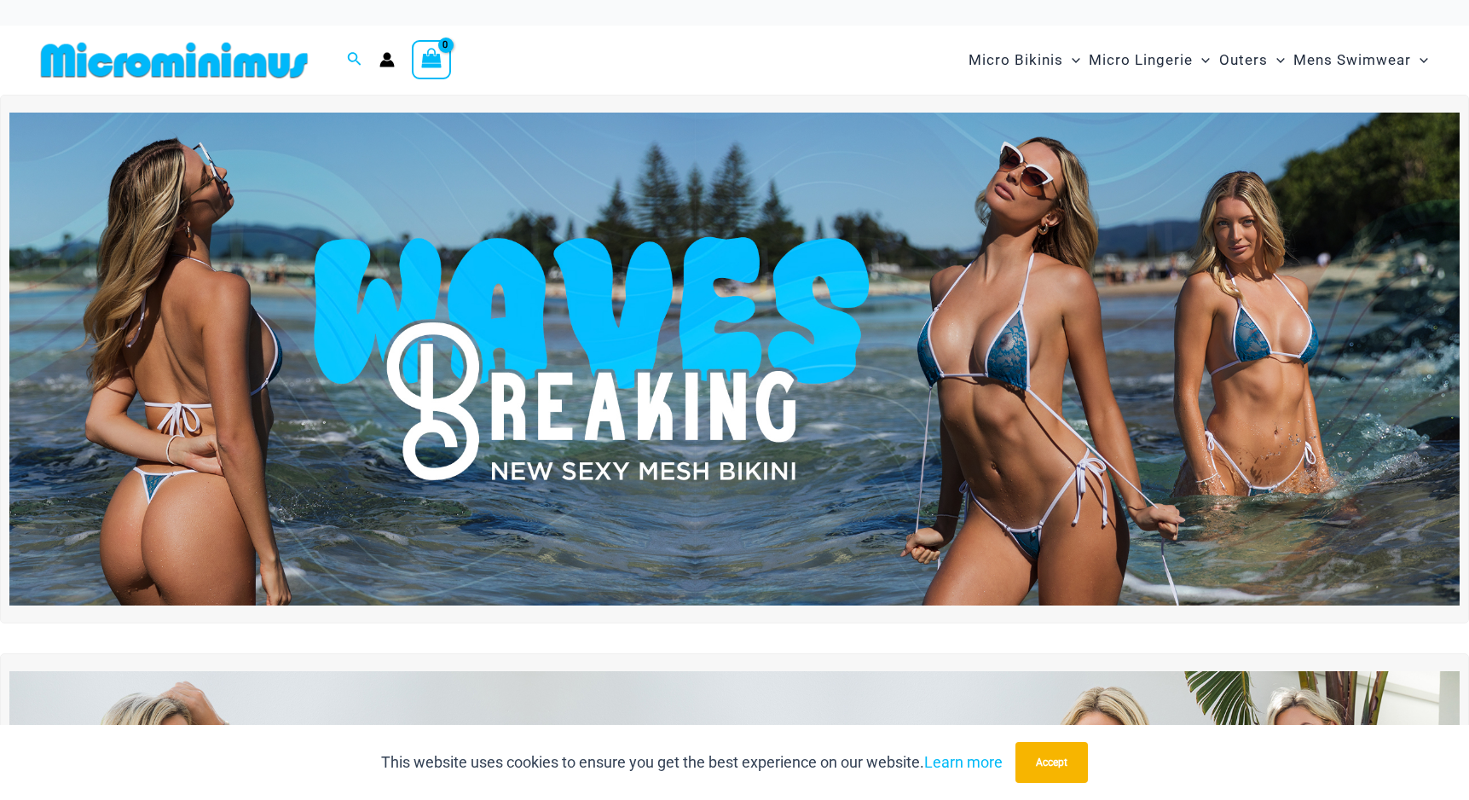
click at [613, 379] on img at bounding box center [734, 359] width 1450 height 493
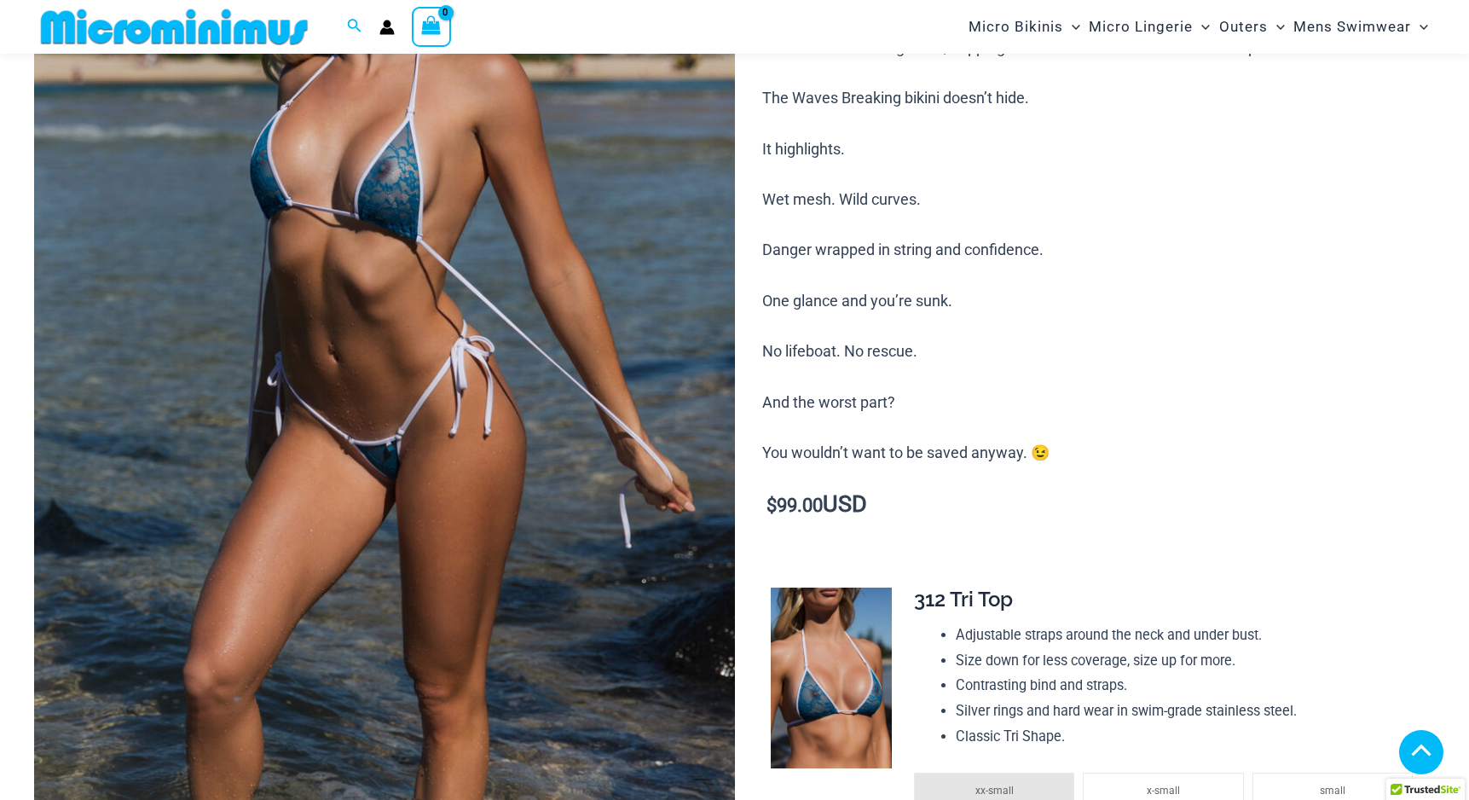
scroll to position [1031, 0]
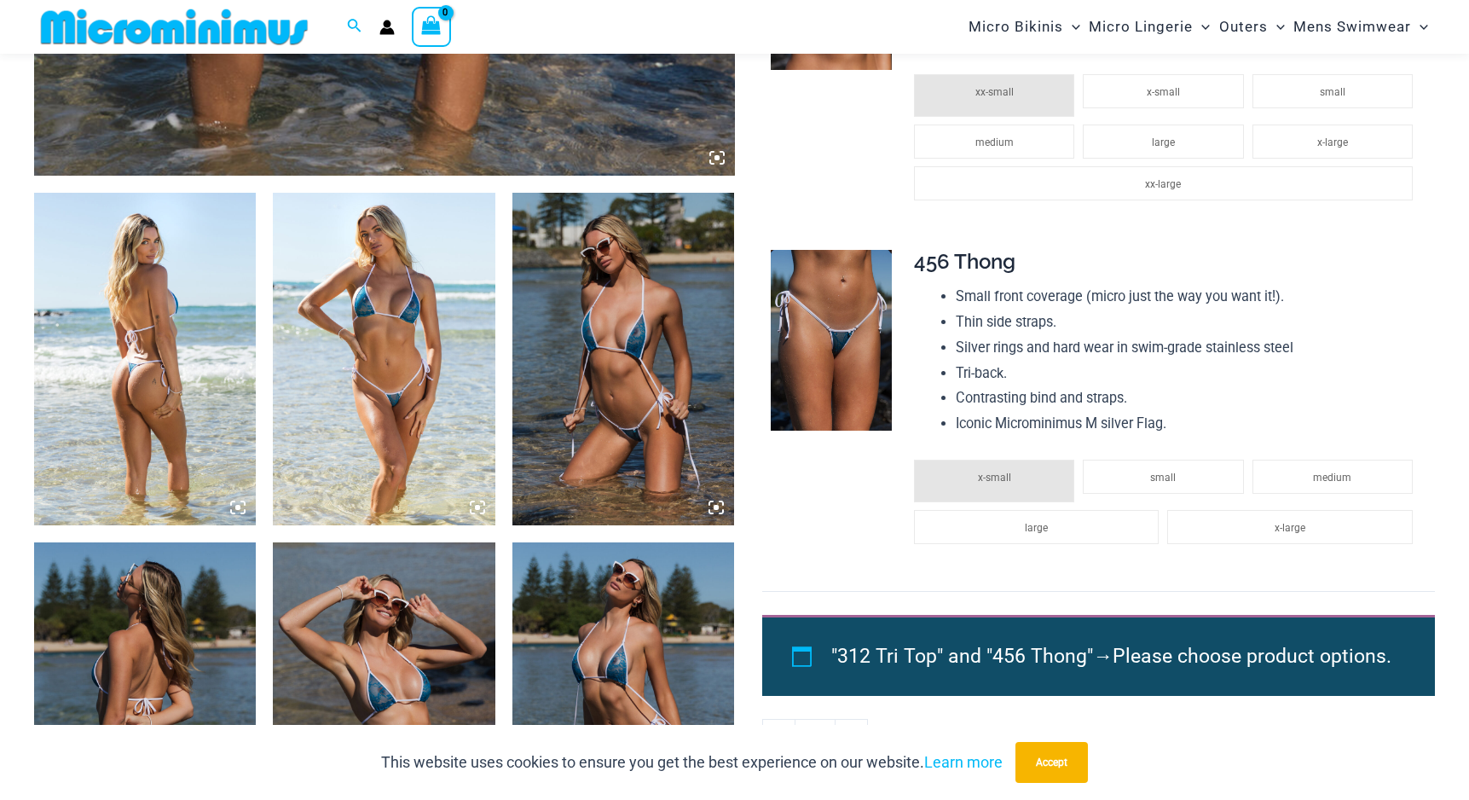
click at [165, 403] on img at bounding box center [145, 359] width 222 height 333
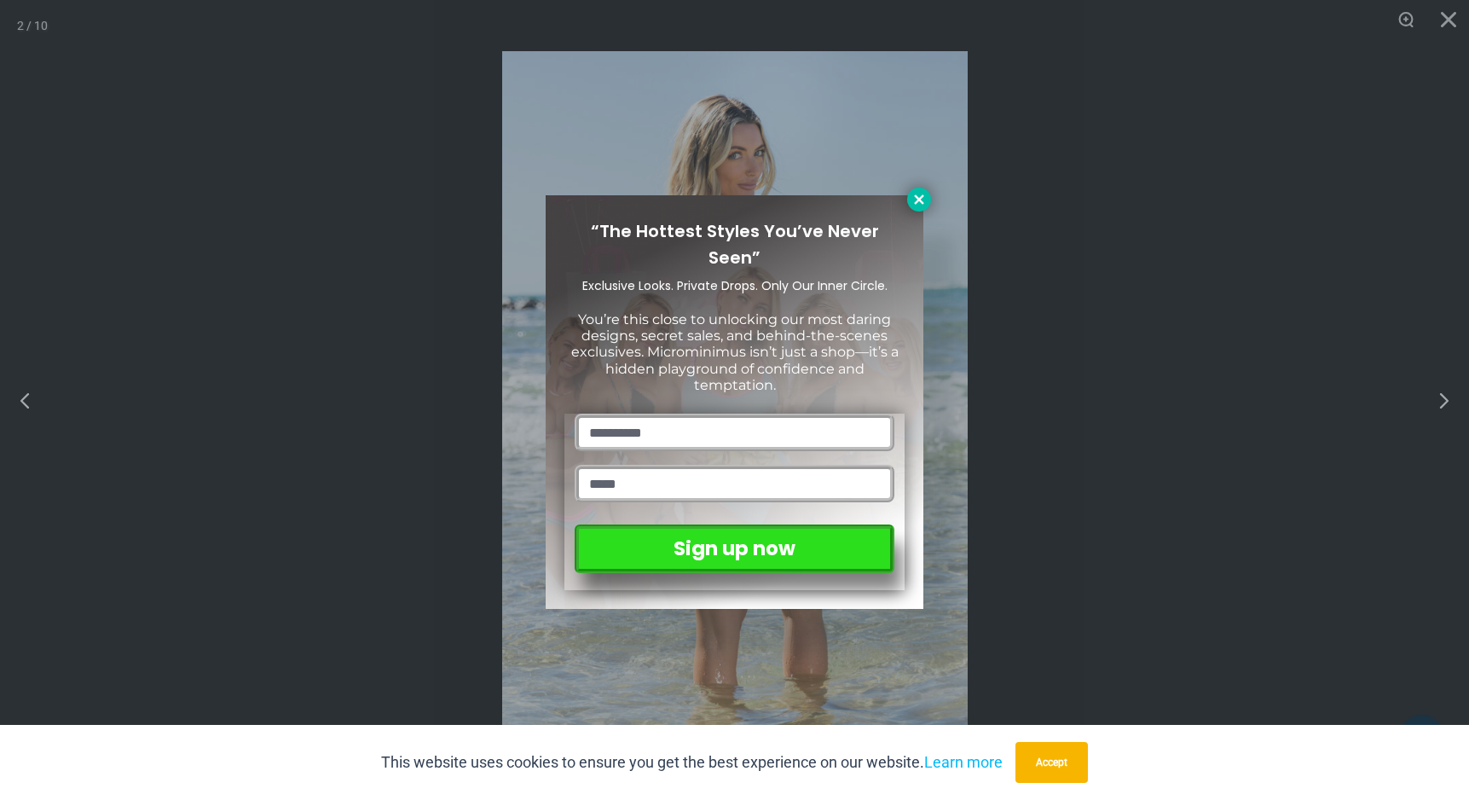
click at [923, 202] on icon at bounding box center [918, 198] width 9 height 9
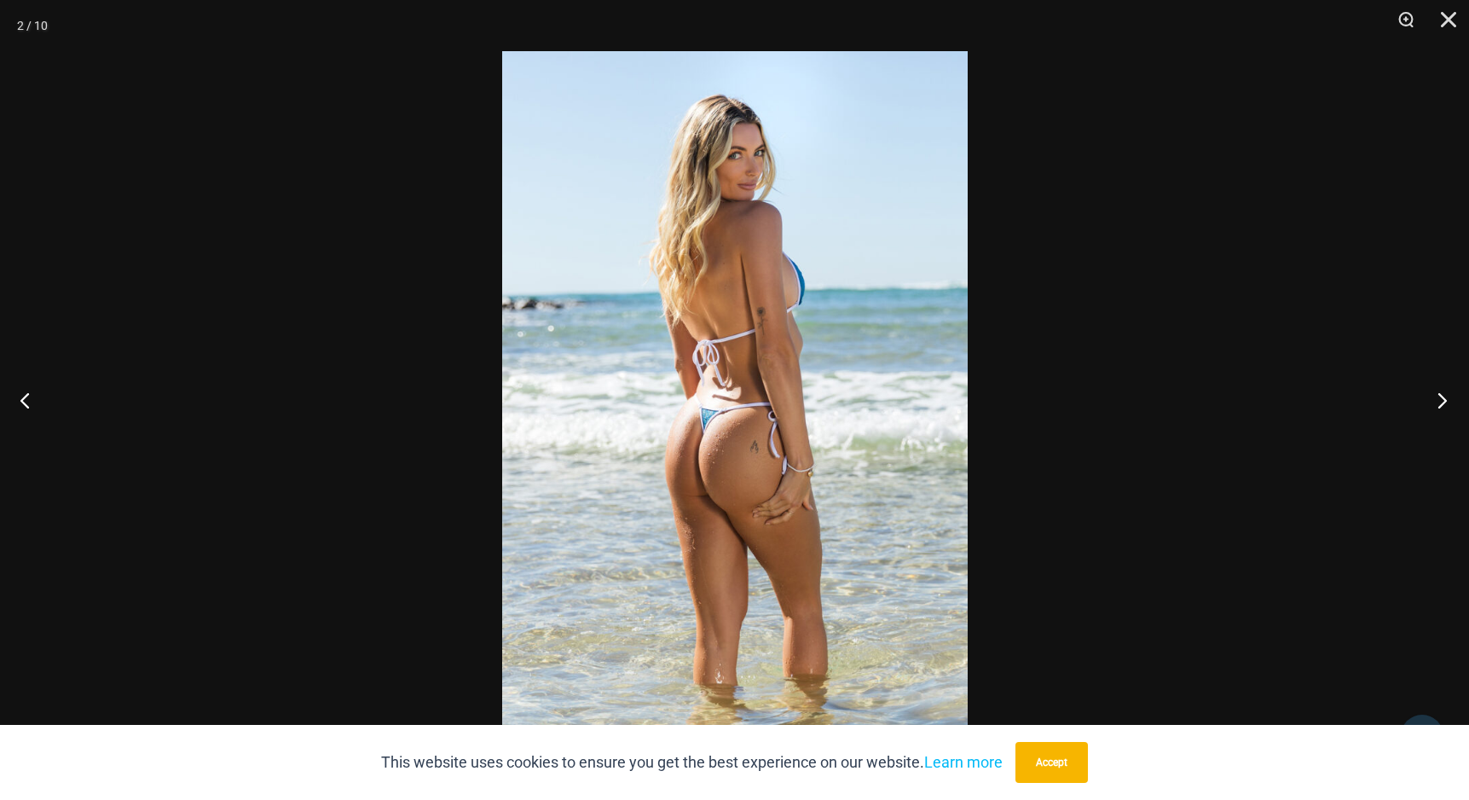
click at [1445, 402] on button "Next" at bounding box center [1437, 399] width 64 height 85
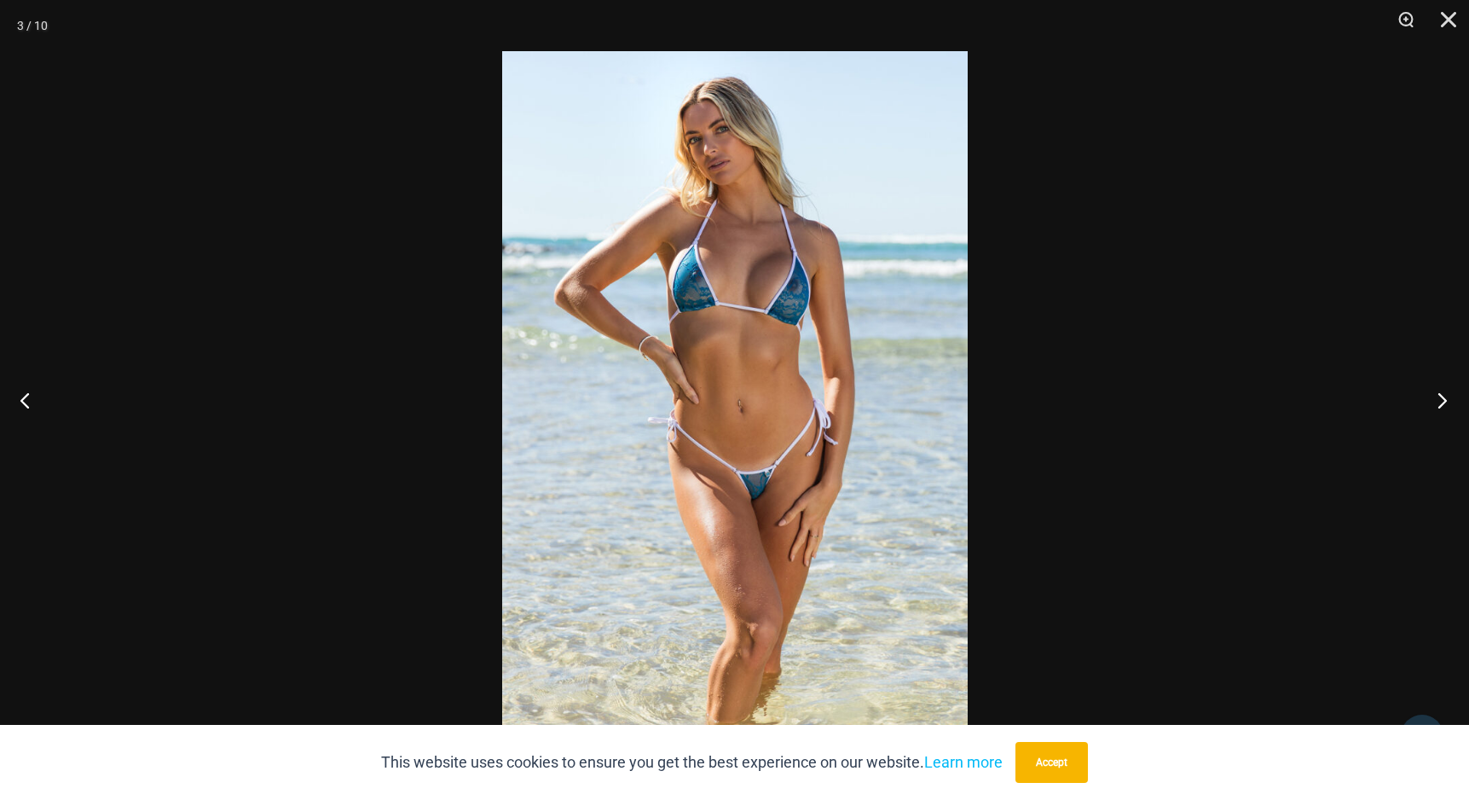
click at [1445, 402] on button "Next" at bounding box center [1437, 399] width 64 height 85
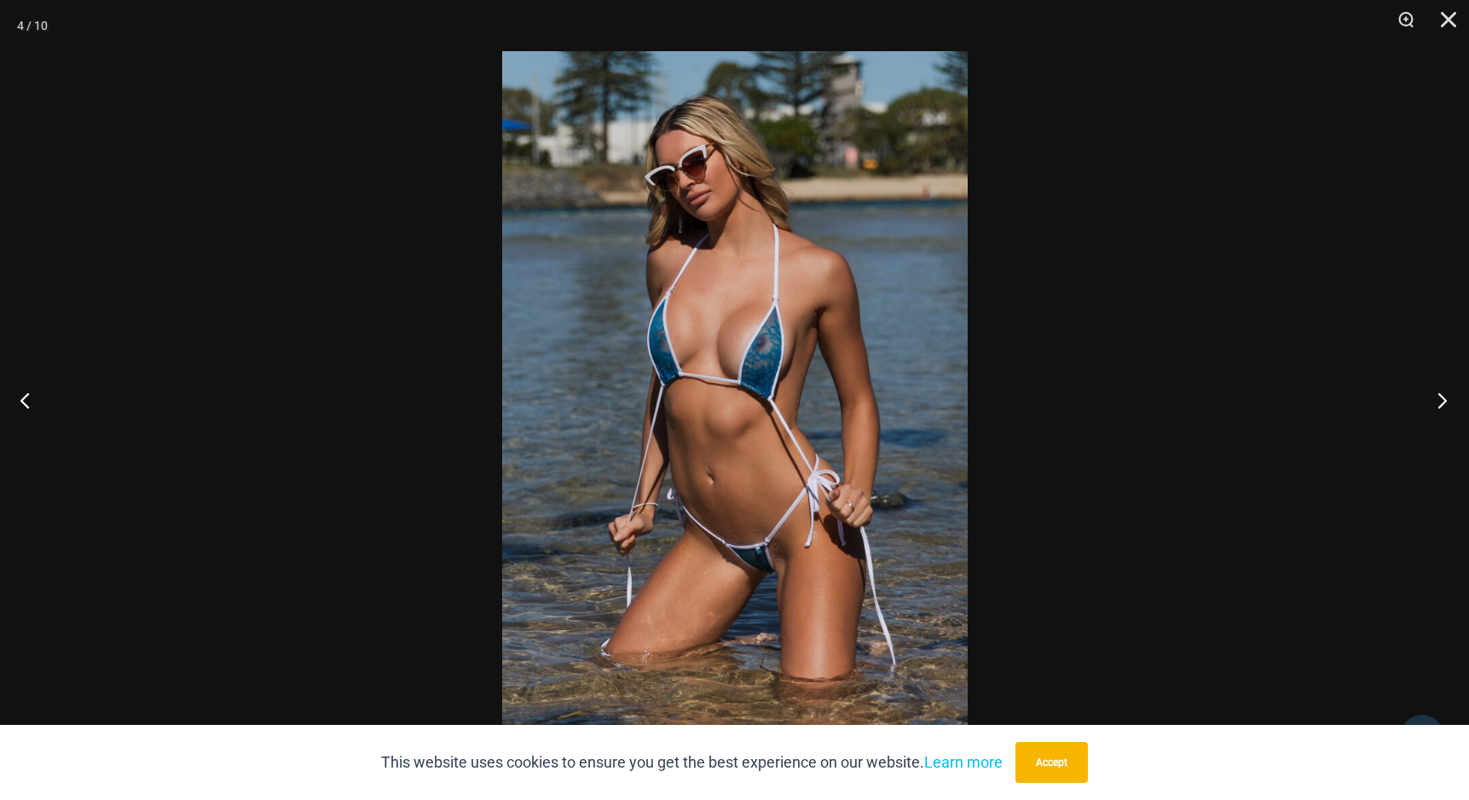
click at [1445, 402] on button "Next" at bounding box center [1437, 399] width 64 height 85
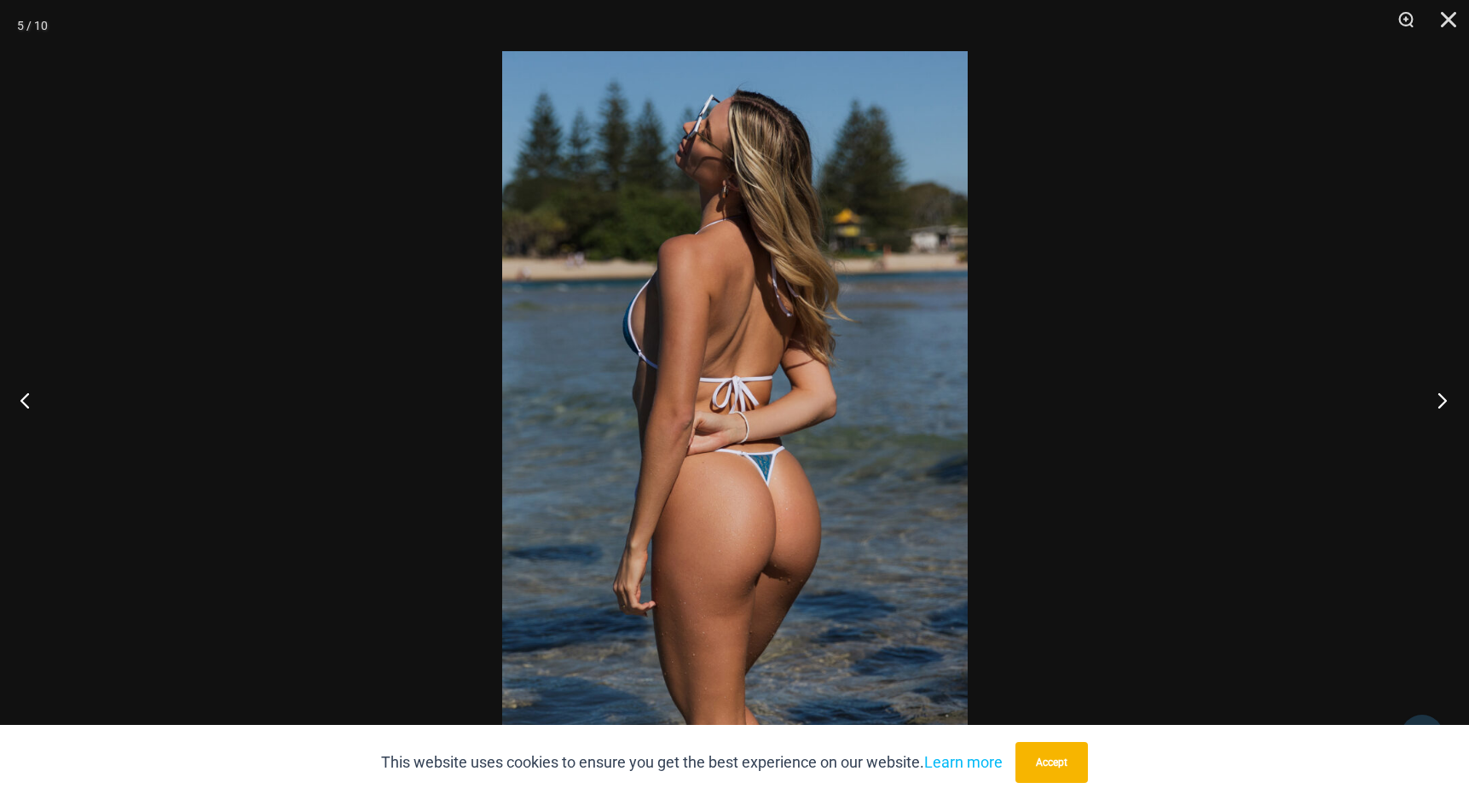
click at [1445, 402] on button "Next" at bounding box center [1437, 399] width 64 height 85
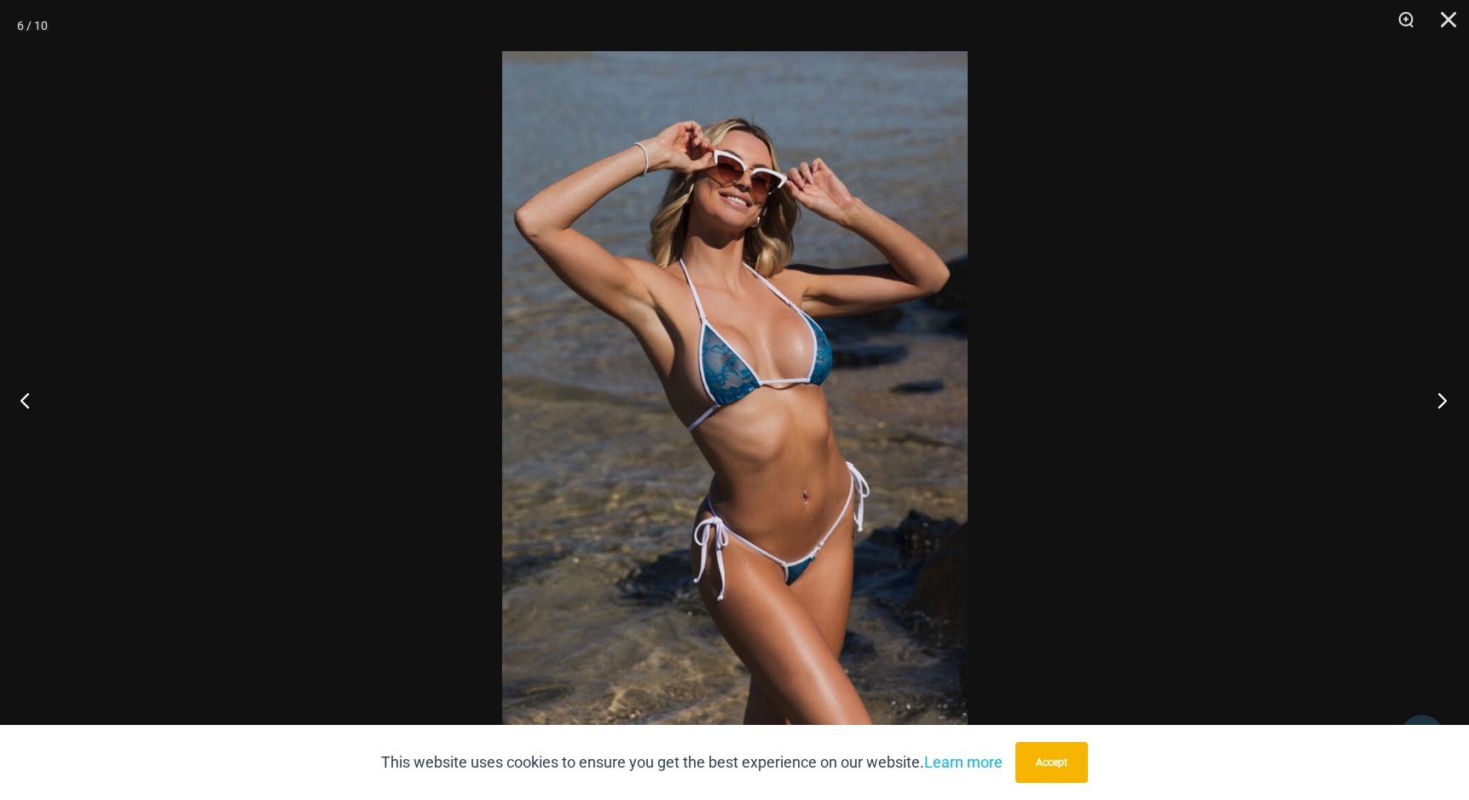
click at [1445, 402] on button "Next" at bounding box center [1437, 399] width 64 height 85
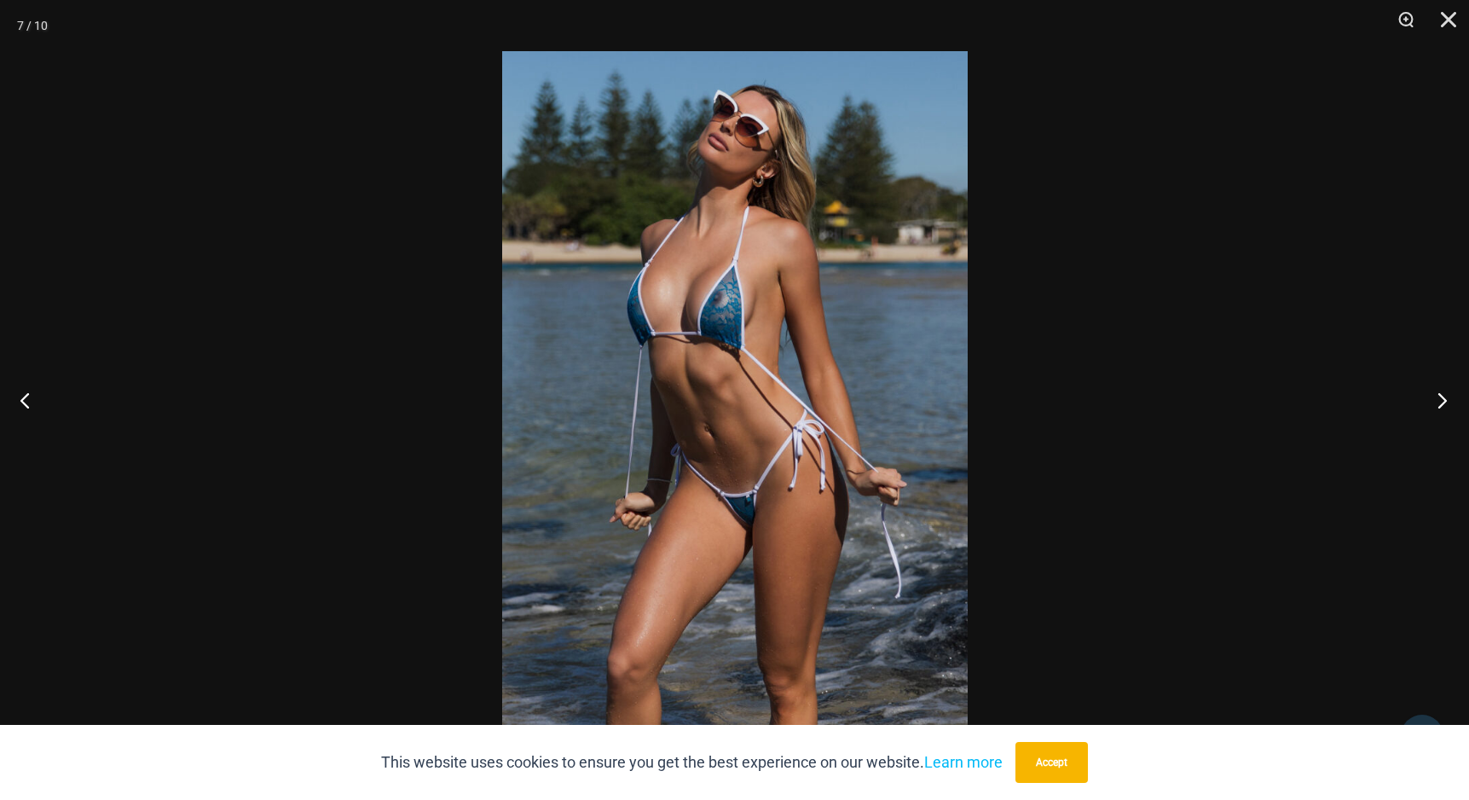
click at [1445, 402] on button "Next" at bounding box center [1437, 399] width 64 height 85
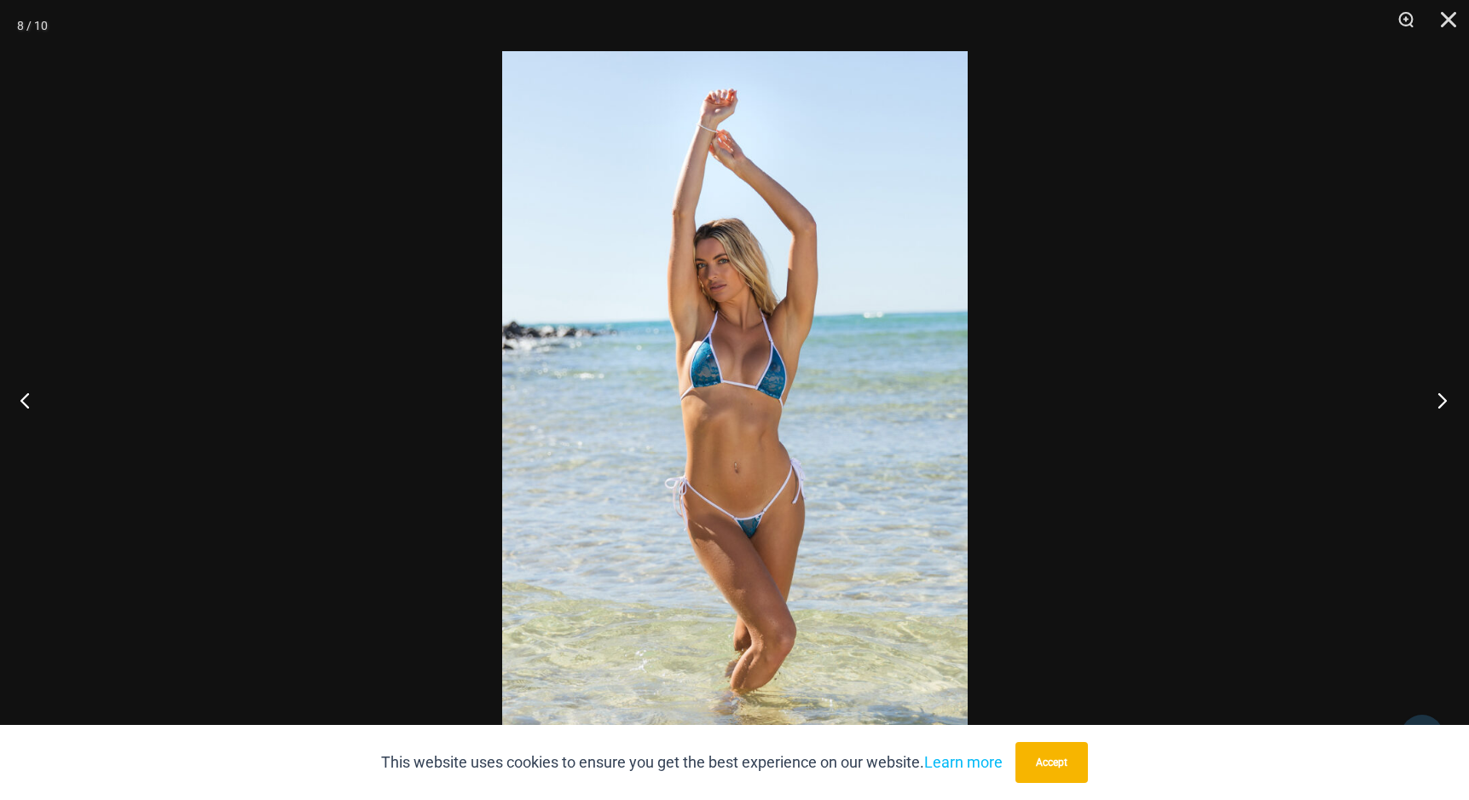
click at [1445, 402] on button "Next" at bounding box center [1437, 399] width 64 height 85
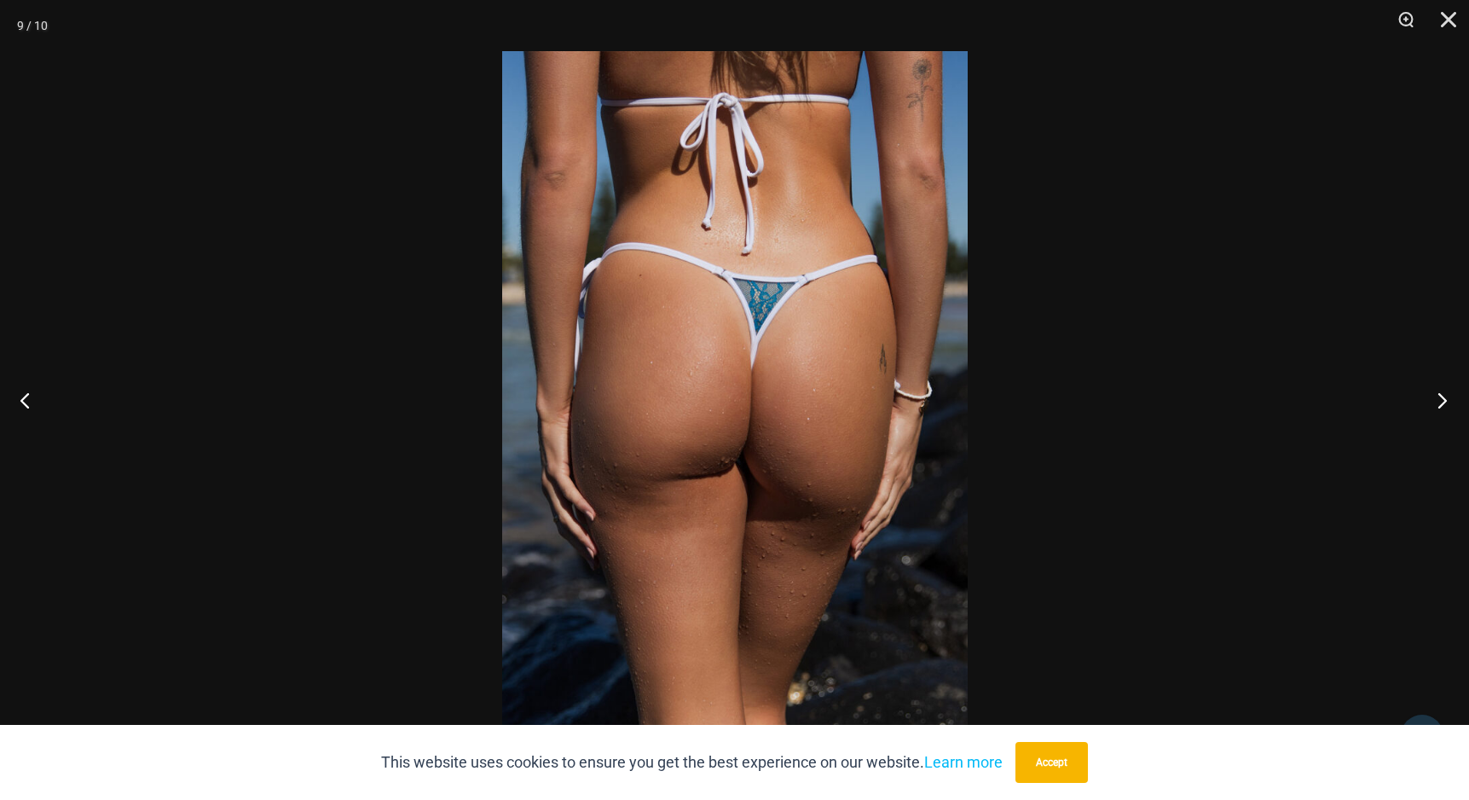
click at [1445, 402] on button "Next" at bounding box center [1437, 399] width 64 height 85
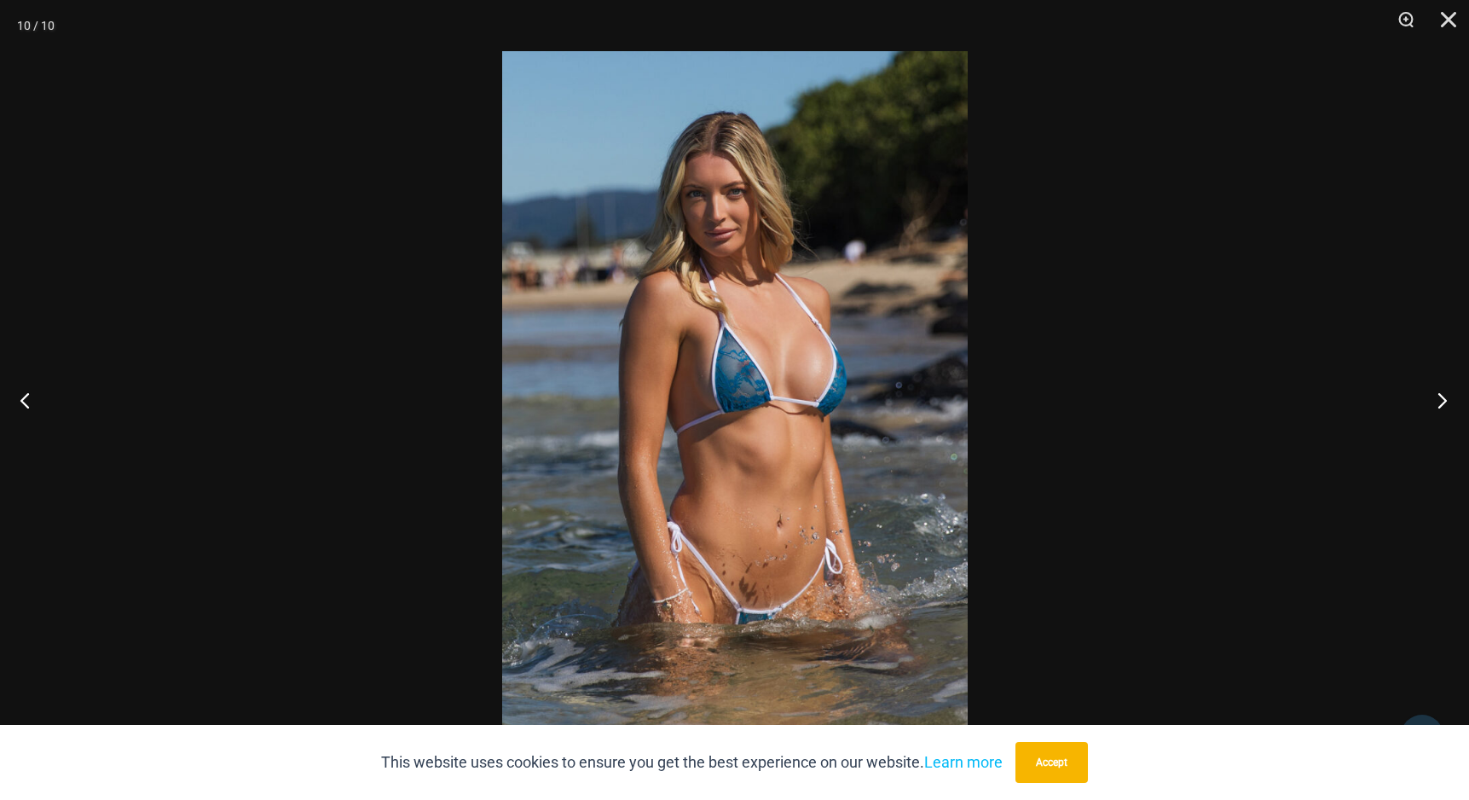
click at [1445, 402] on button "Next" at bounding box center [1437, 399] width 64 height 85
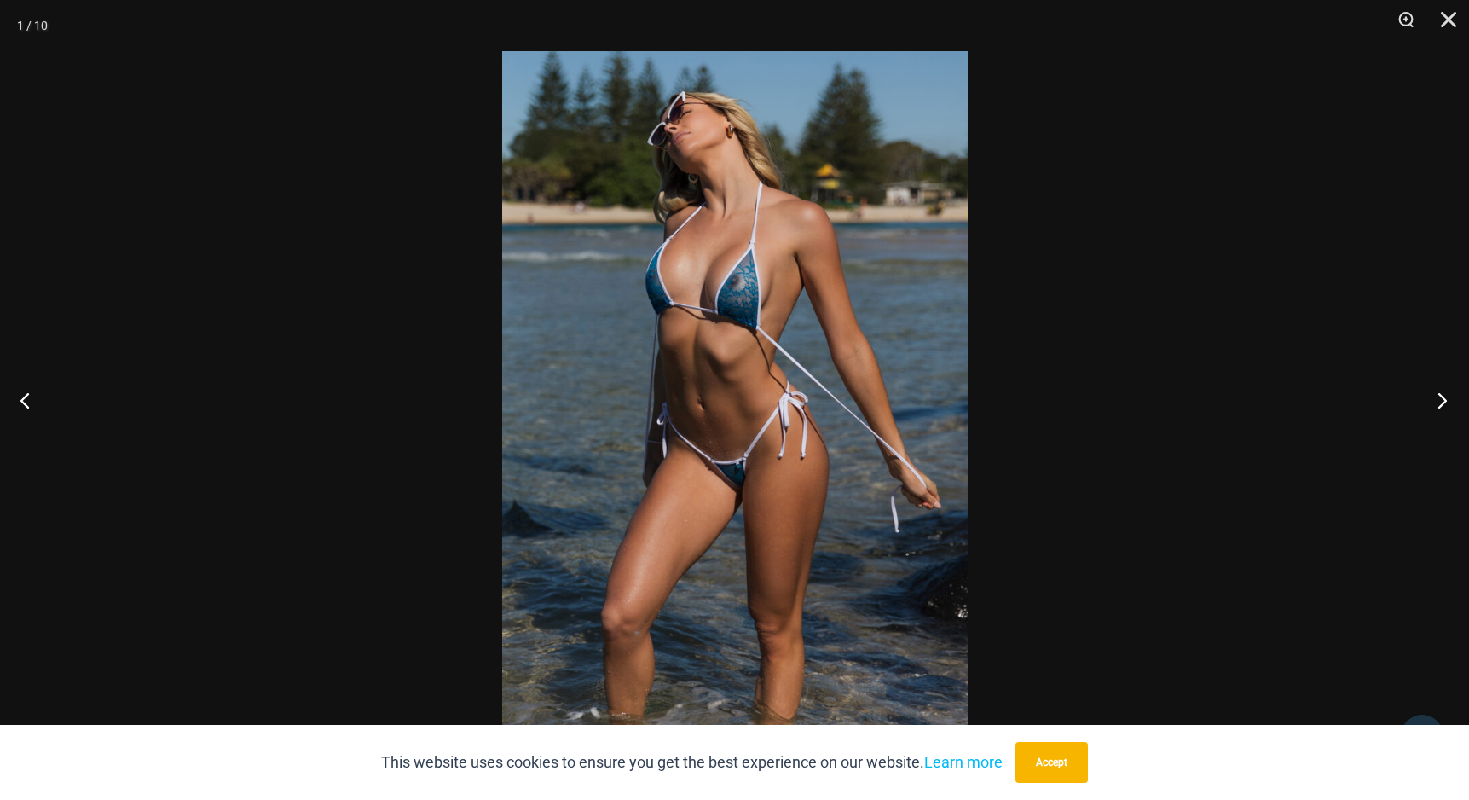
click at [1445, 402] on button "Next" at bounding box center [1437, 399] width 64 height 85
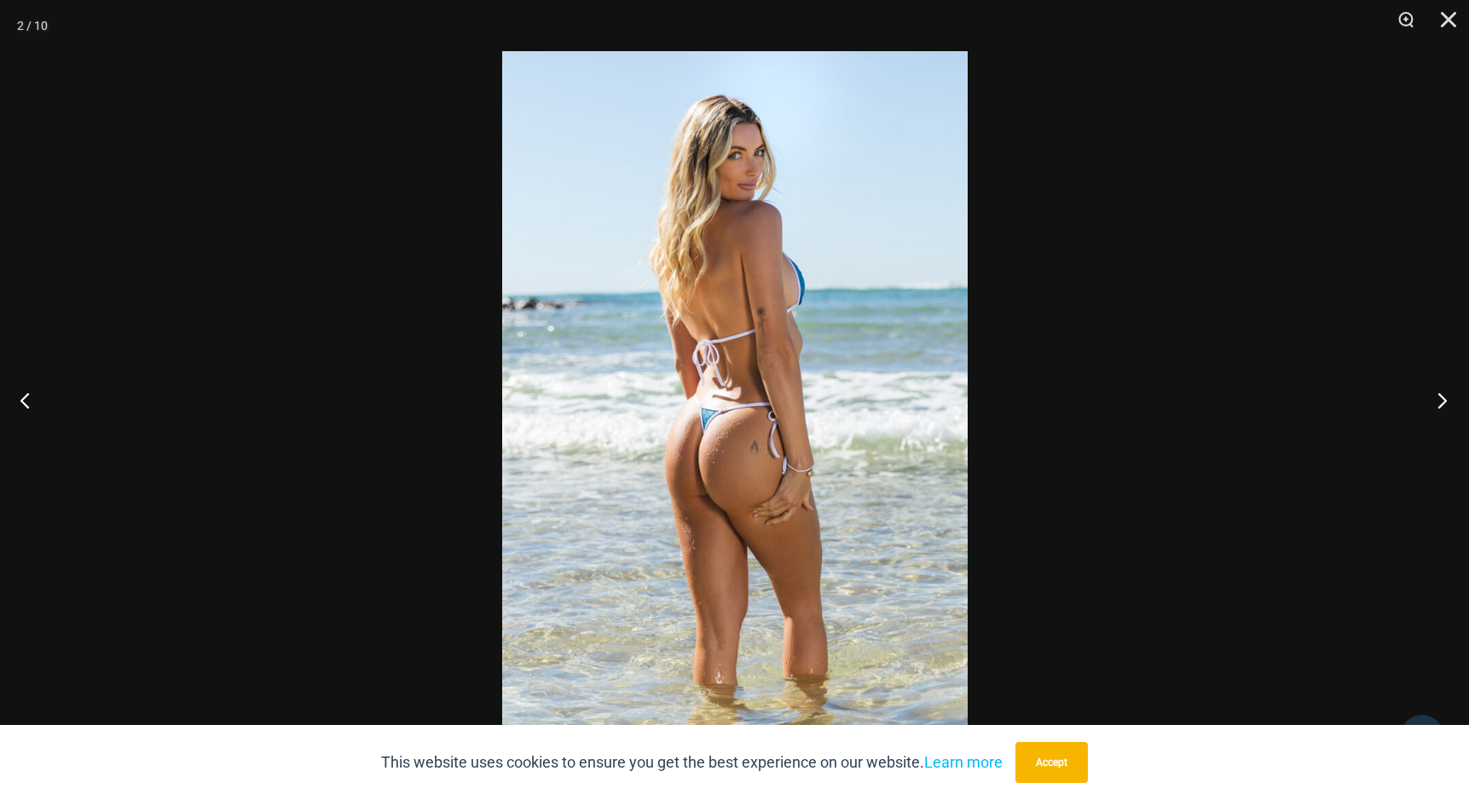
click at [1445, 402] on button "Next" at bounding box center [1437, 399] width 64 height 85
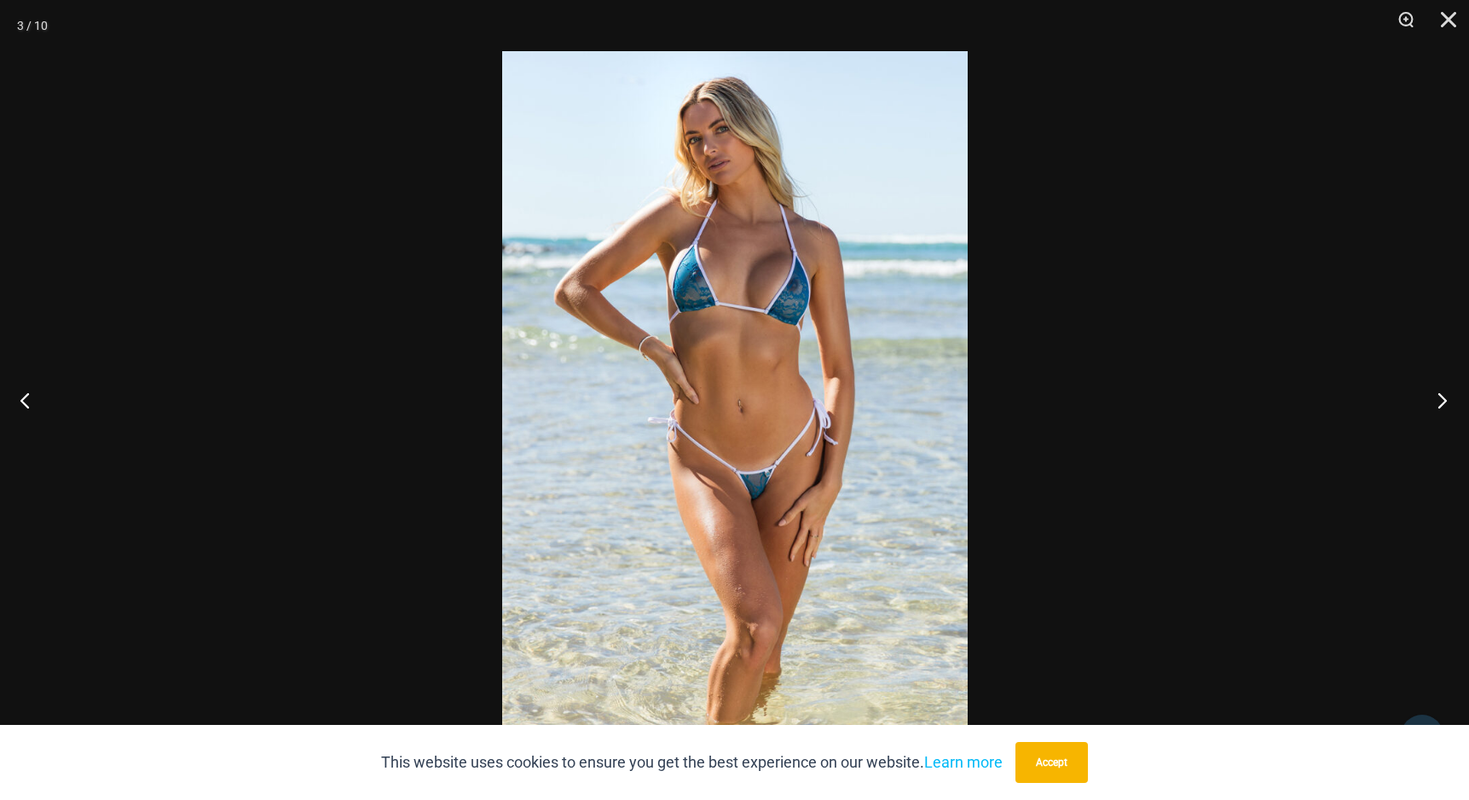
click at [1445, 402] on button "Next" at bounding box center [1437, 399] width 64 height 85
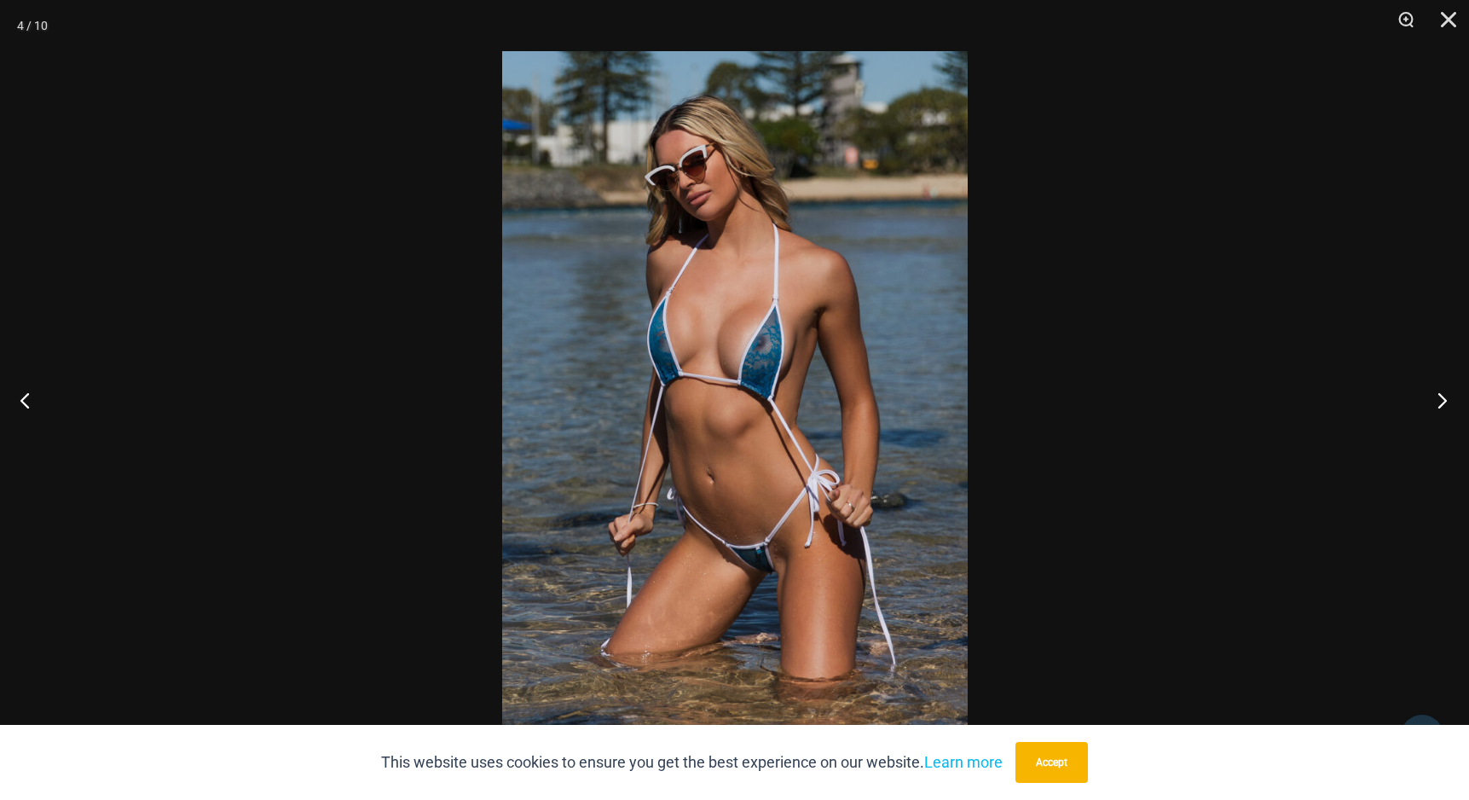
click at [1445, 402] on button "Next" at bounding box center [1437, 399] width 64 height 85
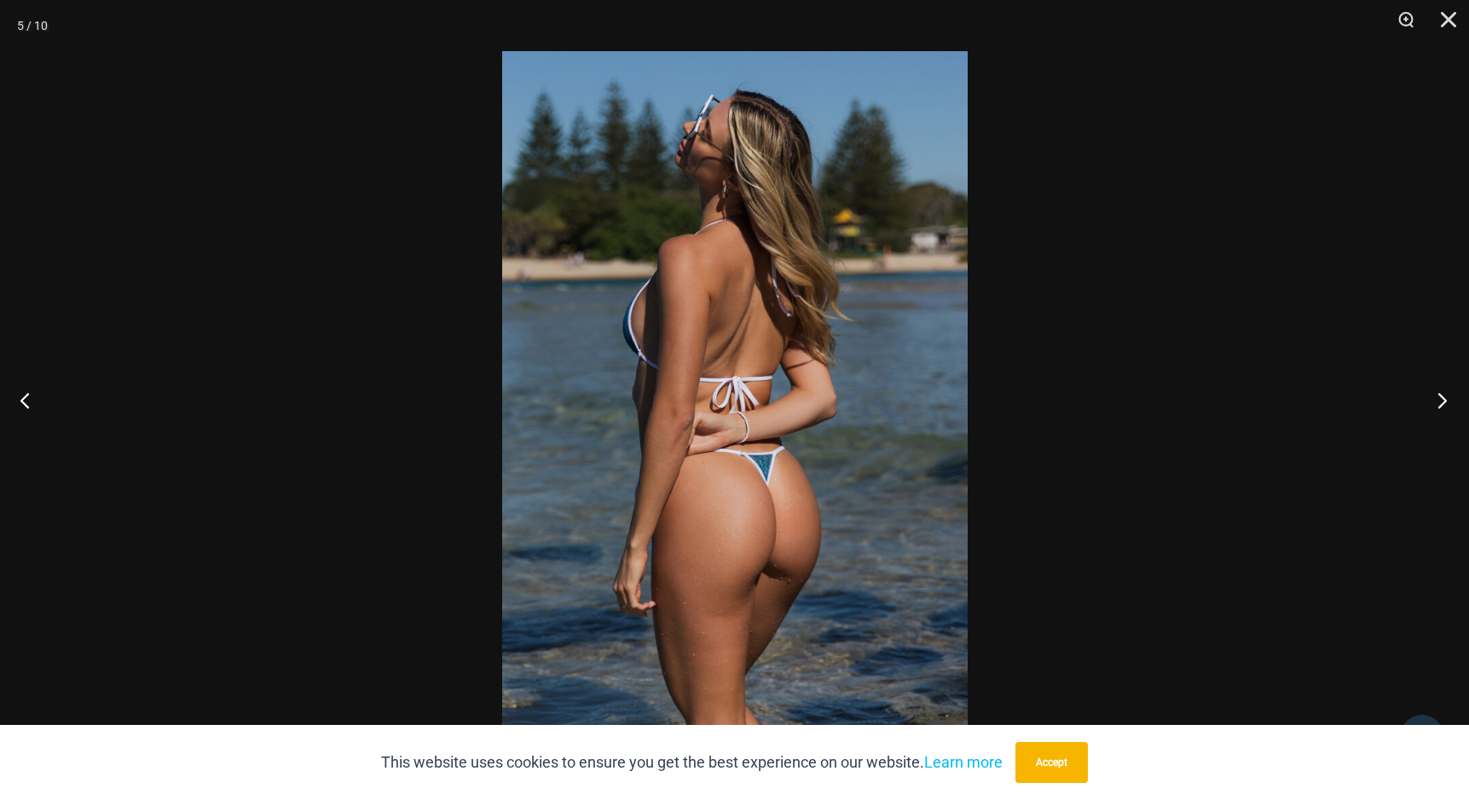
click at [1445, 402] on button "Next" at bounding box center [1437, 399] width 64 height 85
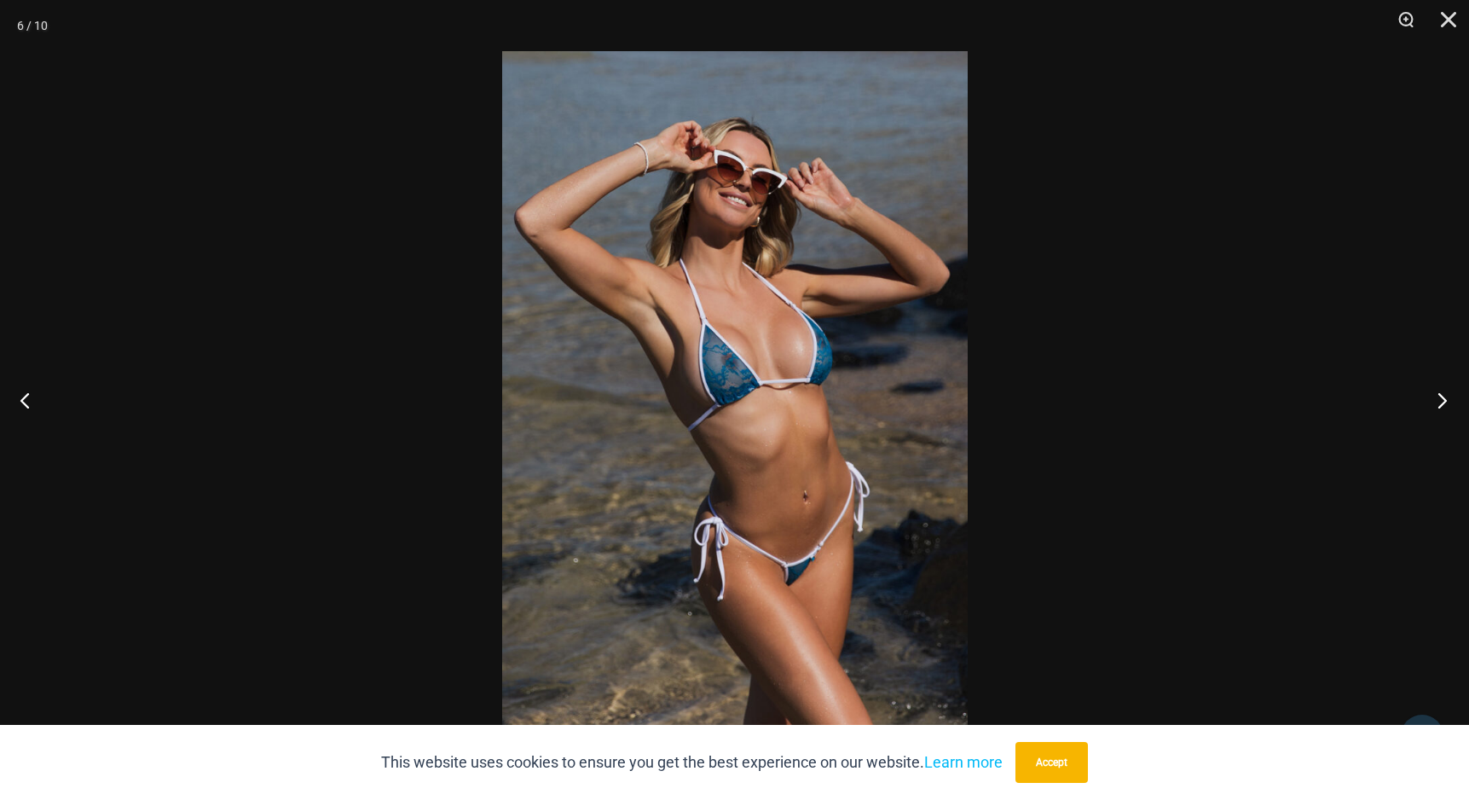
click at [1445, 402] on button "Next" at bounding box center [1437, 399] width 64 height 85
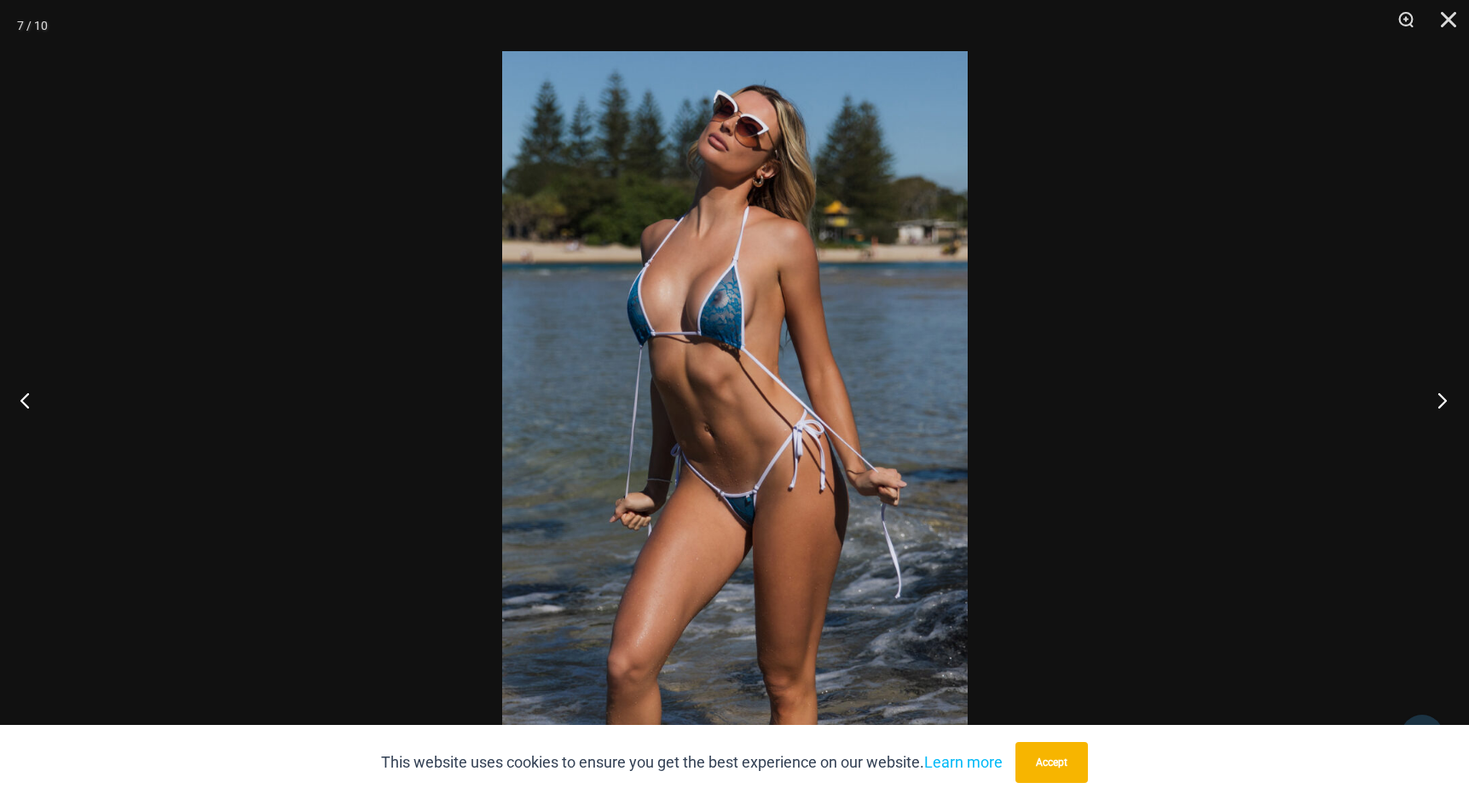
click at [1445, 402] on button "Next" at bounding box center [1437, 399] width 64 height 85
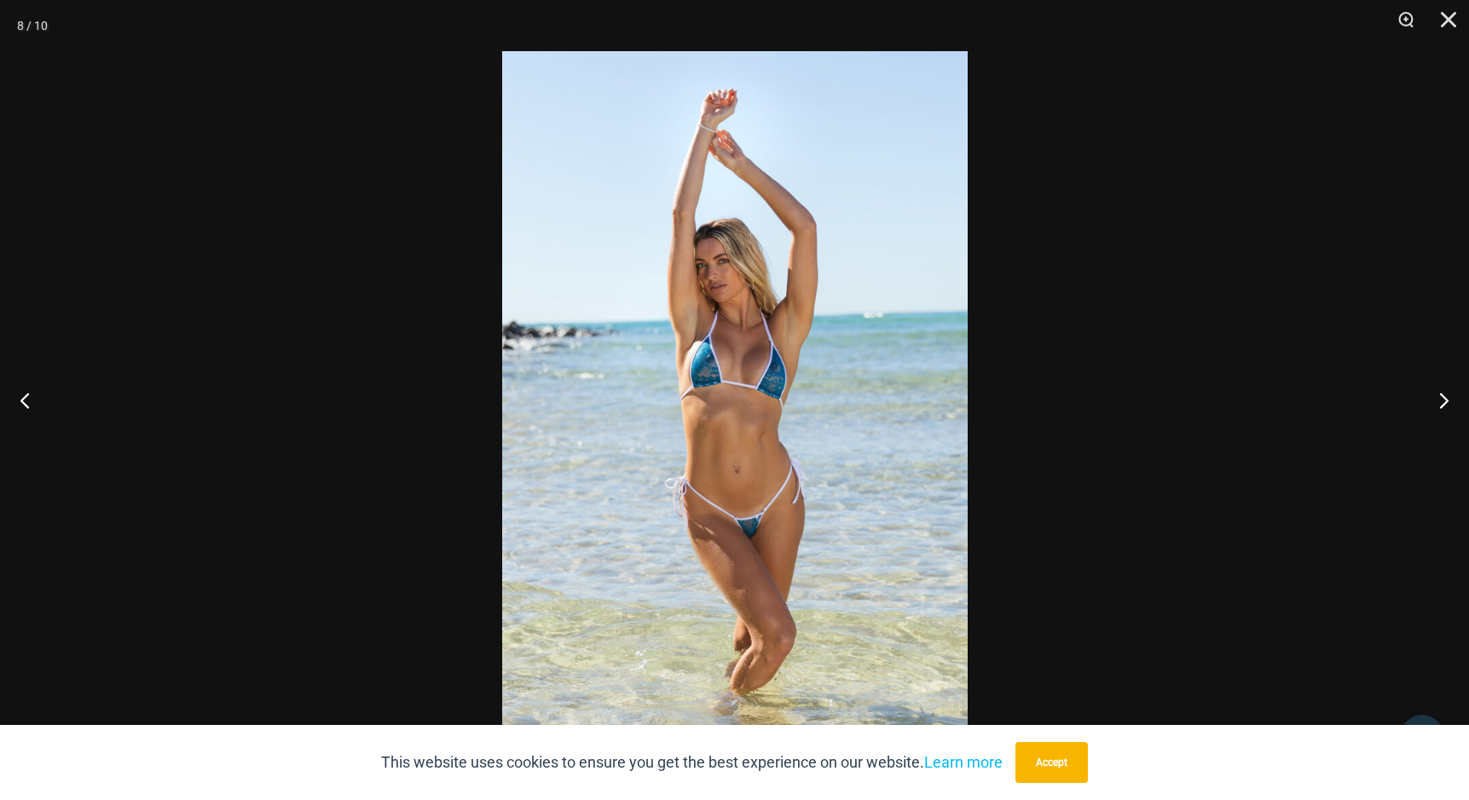
click at [1141, 721] on div at bounding box center [734, 400] width 1469 height 800
click at [1074, 754] on button "Accept" at bounding box center [1052, 762] width 72 height 41
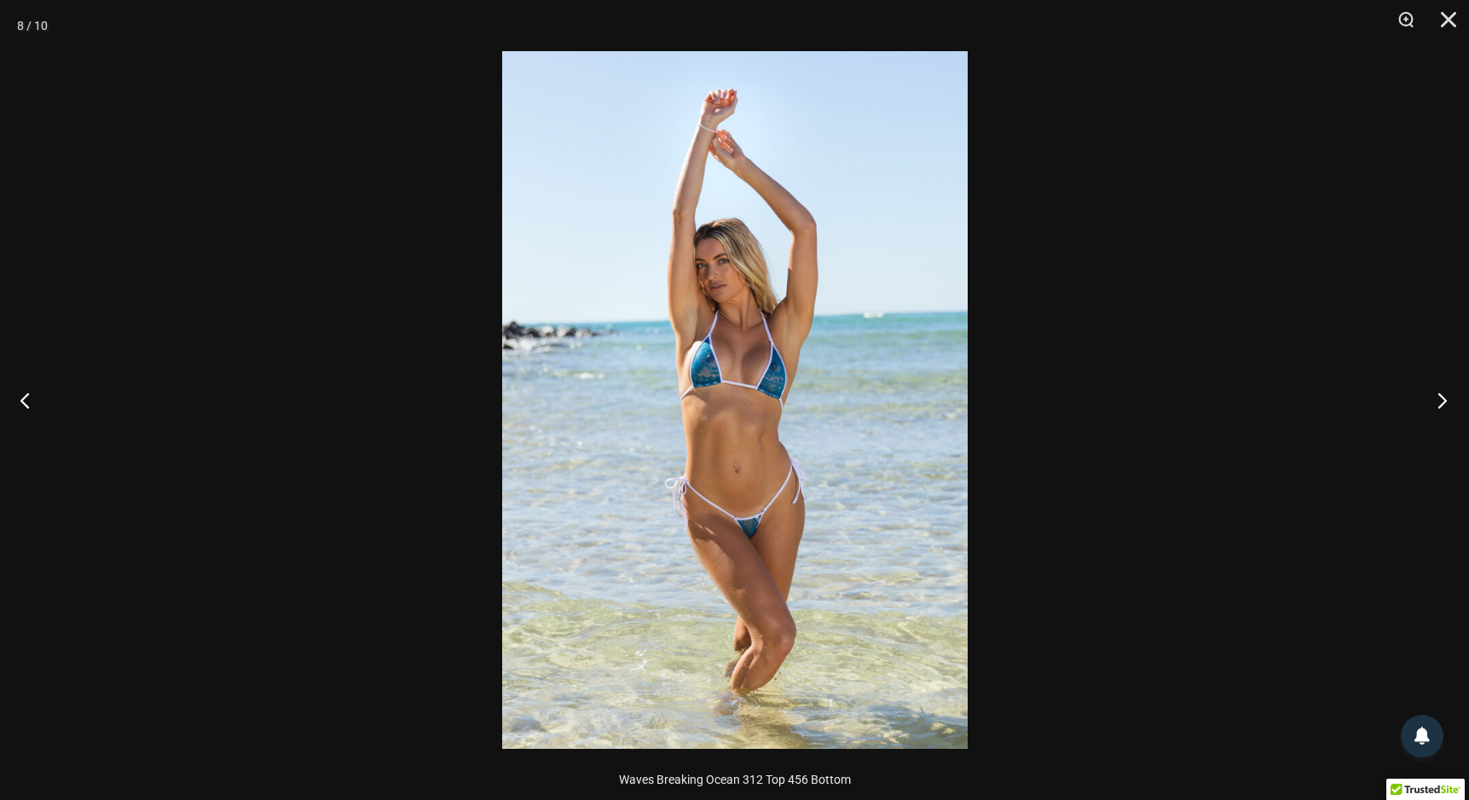
click at [1439, 401] on button "Next" at bounding box center [1437, 399] width 64 height 85
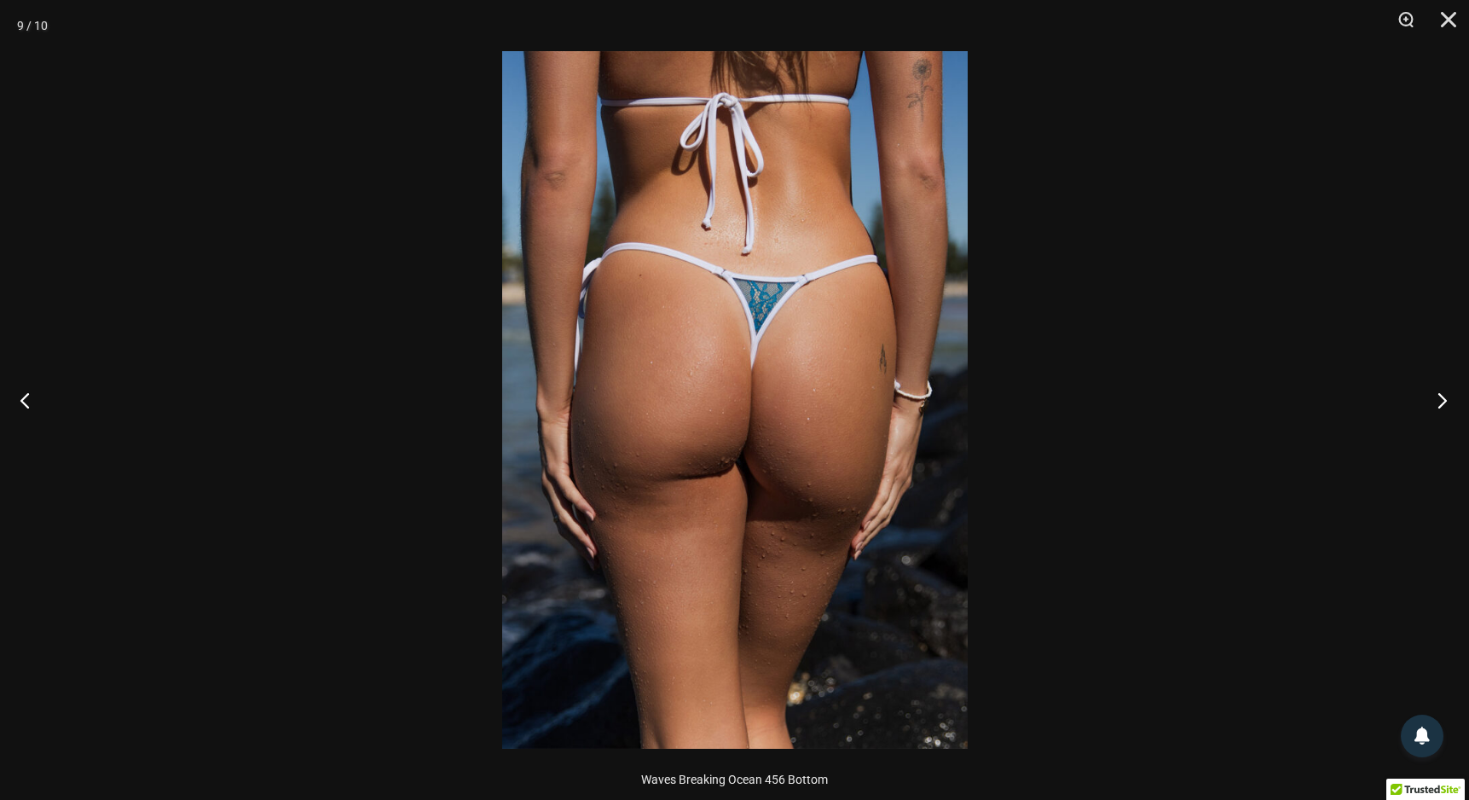
click at [1439, 401] on button "Next" at bounding box center [1437, 399] width 64 height 85
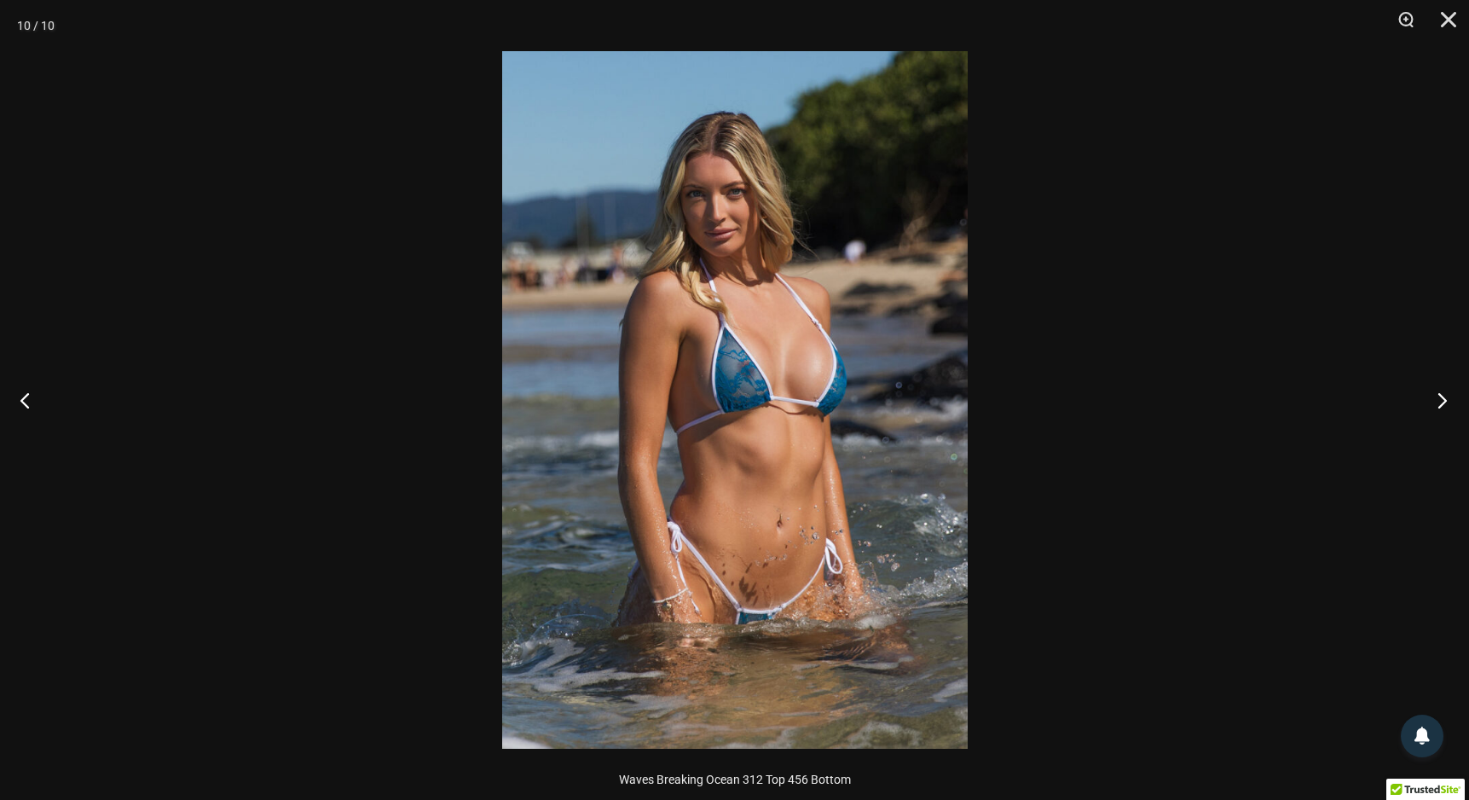
click at [1439, 401] on button "Next" at bounding box center [1437, 399] width 64 height 85
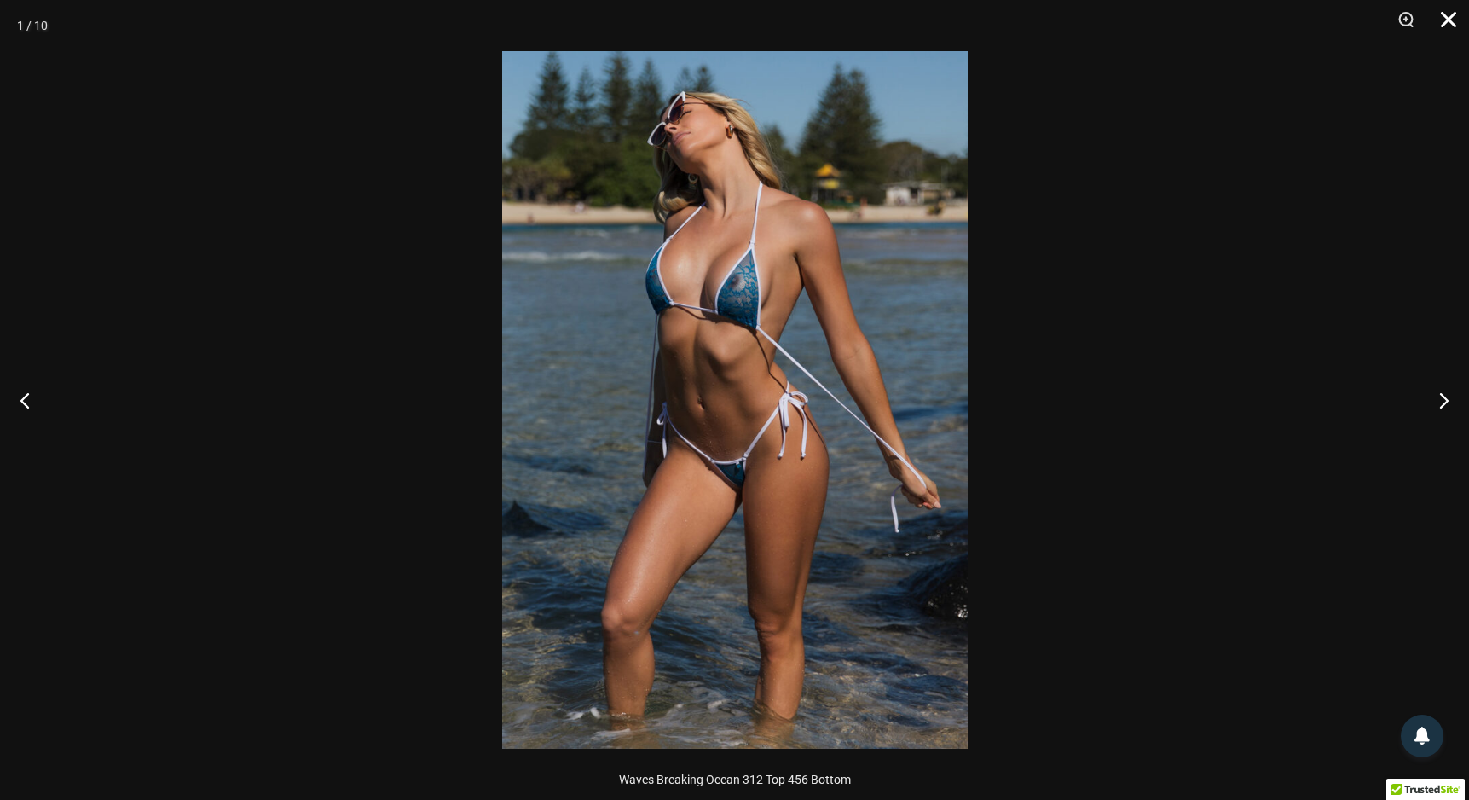
click at [1451, 25] on button "Close" at bounding box center [1442, 25] width 43 height 51
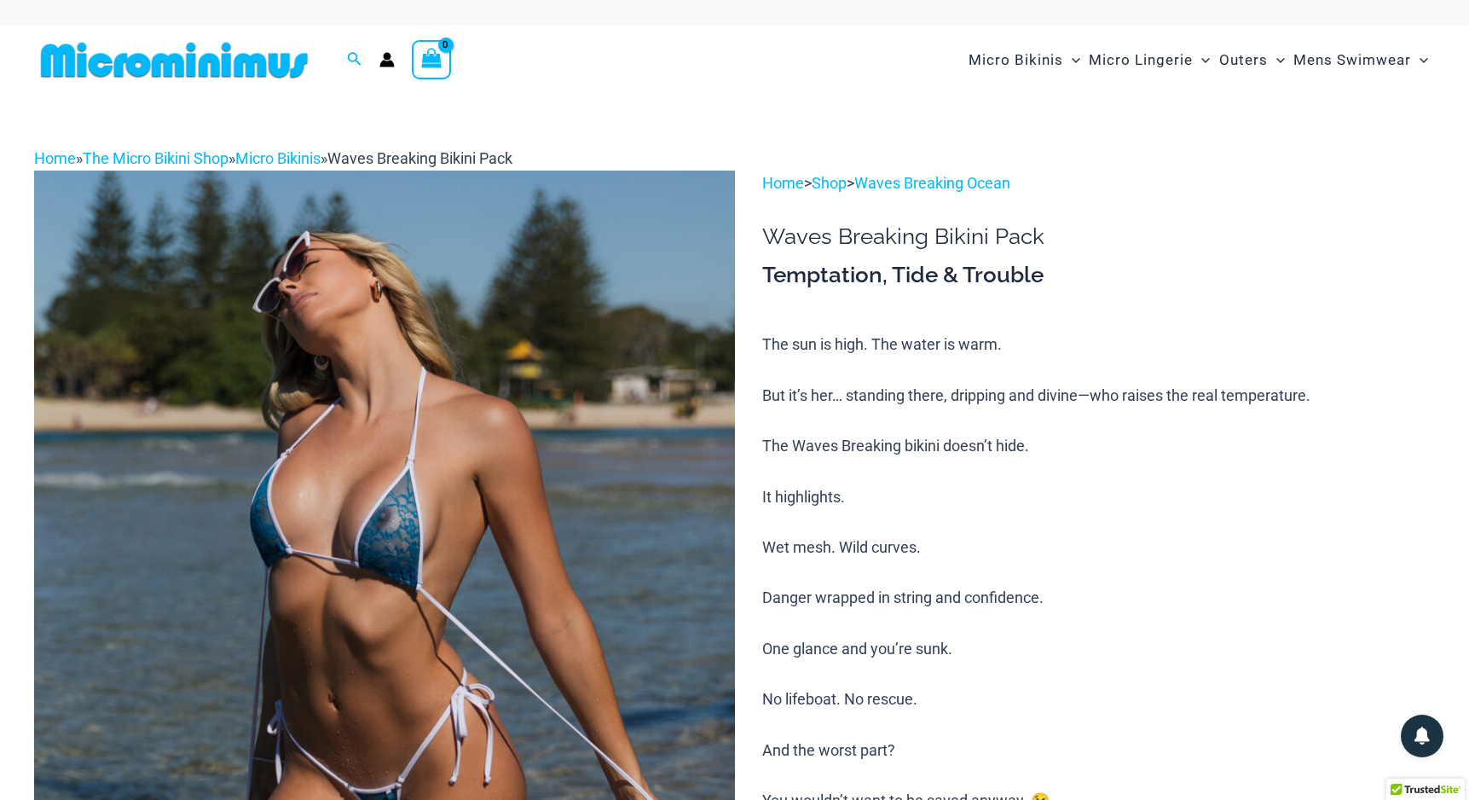
scroll to position [0, 0]
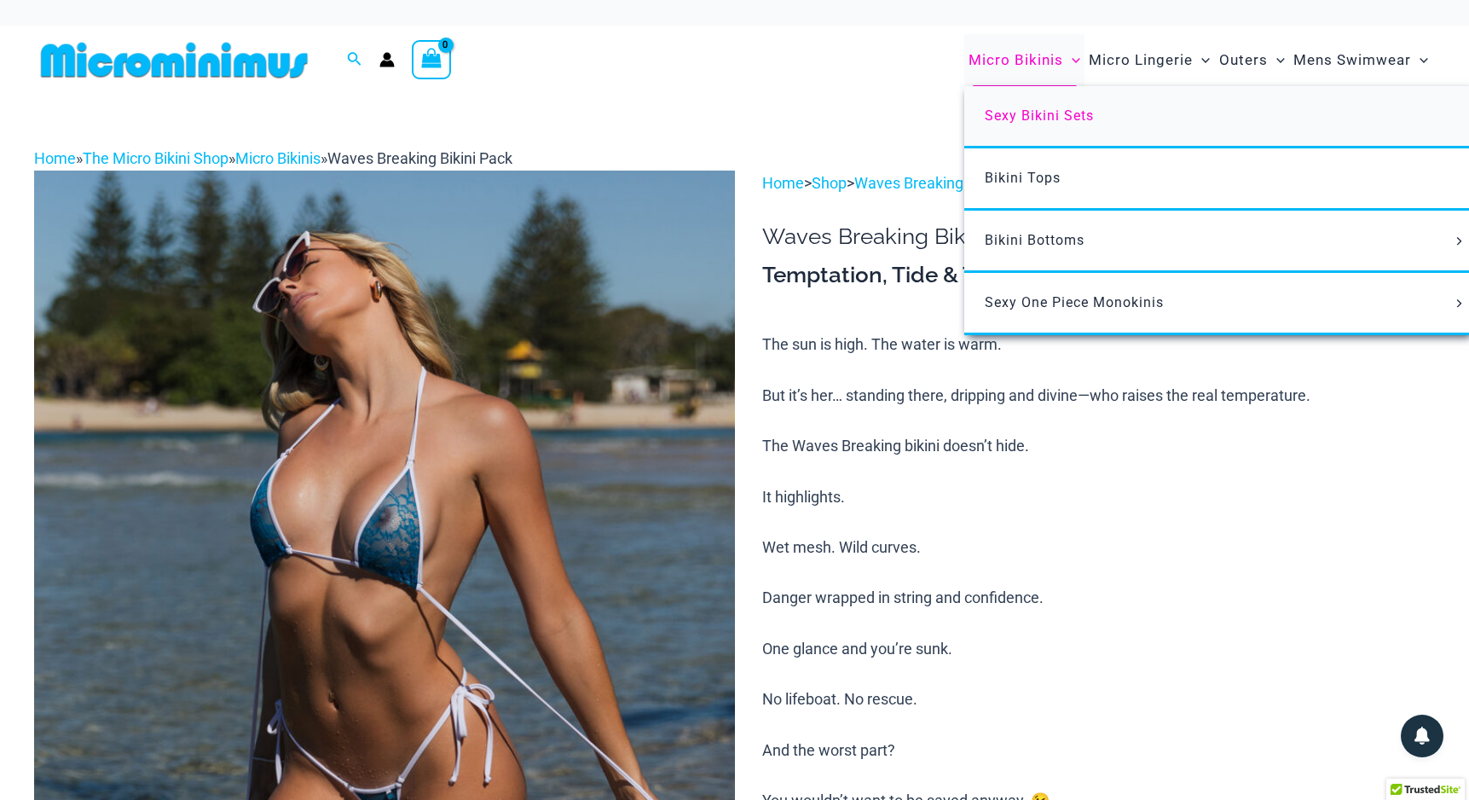
click at [1026, 114] on span "Sexy Bikini Sets" at bounding box center [1039, 115] width 109 height 16
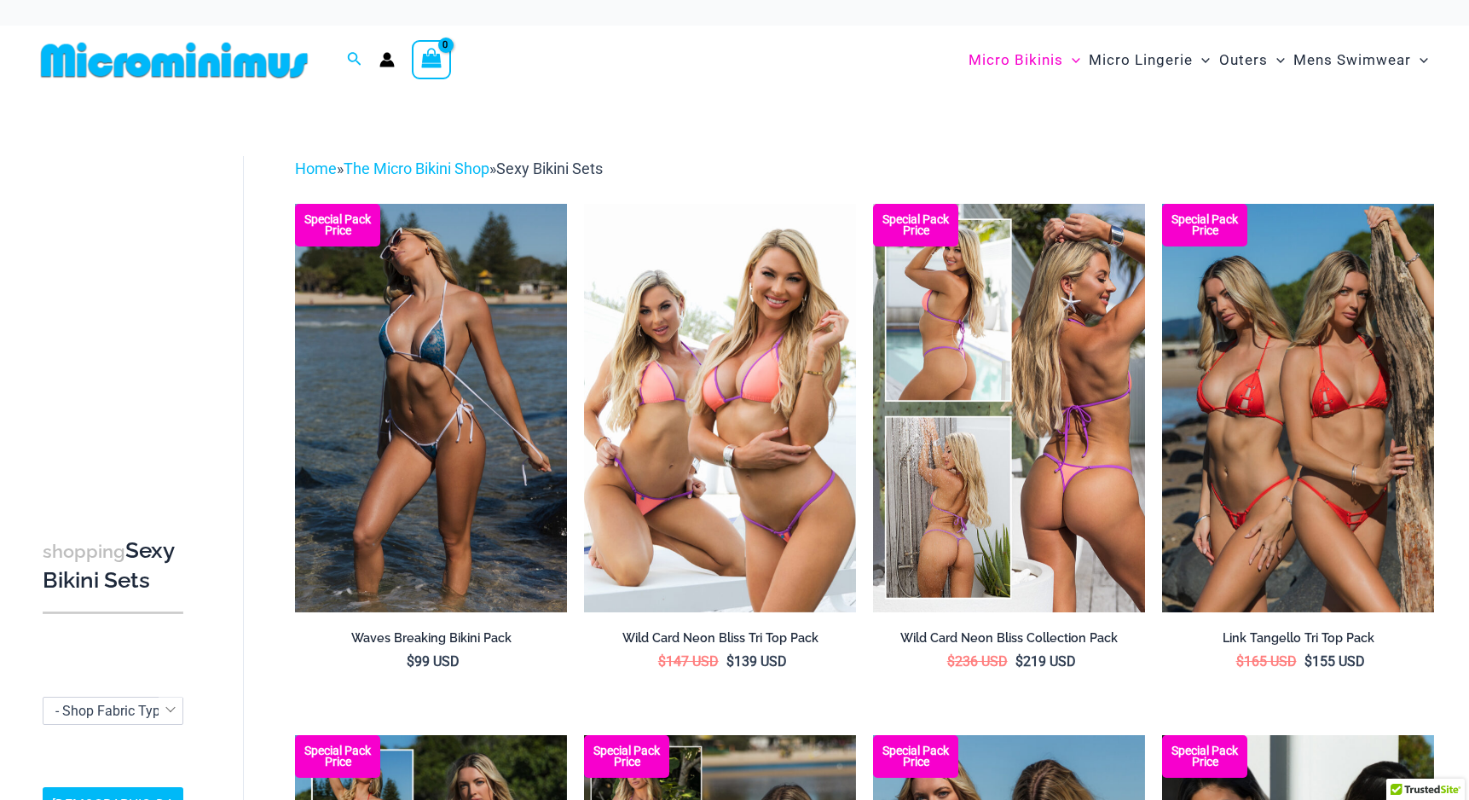
click at [1025, 504] on img at bounding box center [1009, 408] width 272 height 408
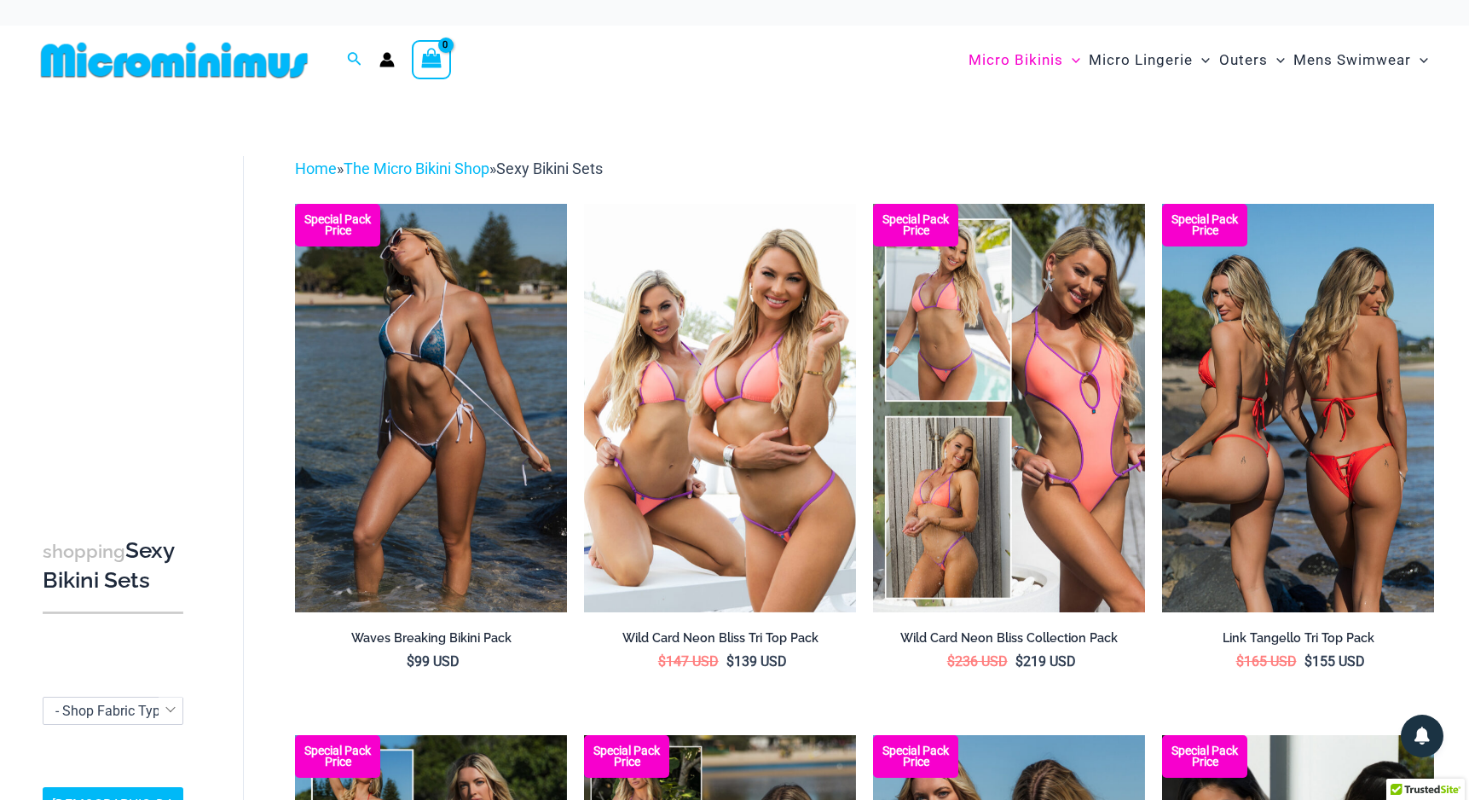
click at [1313, 496] on img at bounding box center [1298, 408] width 272 height 408
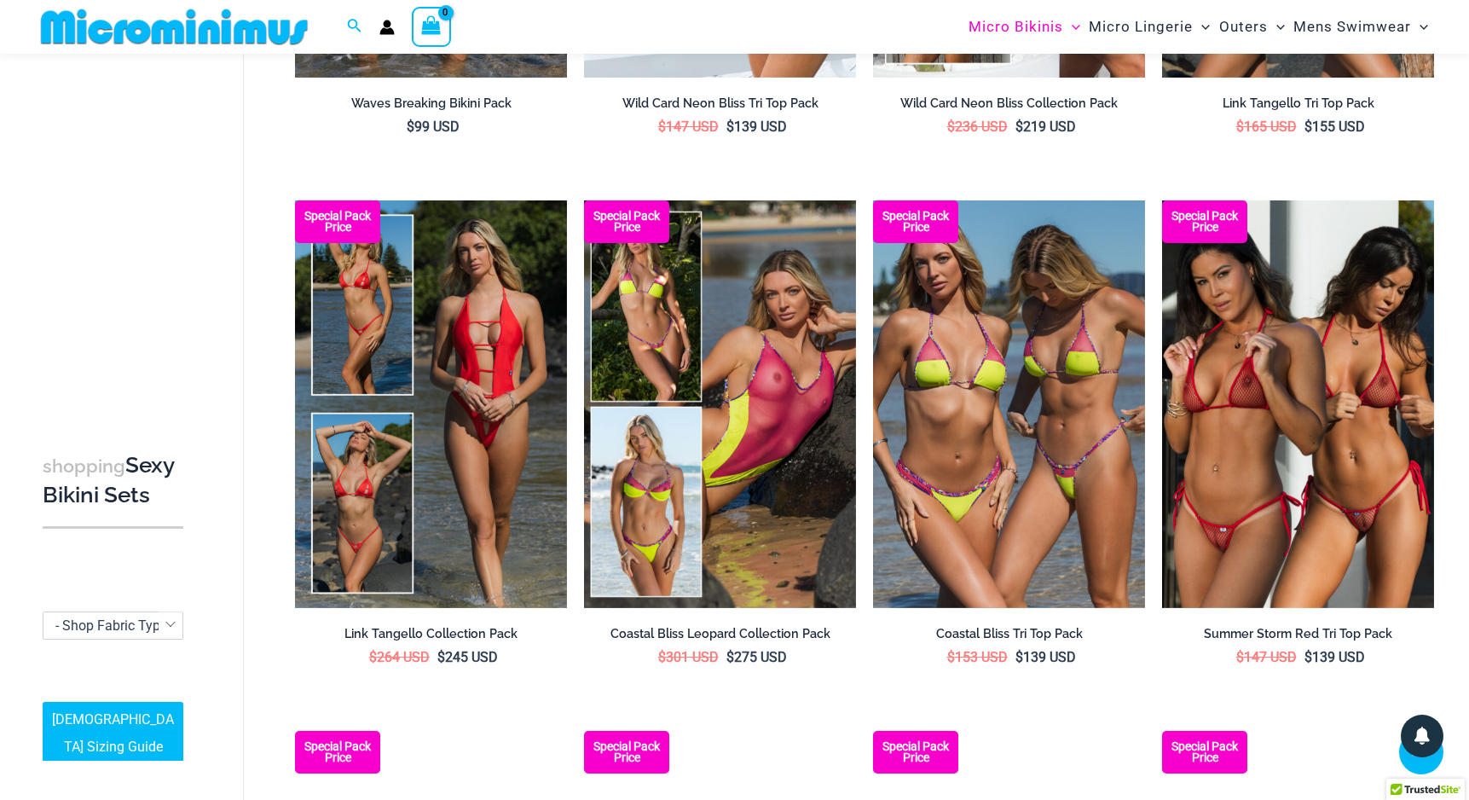
scroll to position [541, 0]
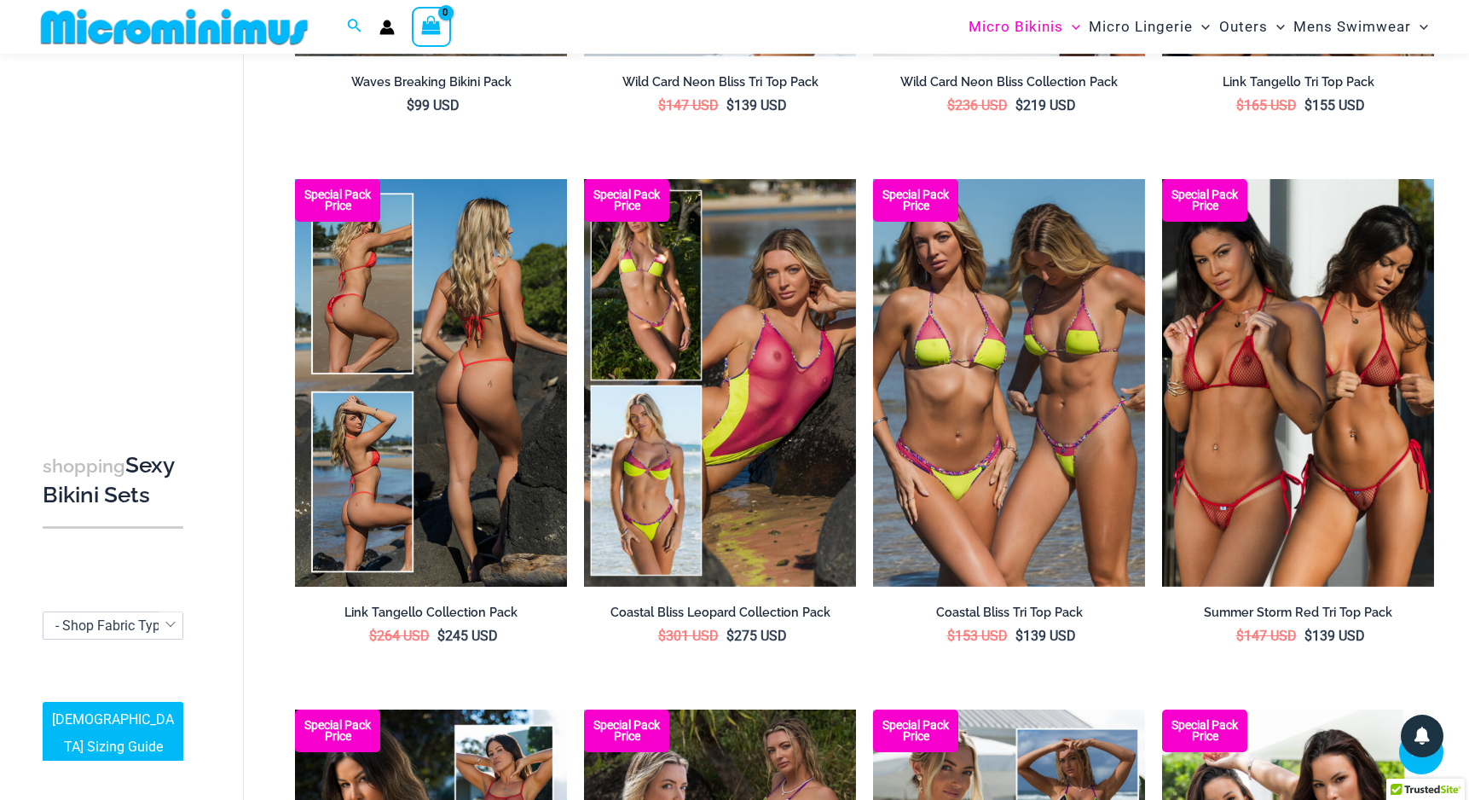
click at [543, 462] on img at bounding box center [431, 383] width 272 height 408
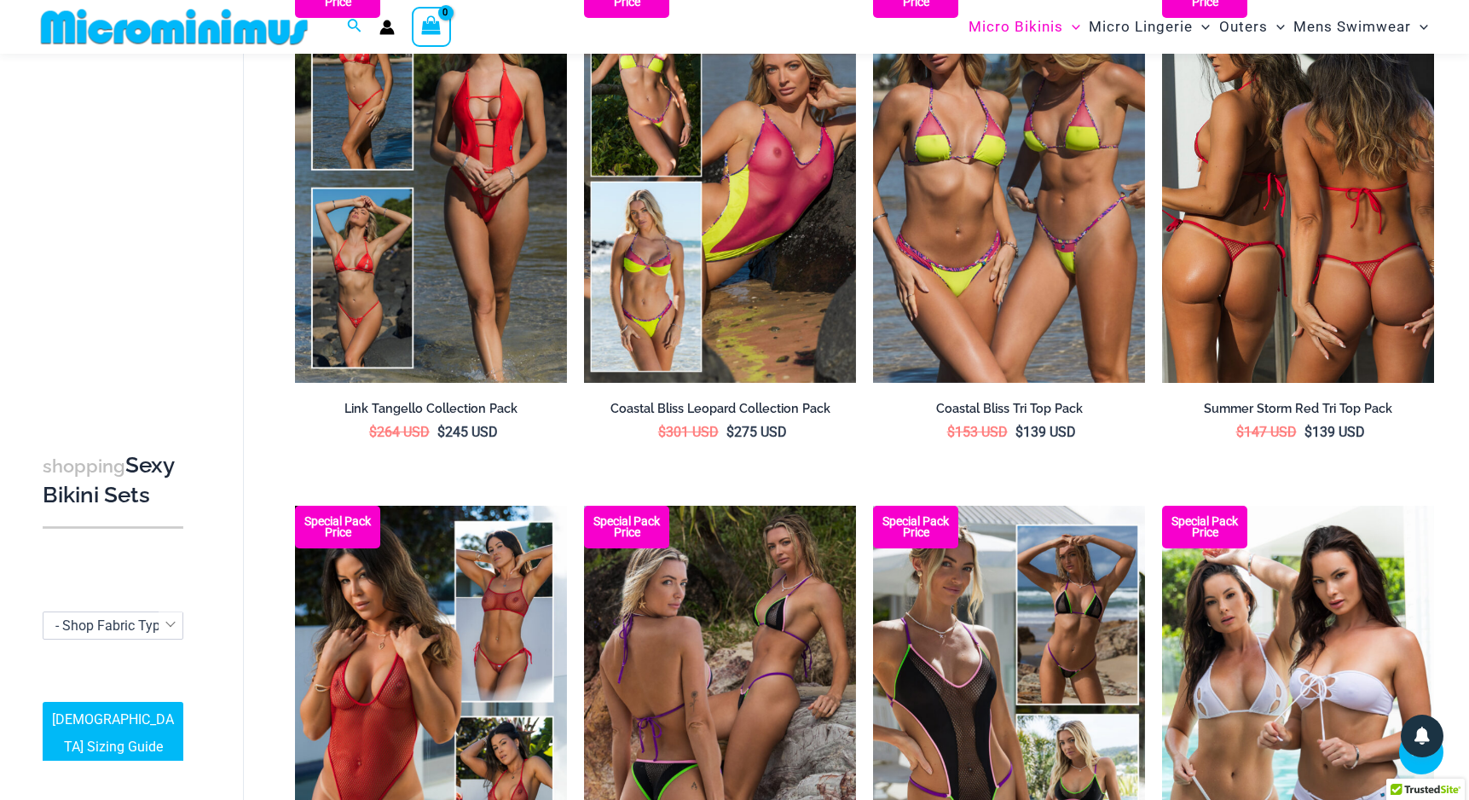
scroll to position [745, 0]
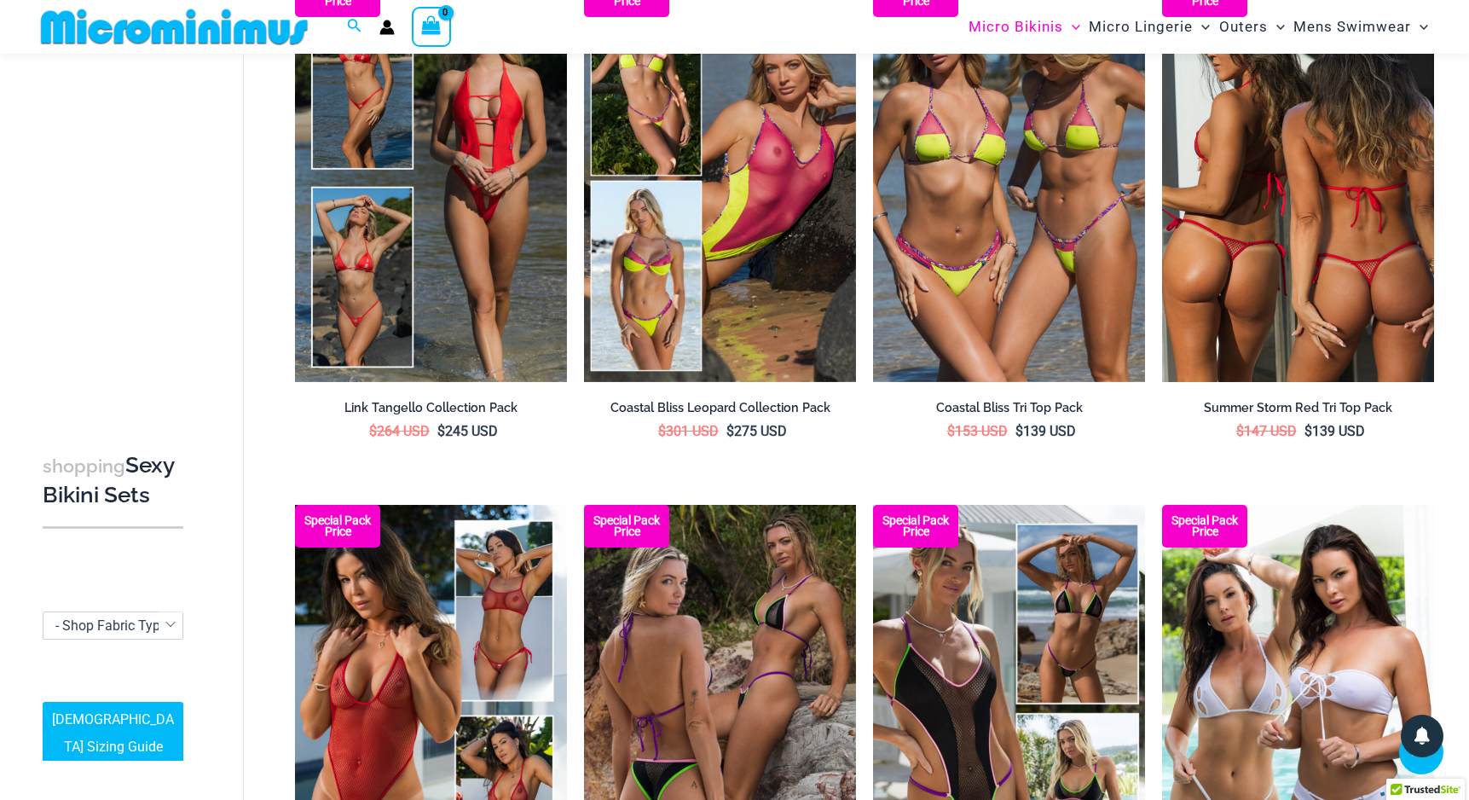
click at [1316, 243] on img at bounding box center [1298, 178] width 272 height 408
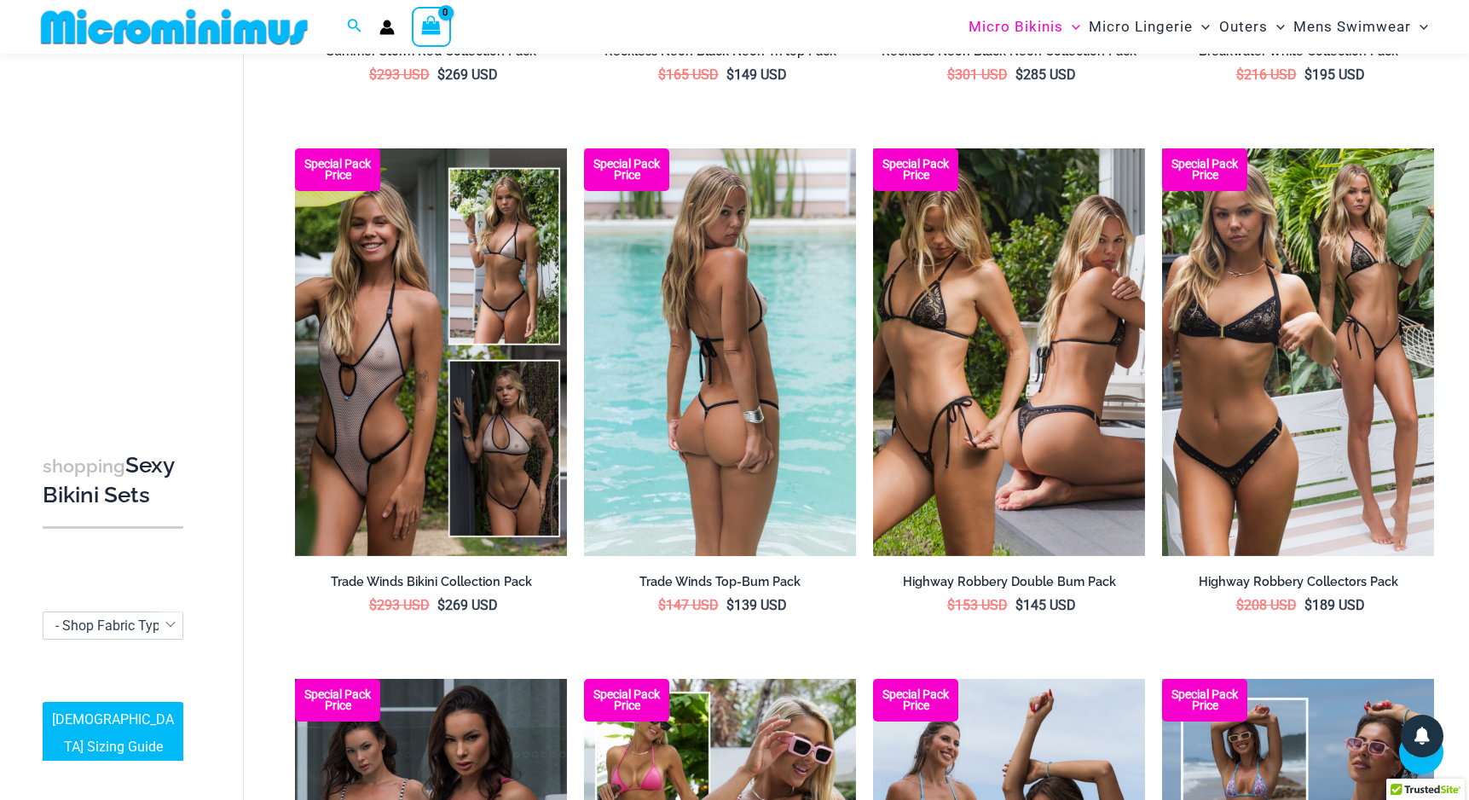
scroll to position [1633, 0]
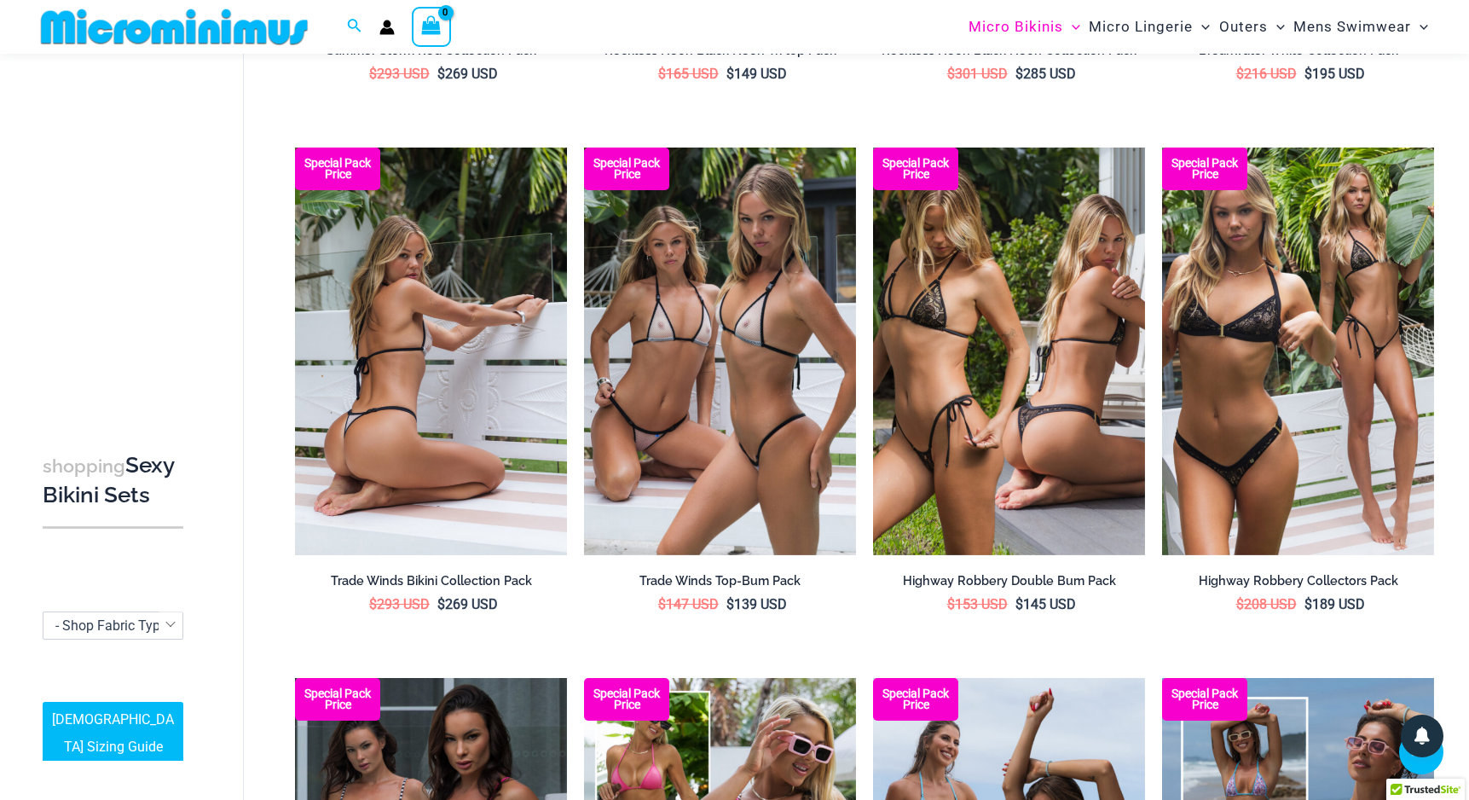
click at [449, 402] on img at bounding box center [431, 352] width 272 height 408
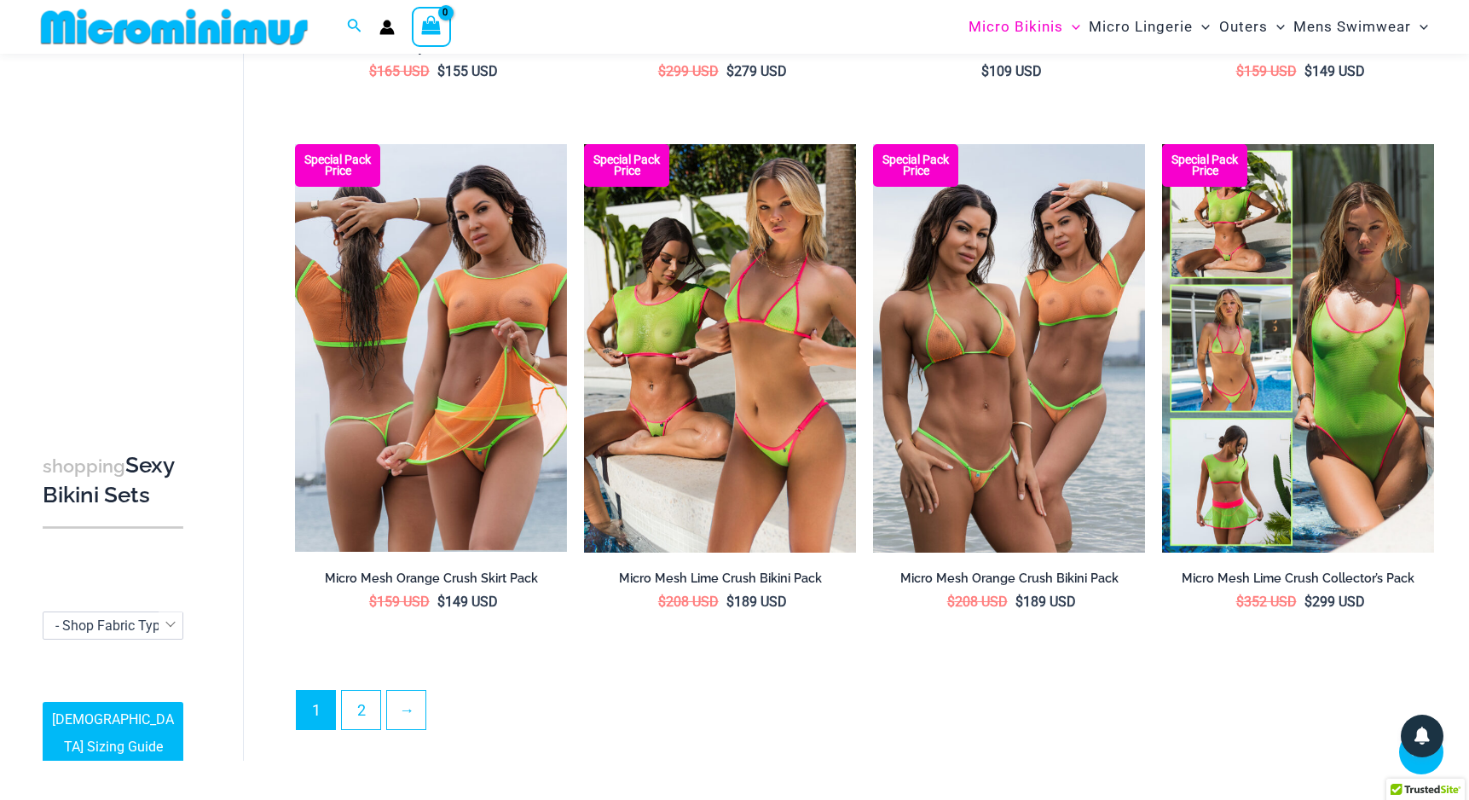
scroll to position [3761, 0]
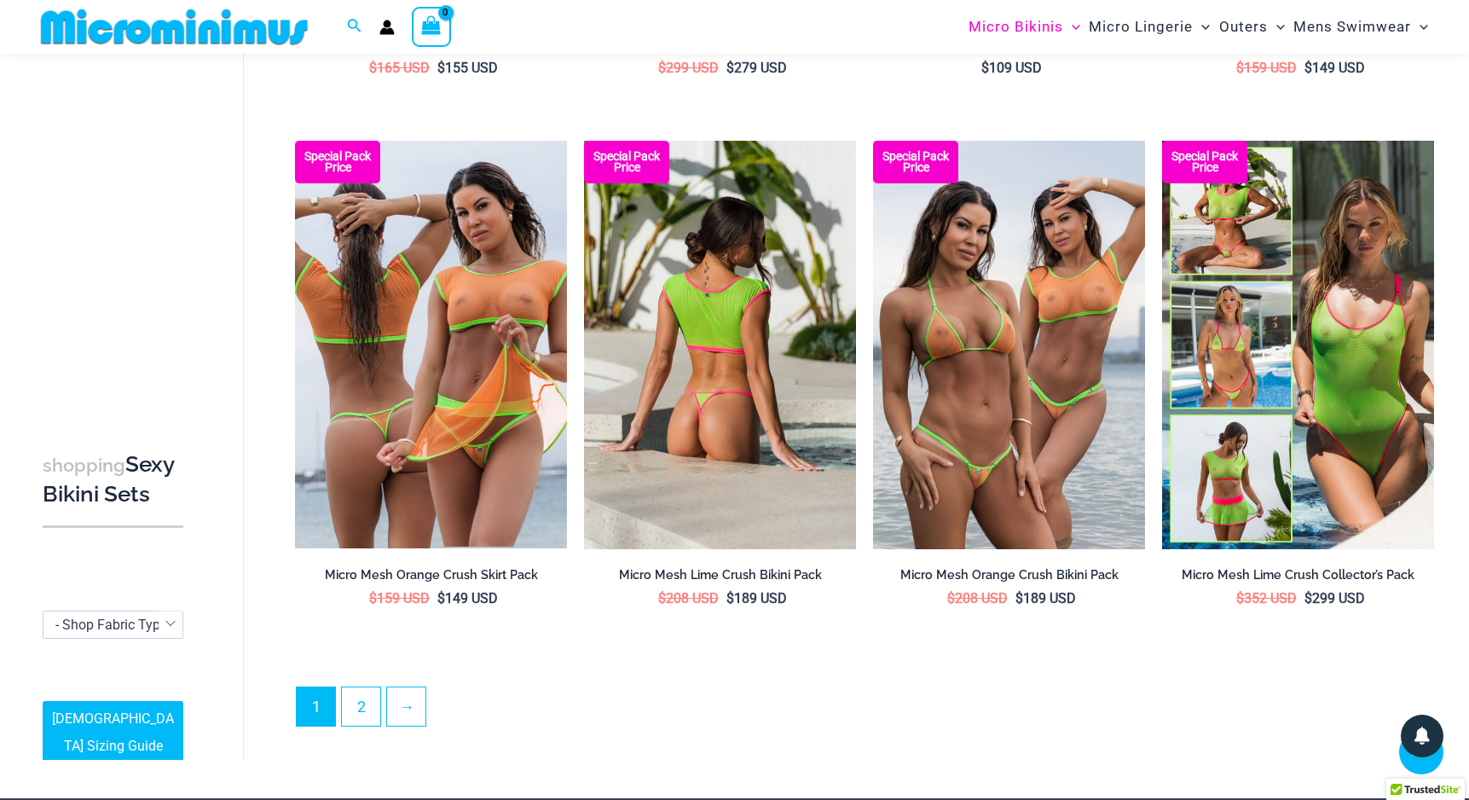
click at [733, 452] on img at bounding box center [720, 345] width 272 height 408
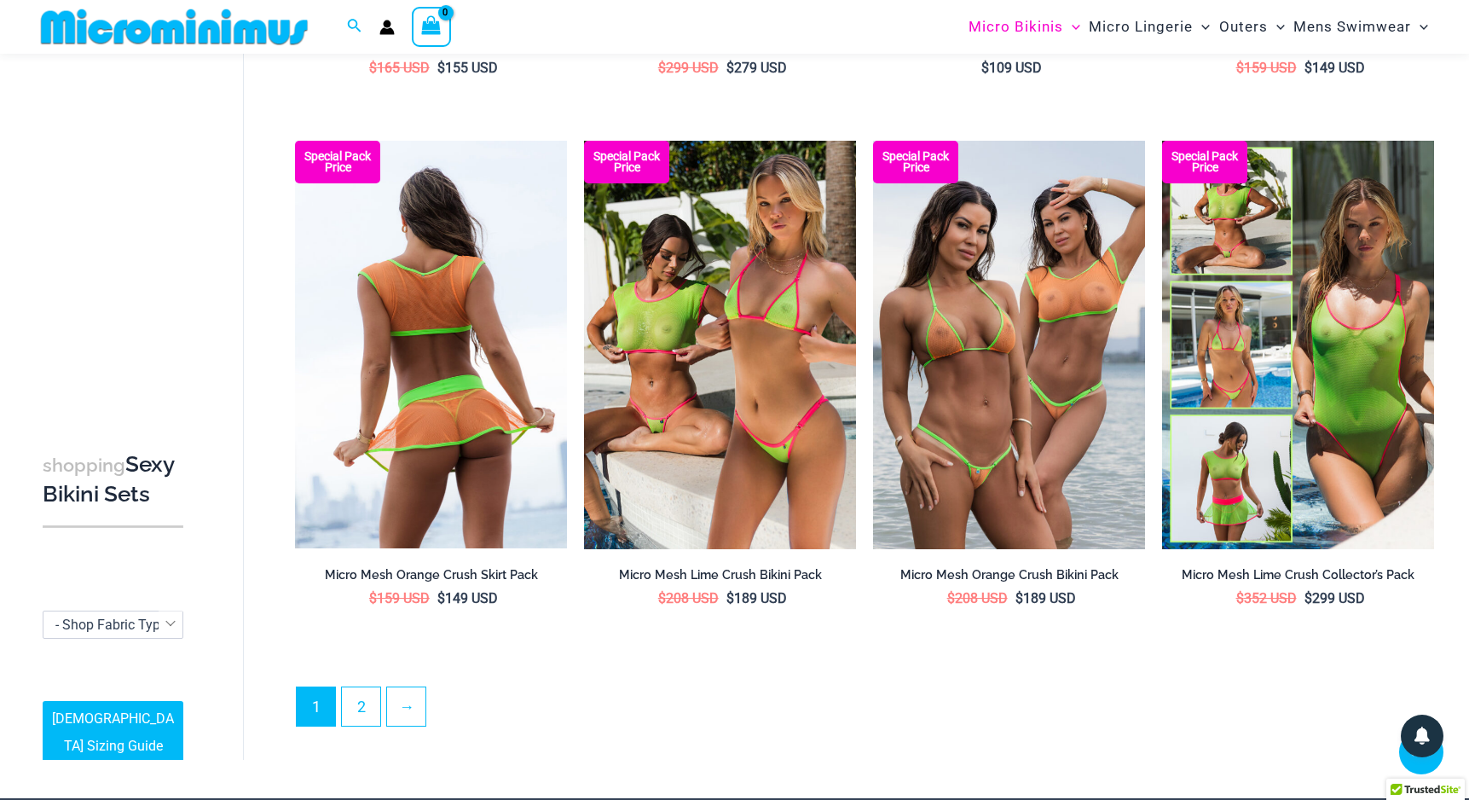
click at [443, 349] on img at bounding box center [431, 345] width 272 height 408
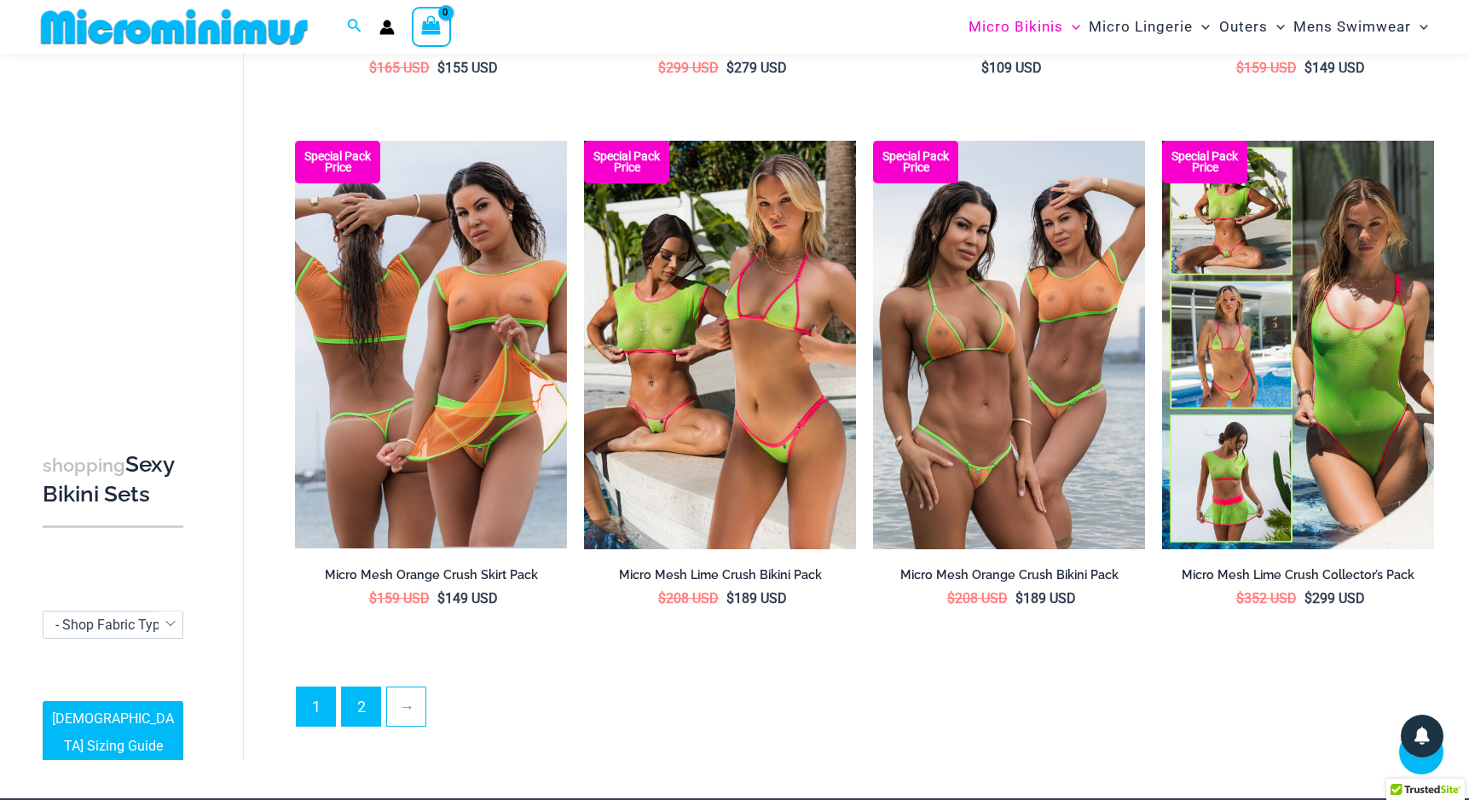
click at [368, 687] on link "2" at bounding box center [361, 706] width 38 height 38
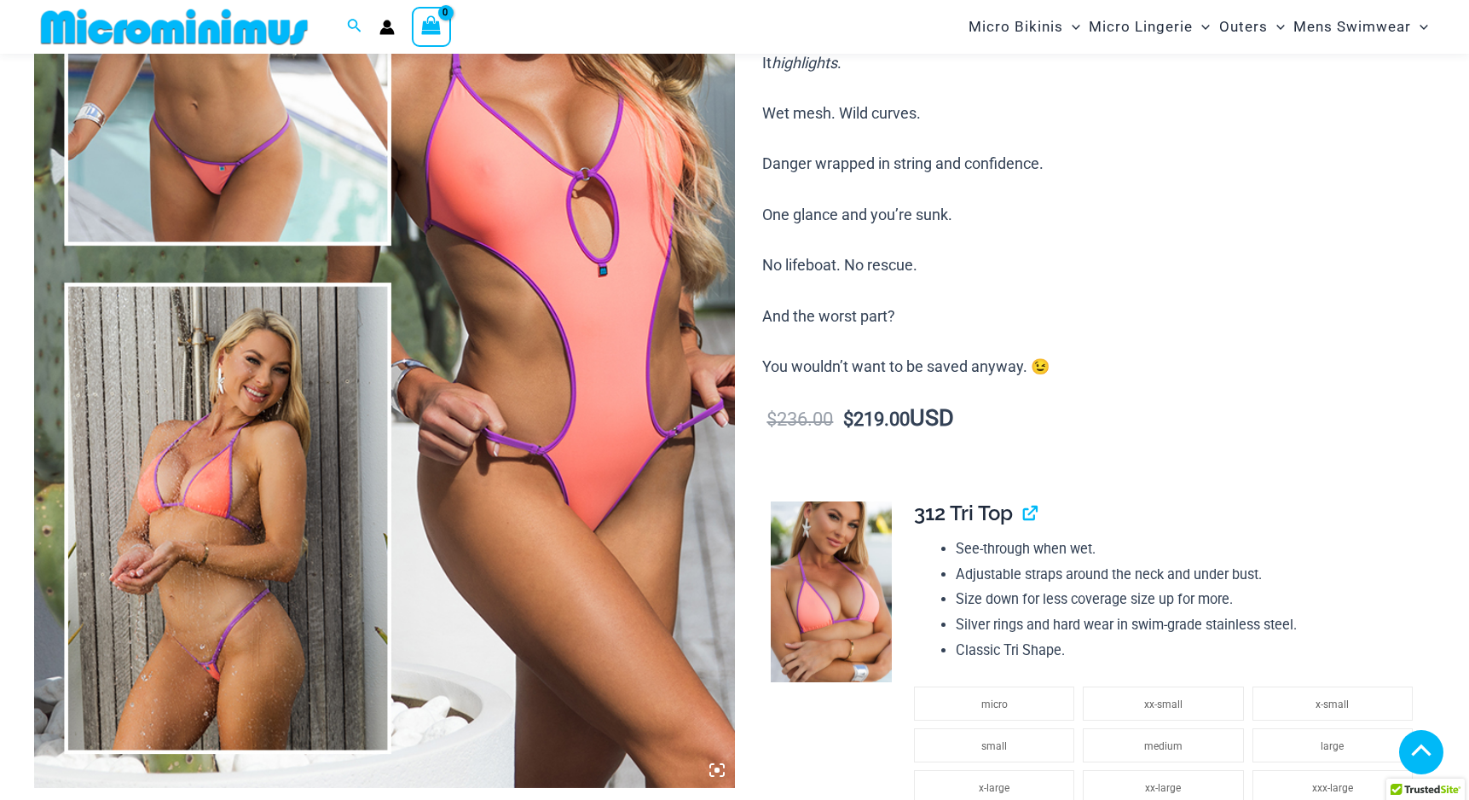
scroll to position [368, 0]
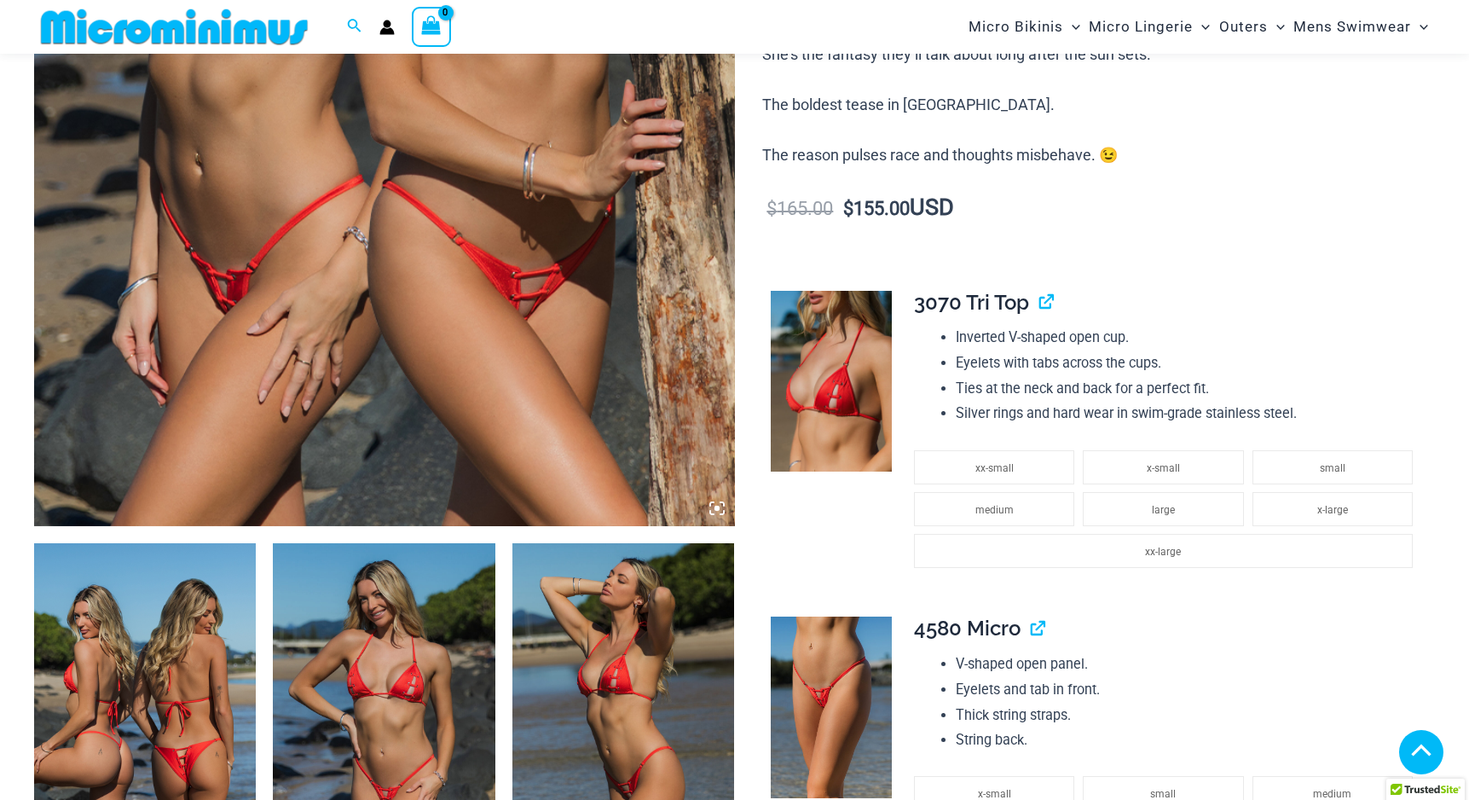
scroll to position [799, 0]
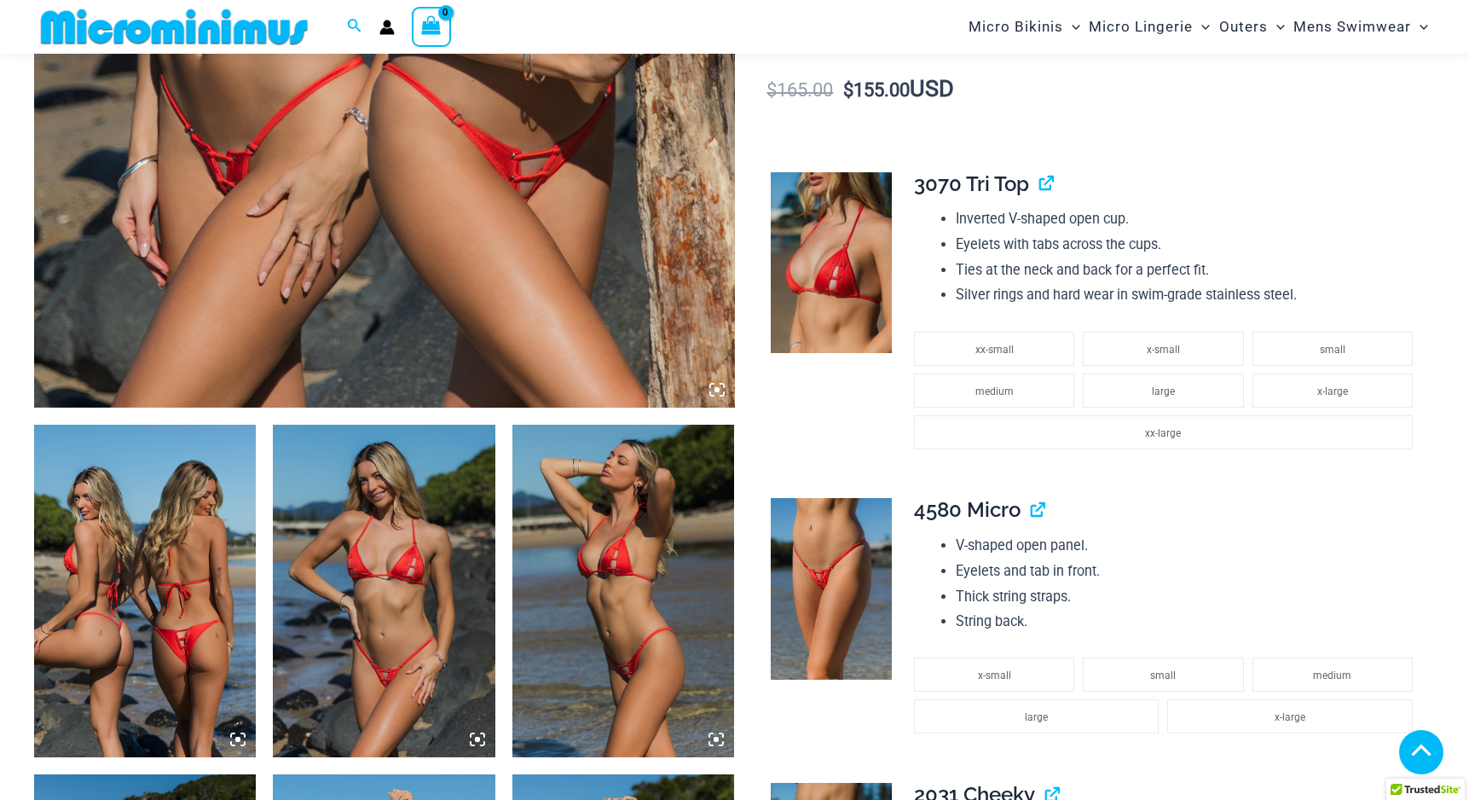
click at [160, 522] on img at bounding box center [145, 591] width 222 height 333
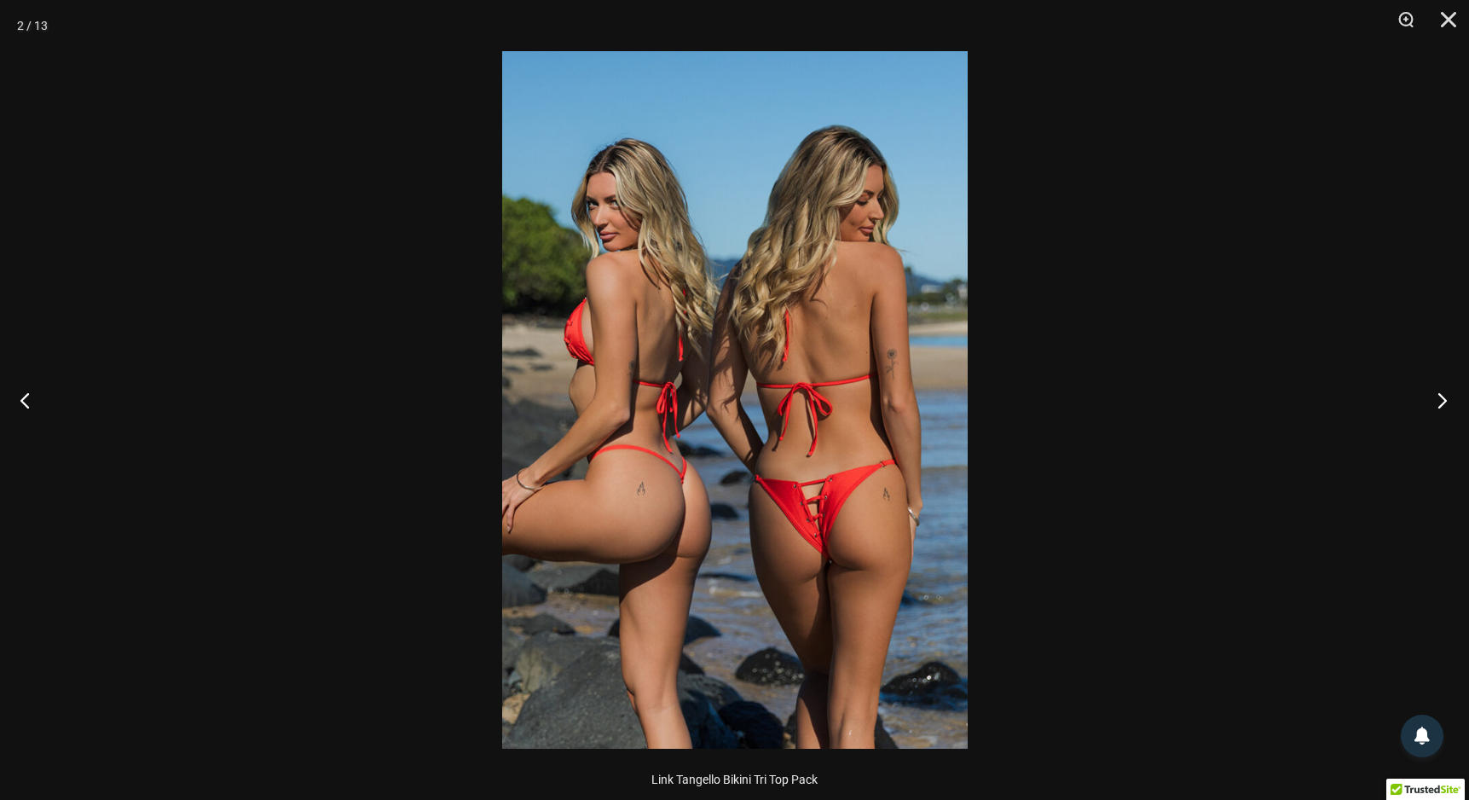
click at [1440, 400] on button "Next" at bounding box center [1437, 399] width 64 height 85
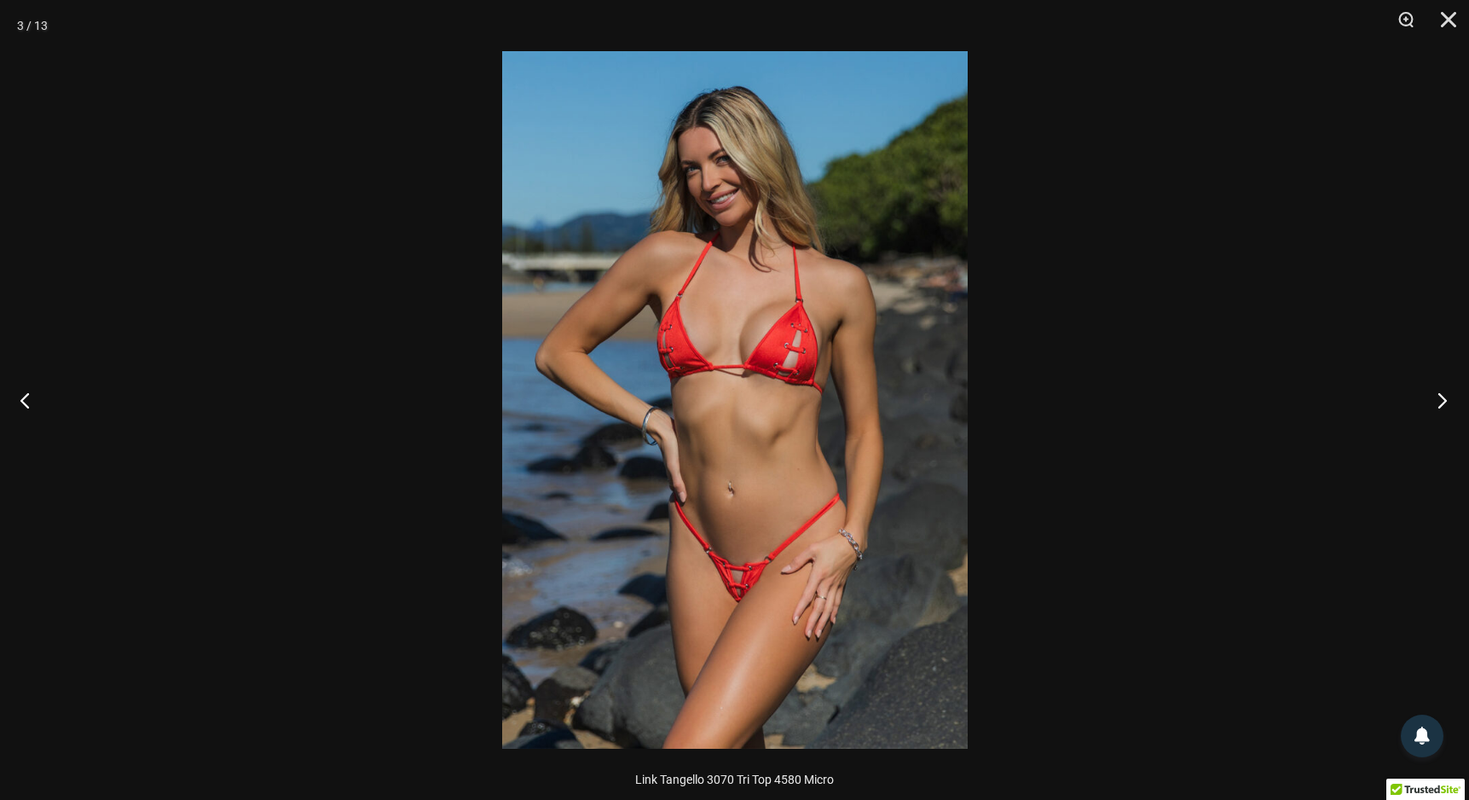
click at [1440, 400] on button "Next" at bounding box center [1437, 399] width 64 height 85
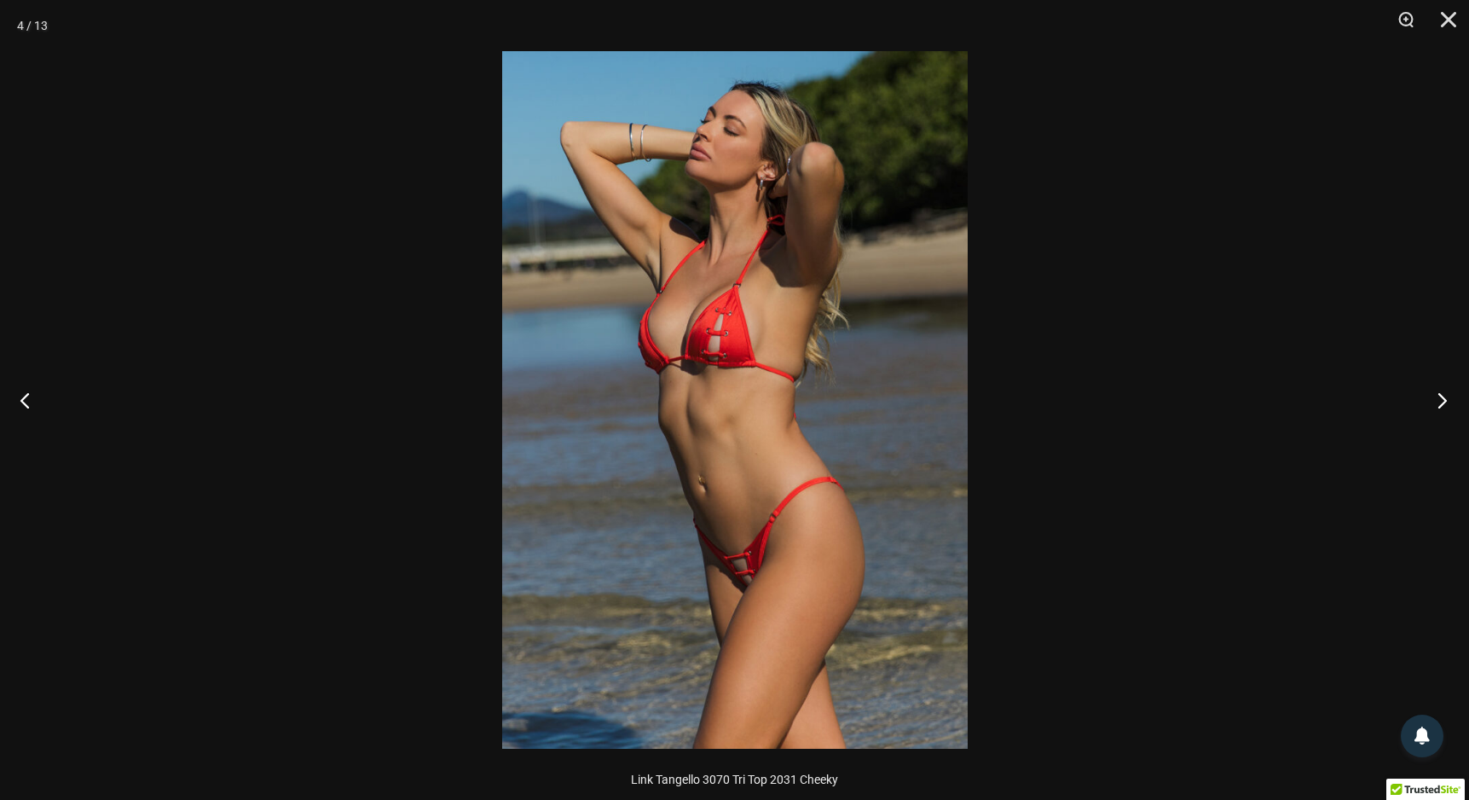
click at [1440, 400] on button "Next" at bounding box center [1437, 399] width 64 height 85
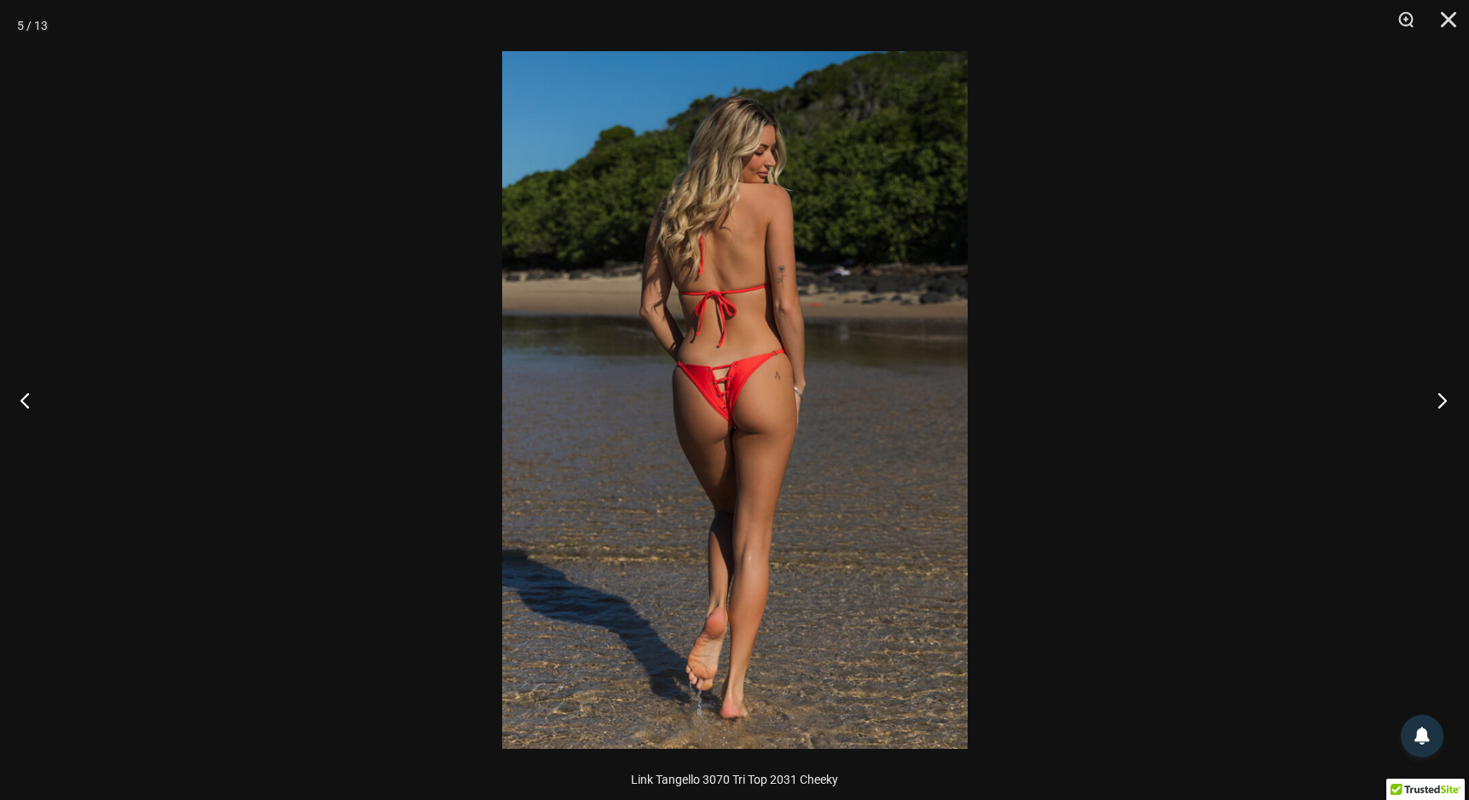
click at [1440, 400] on button "Next" at bounding box center [1437, 399] width 64 height 85
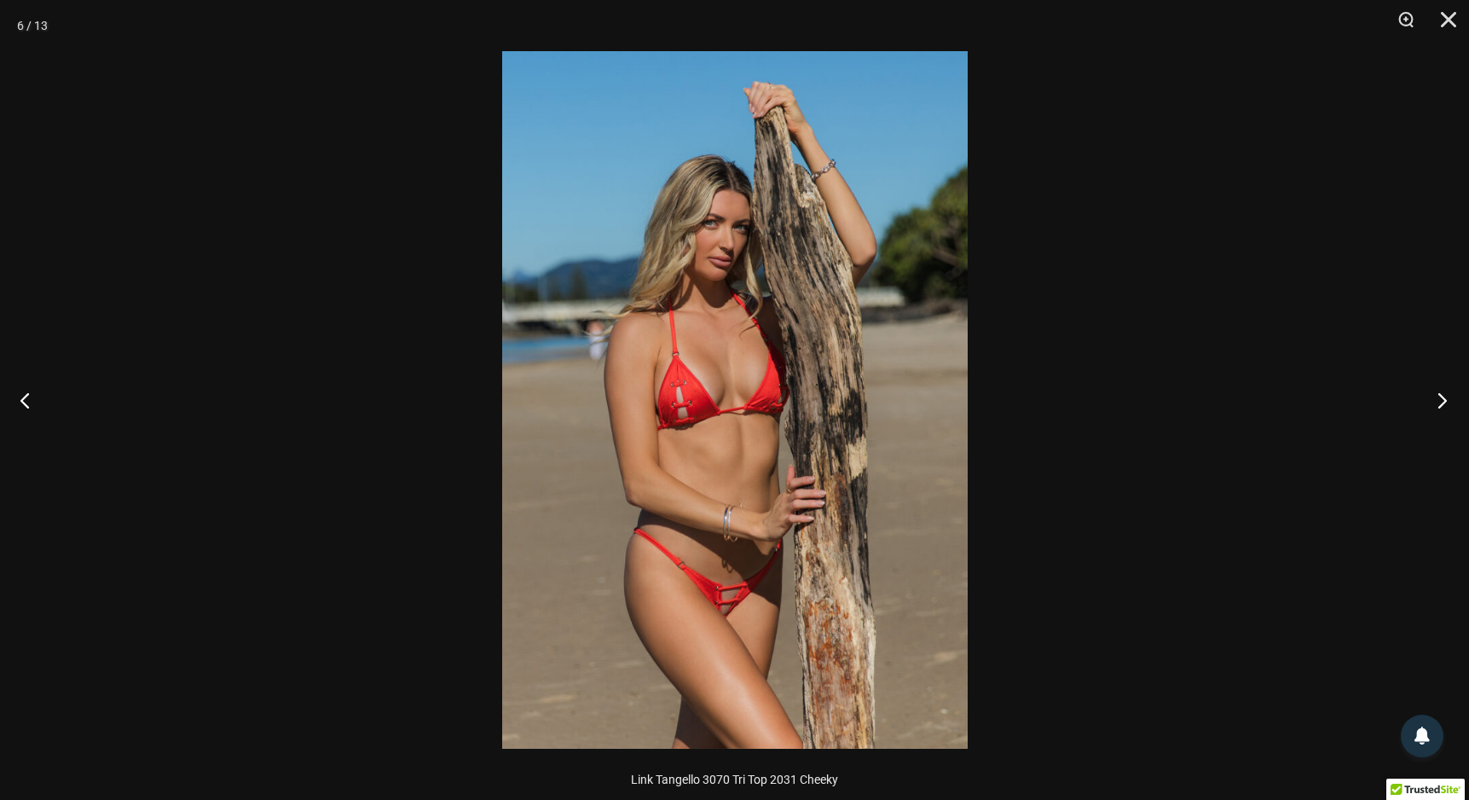
click at [1440, 400] on button "Next" at bounding box center [1437, 399] width 64 height 85
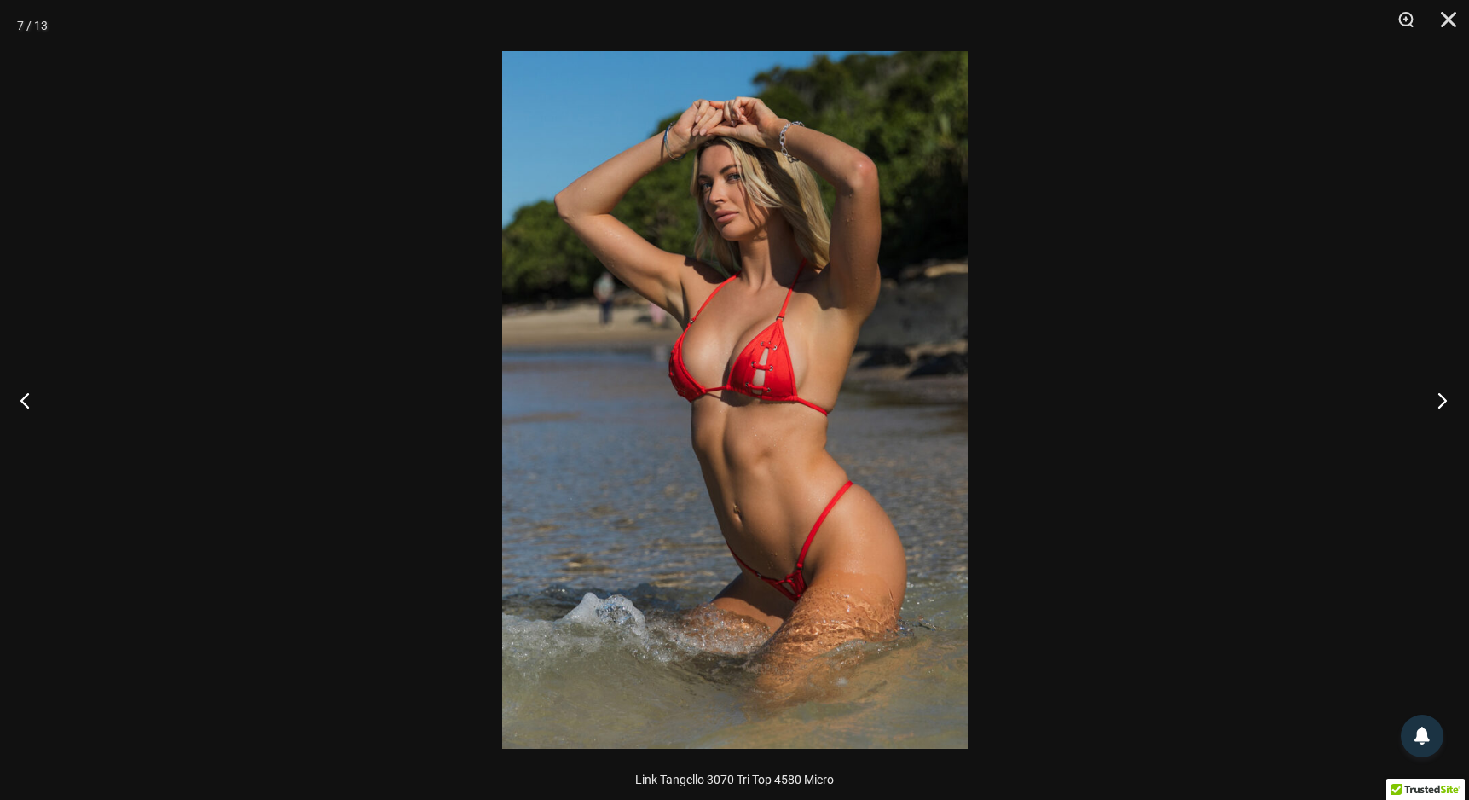
click at [1440, 400] on button "Next" at bounding box center [1437, 399] width 64 height 85
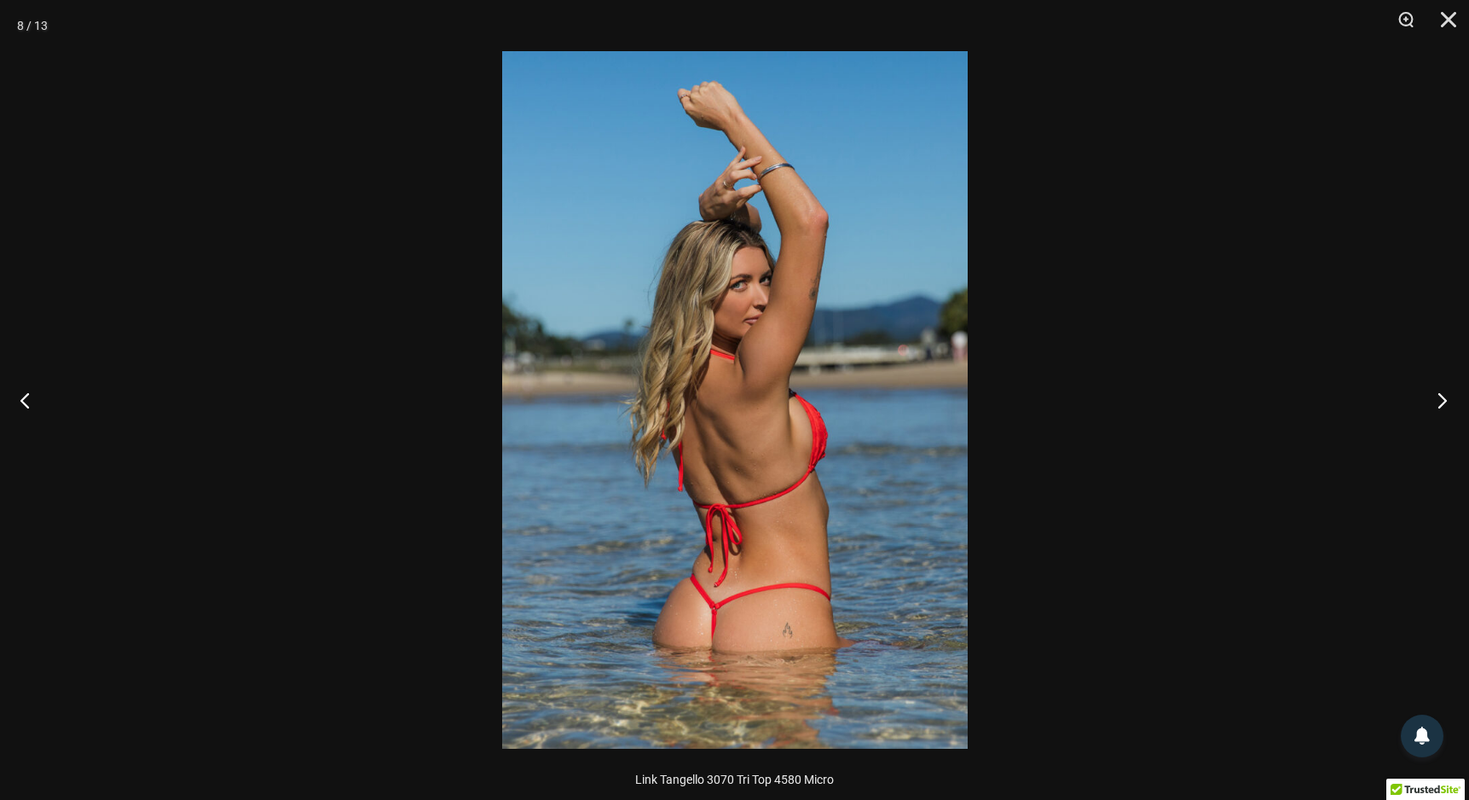
click at [1440, 400] on button "Next" at bounding box center [1437, 399] width 64 height 85
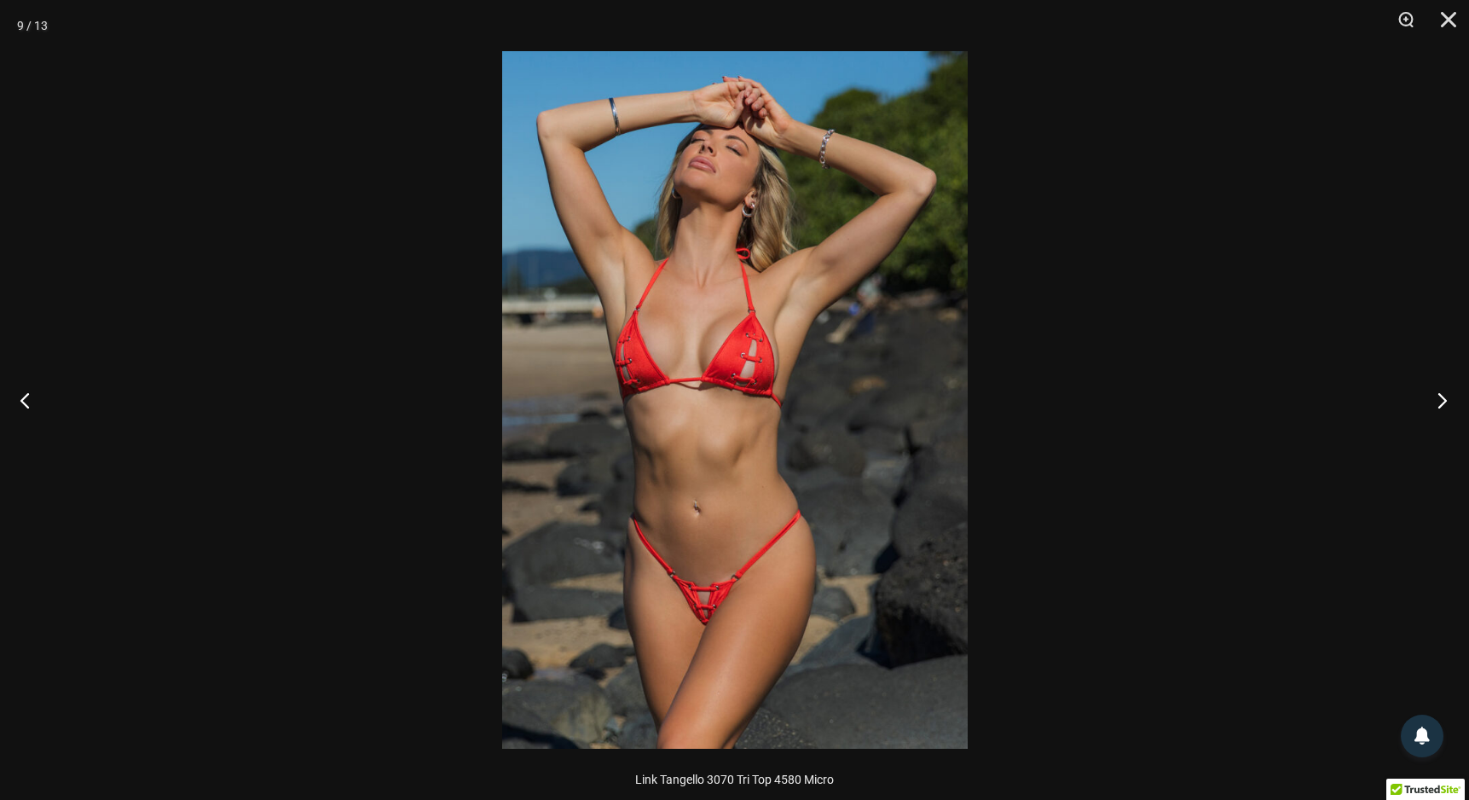
click at [1440, 400] on button "Next" at bounding box center [1437, 399] width 64 height 85
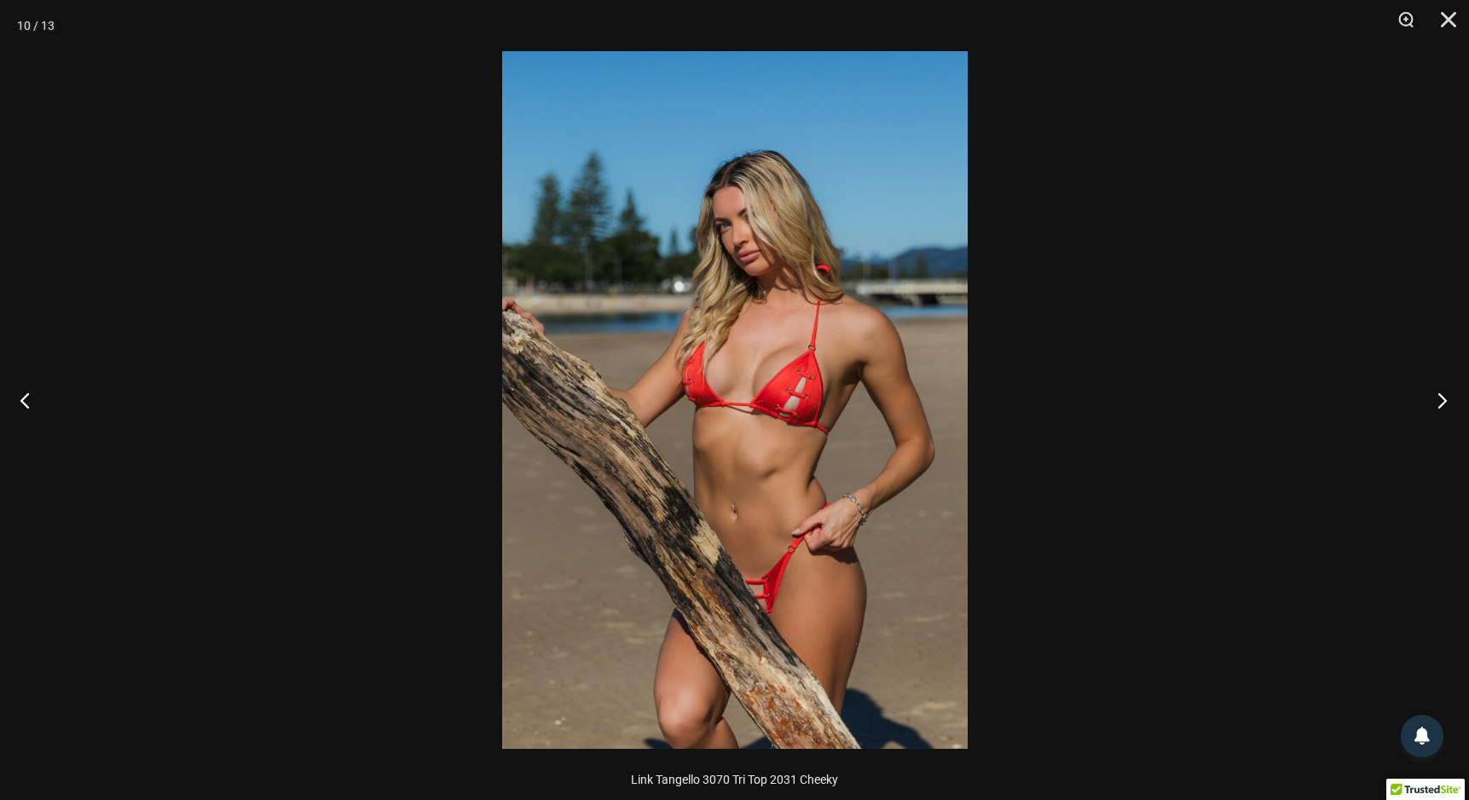
click at [1440, 400] on button "Next" at bounding box center [1437, 399] width 64 height 85
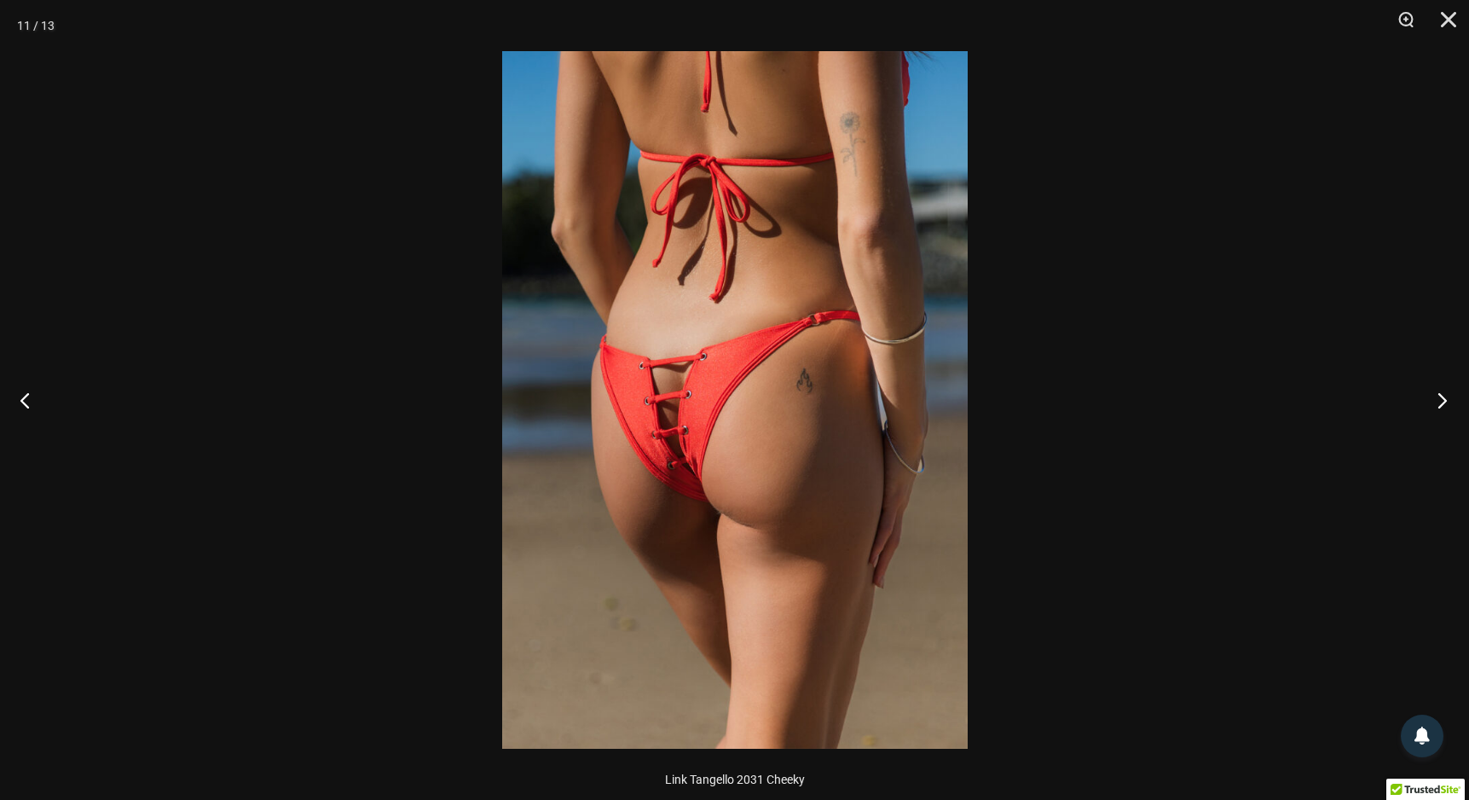
click at [1440, 400] on button "Next" at bounding box center [1437, 399] width 64 height 85
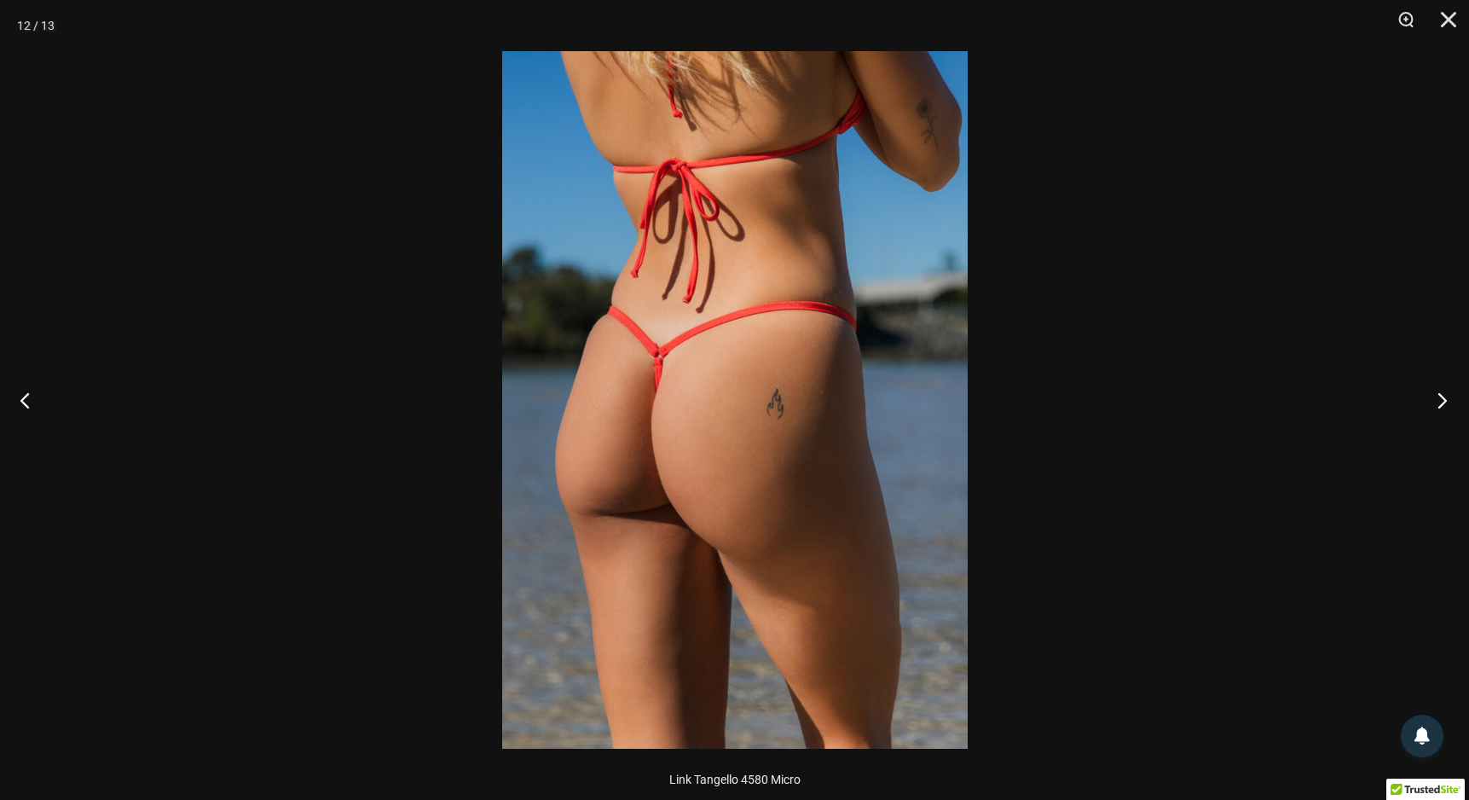
click at [1440, 400] on button "Next" at bounding box center [1437, 399] width 64 height 85
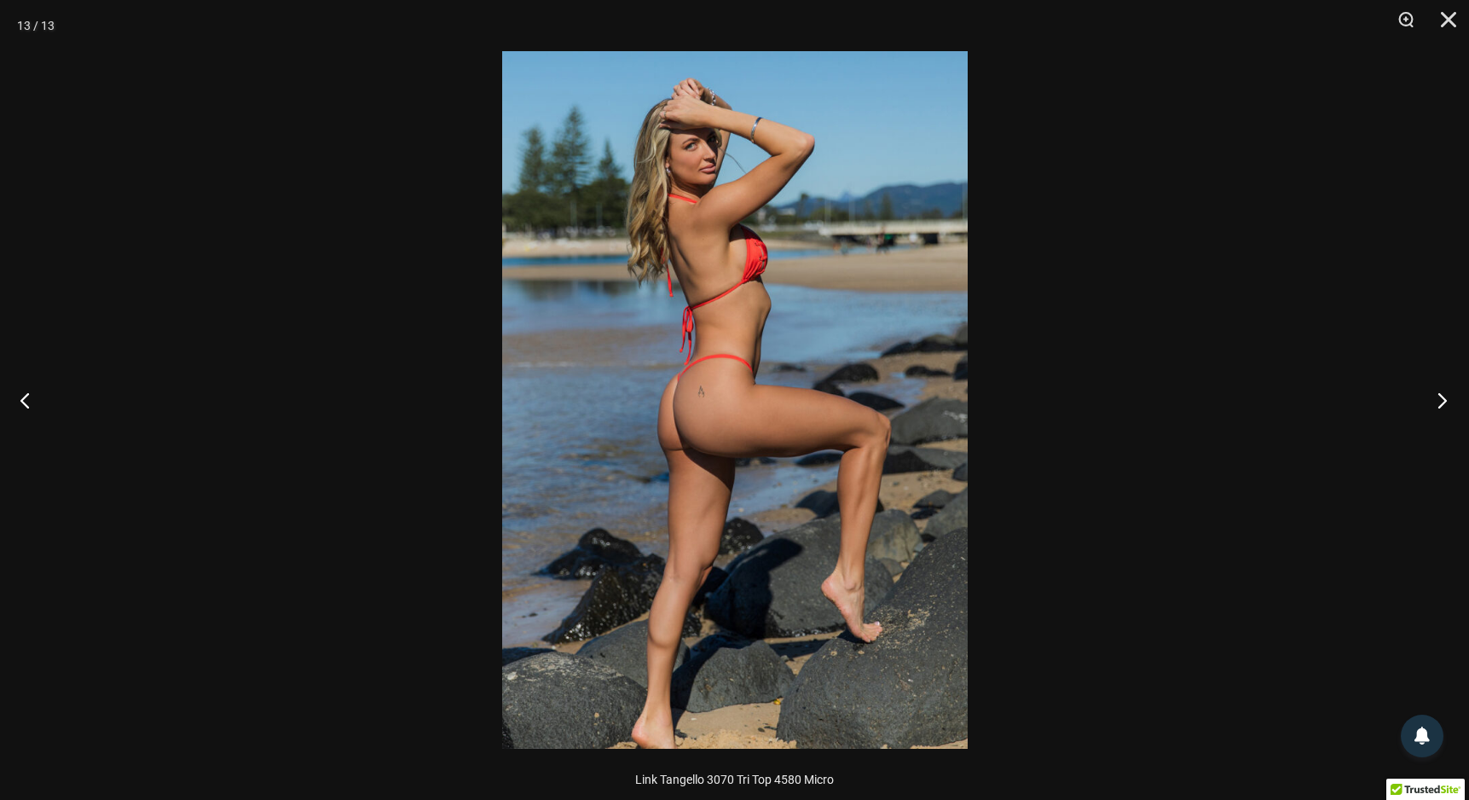
click at [1440, 400] on button "Next" at bounding box center [1437, 399] width 64 height 85
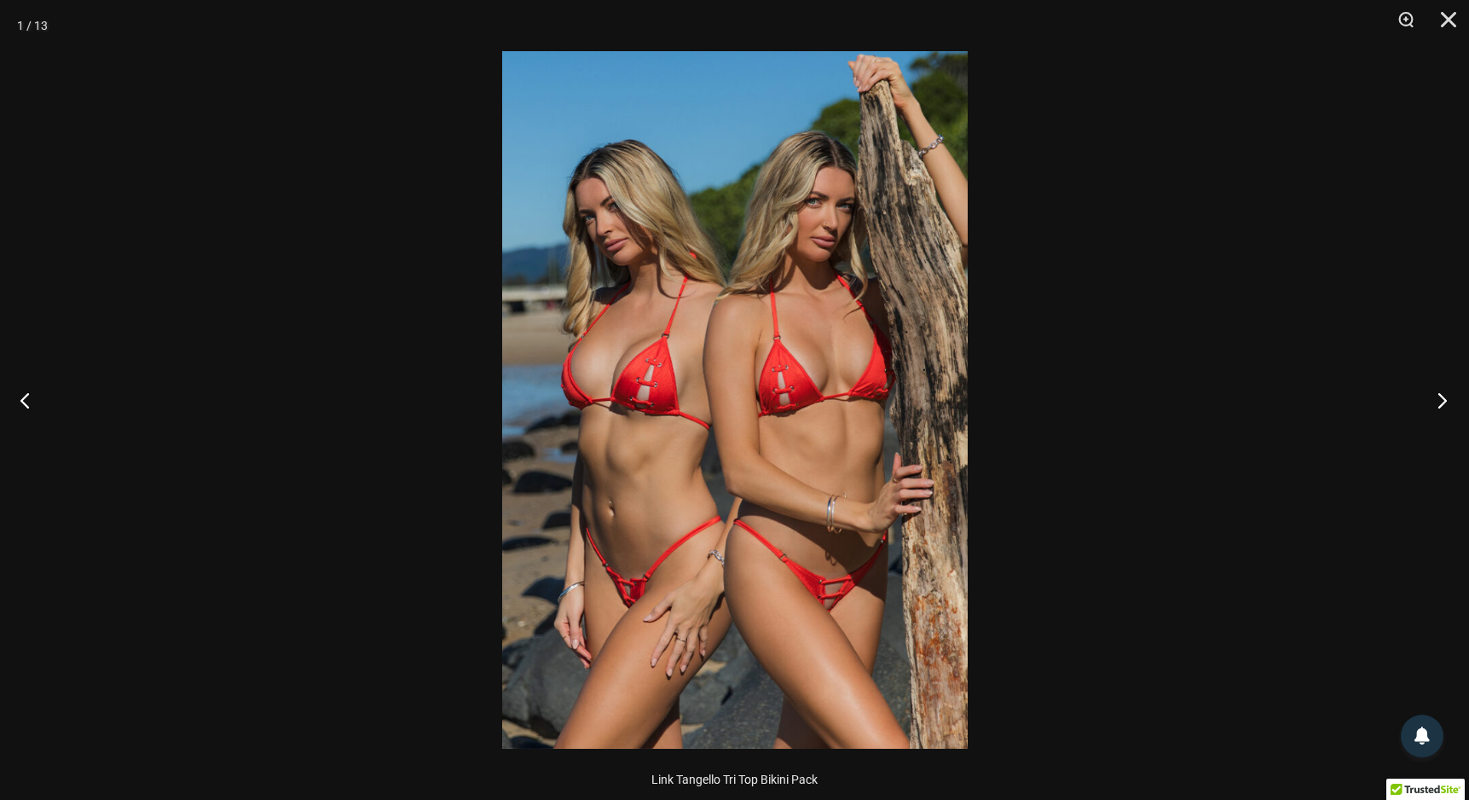
click at [1440, 400] on button "Next" at bounding box center [1437, 399] width 64 height 85
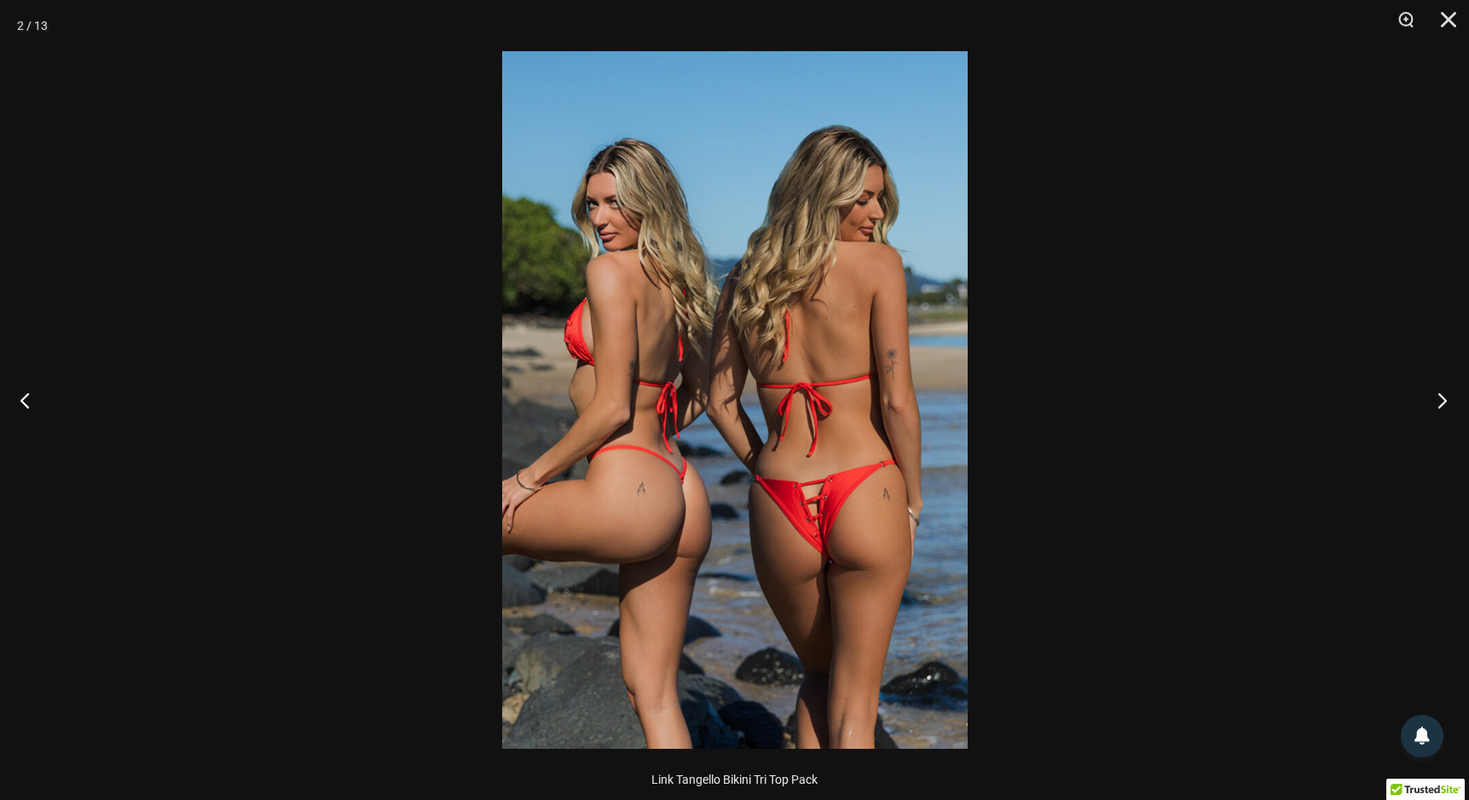
click at [1440, 400] on button "Next" at bounding box center [1437, 399] width 64 height 85
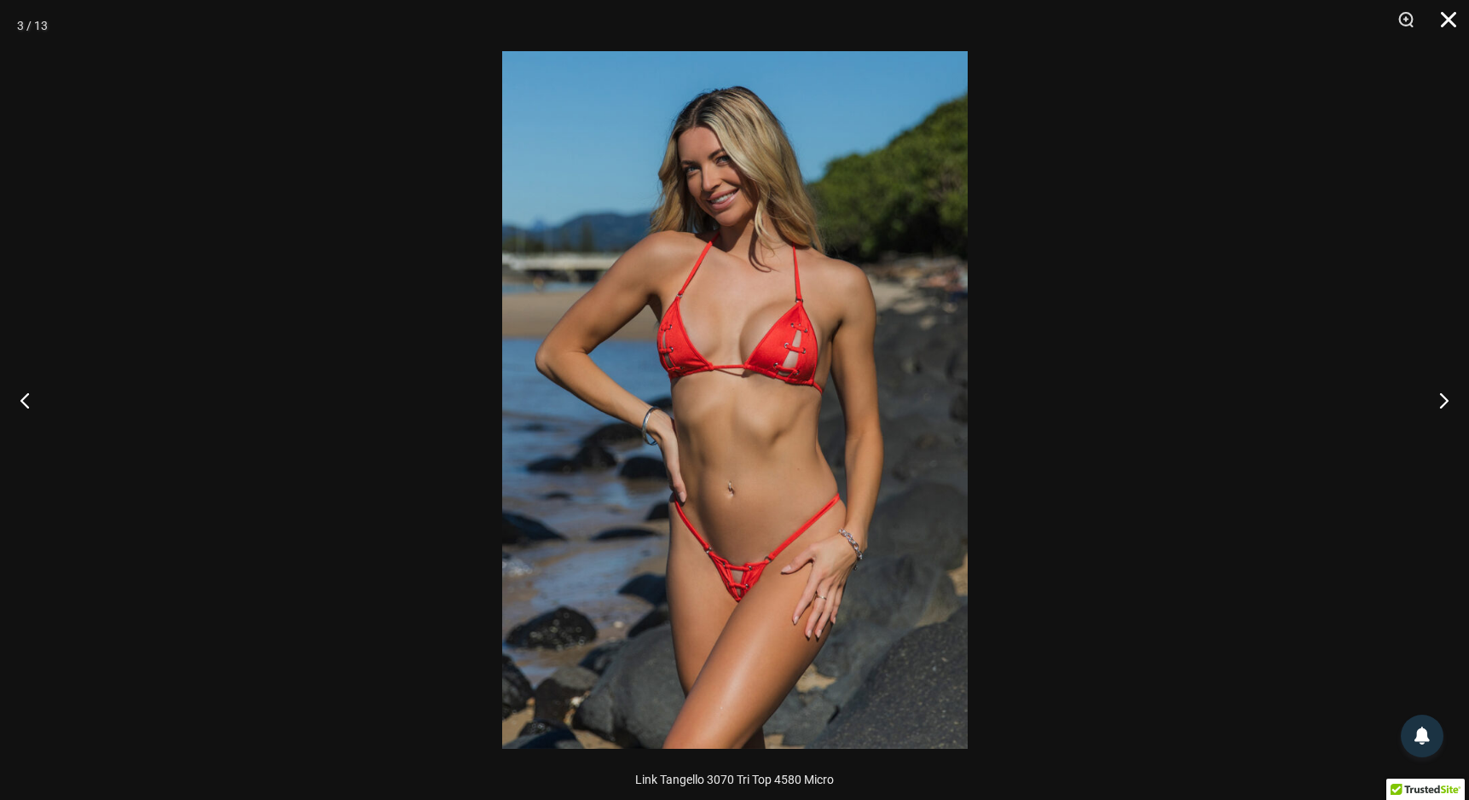
click at [1454, 16] on button "Close" at bounding box center [1442, 25] width 43 height 51
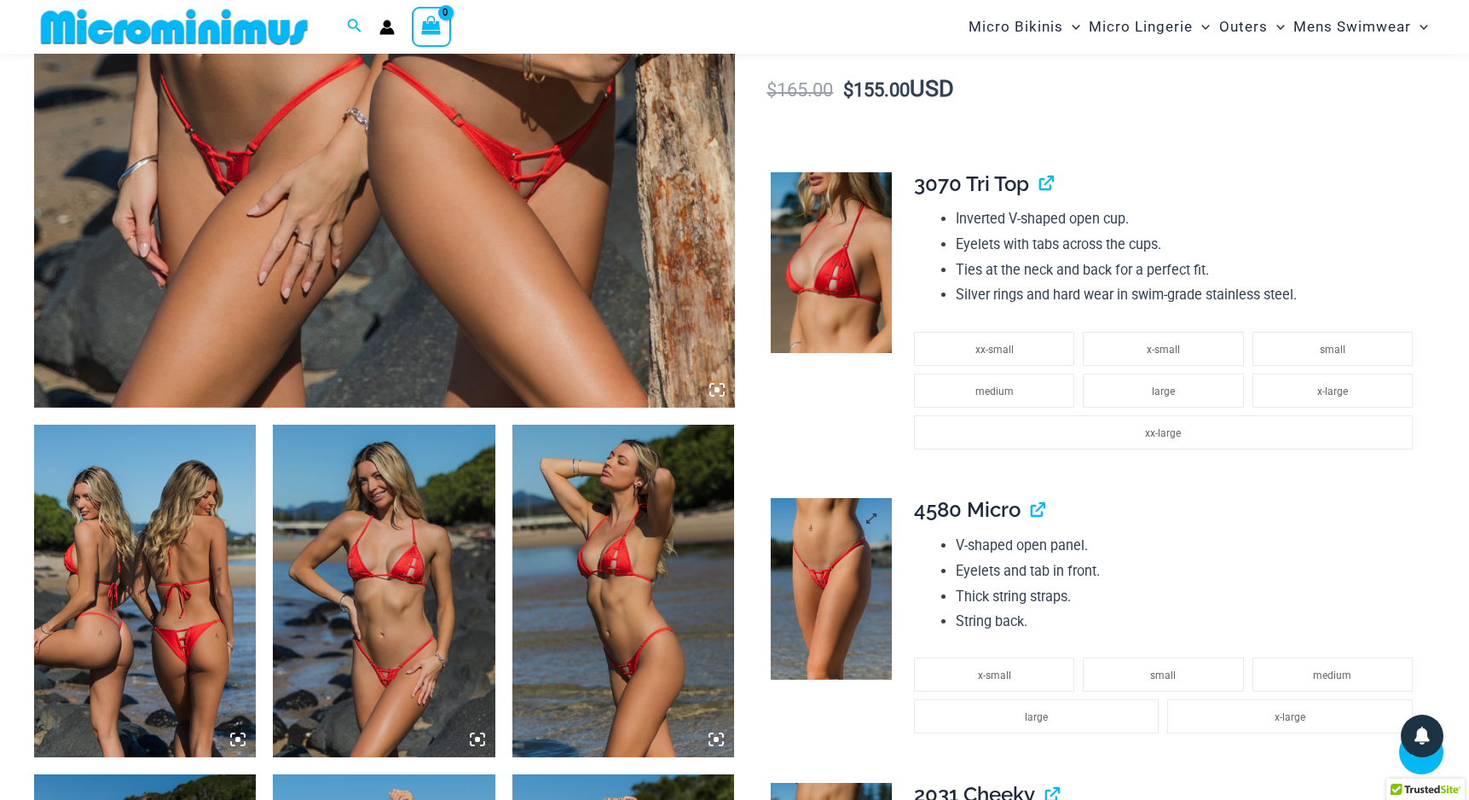
click at [848, 562] on img at bounding box center [831, 588] width 121 height 181
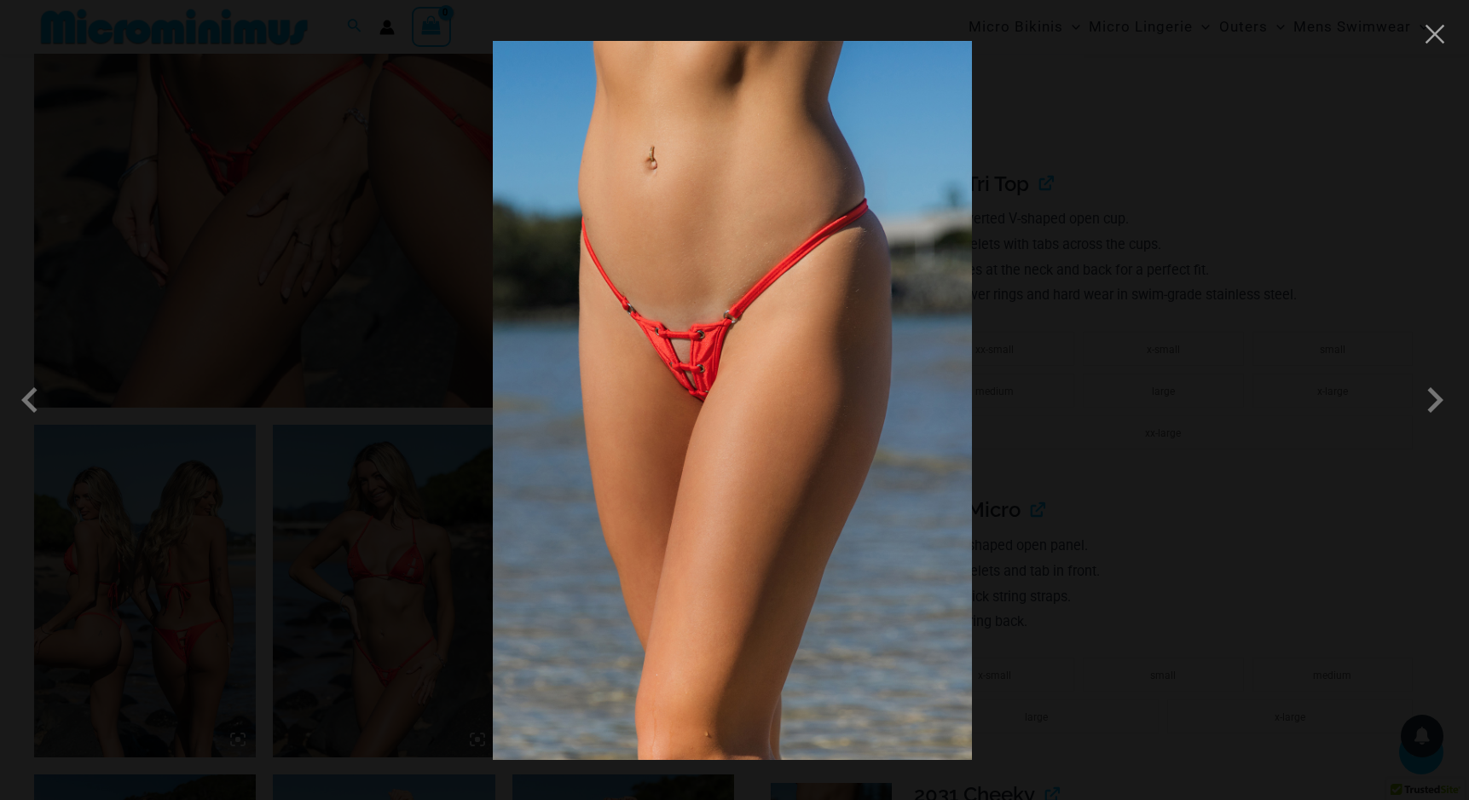
scroll to position [799, 1]
click at [1432, 40] on button "Close" at bounding box center [1435, 34] width 26 height 26
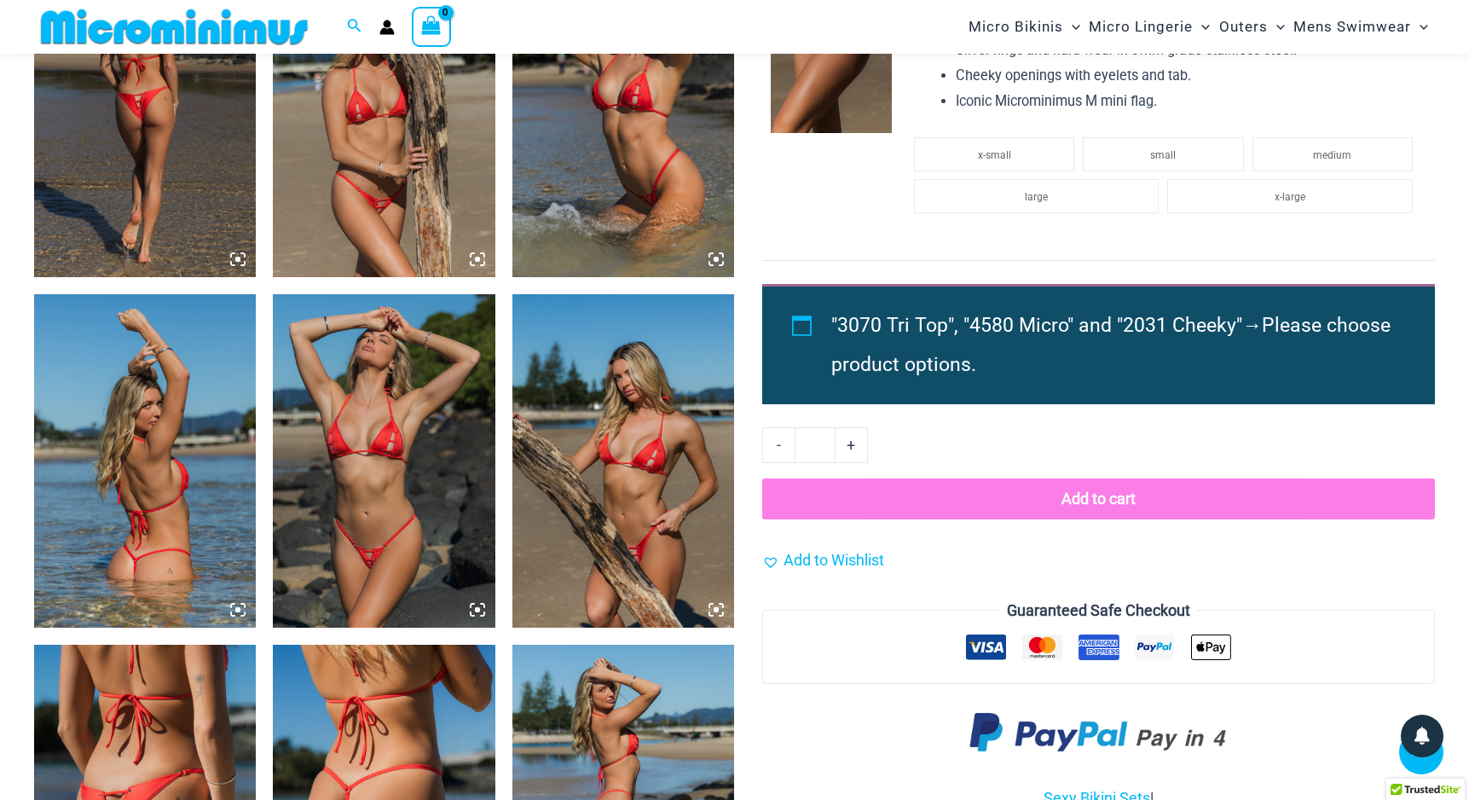
scroll to position [1631, 0]
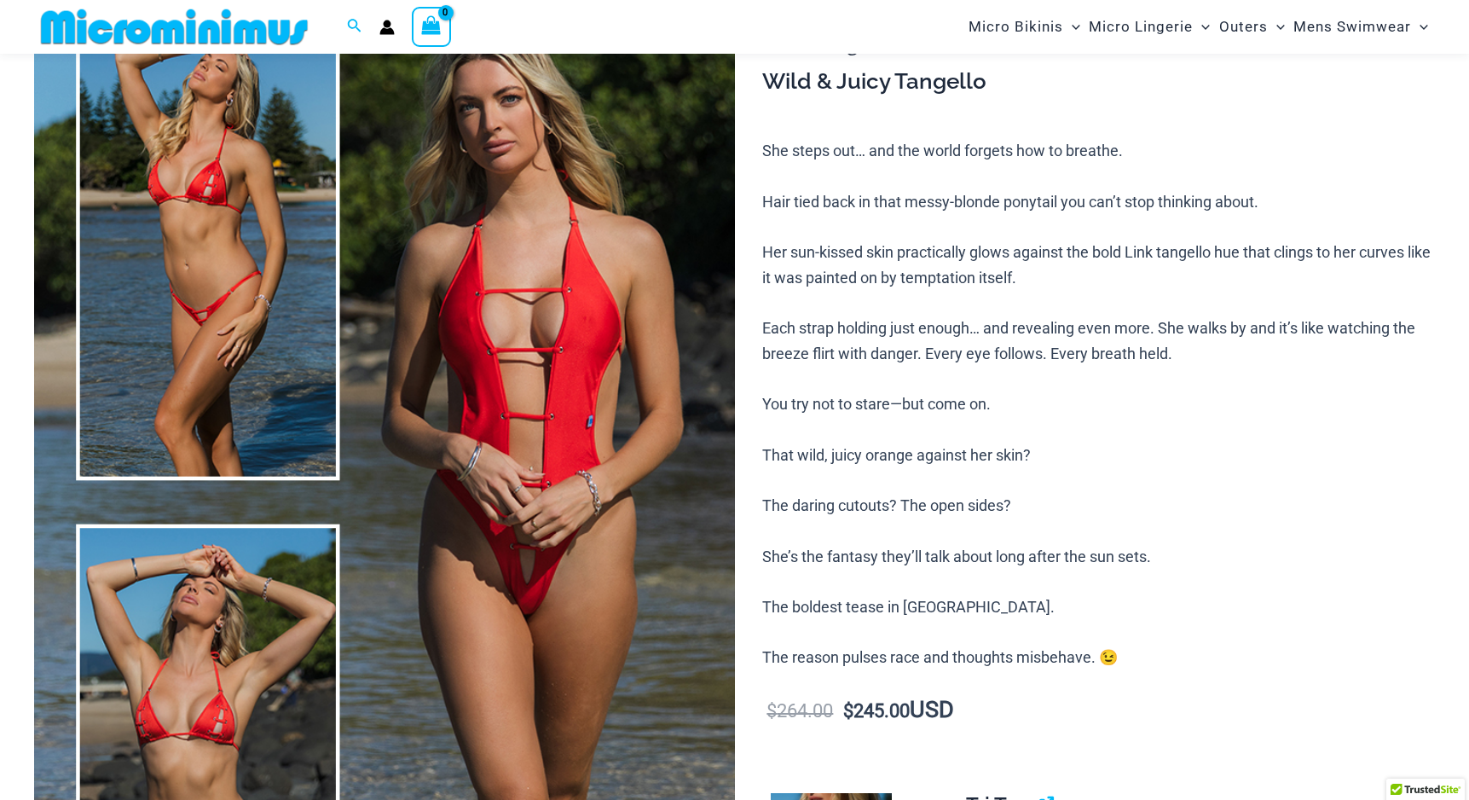
scroll to position [178, 0]
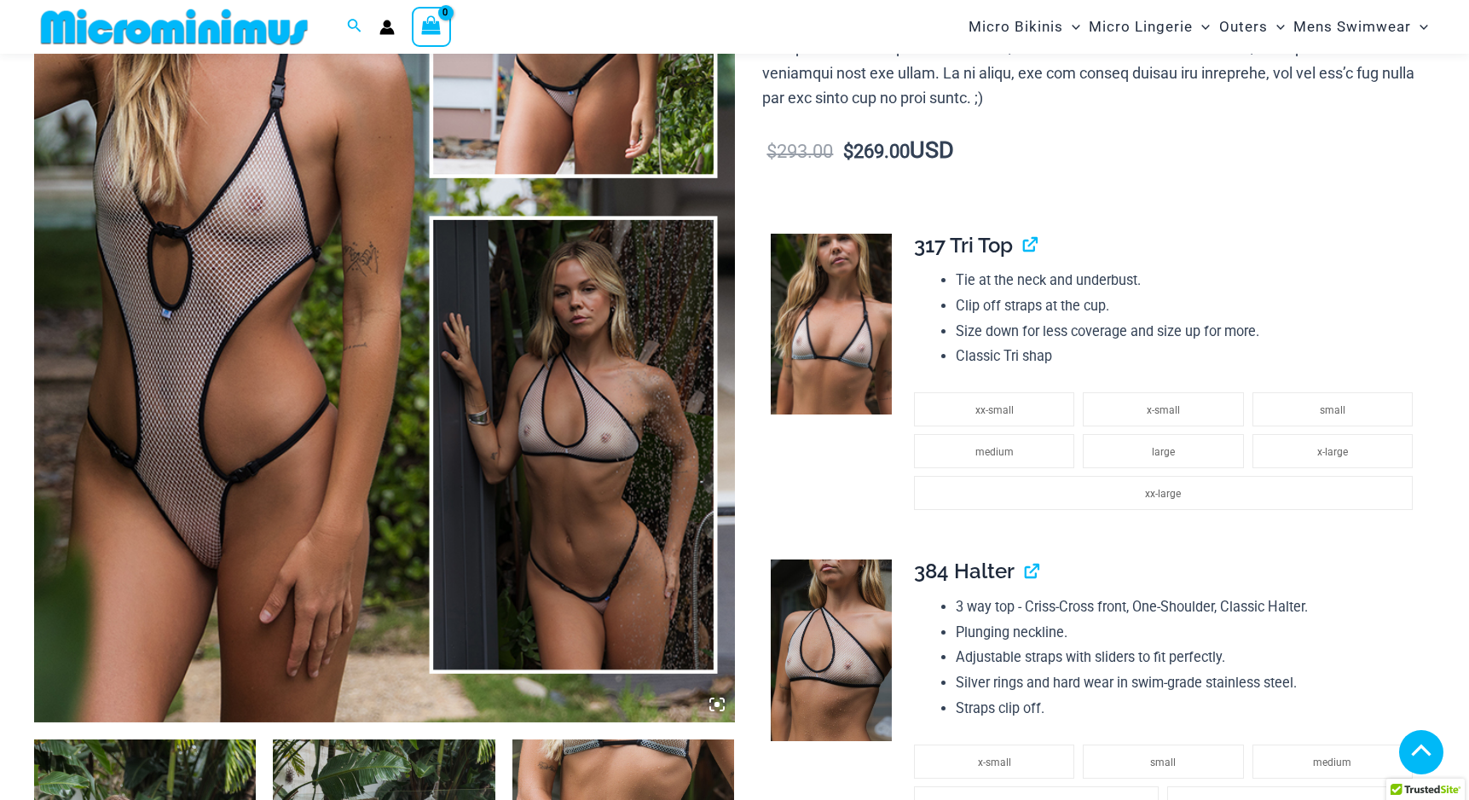
scroll to position [484, 0]
drag, startPoint x: 341, startPoint y: 481, endPoint x: 352, endPoint y: 476, distance: 12.2
click at [341, 481] on img at bounding box center [384, 196] width 701 height 1051
click at [487, 478] on img at bounding box center [384, 196] width 701 height 1051
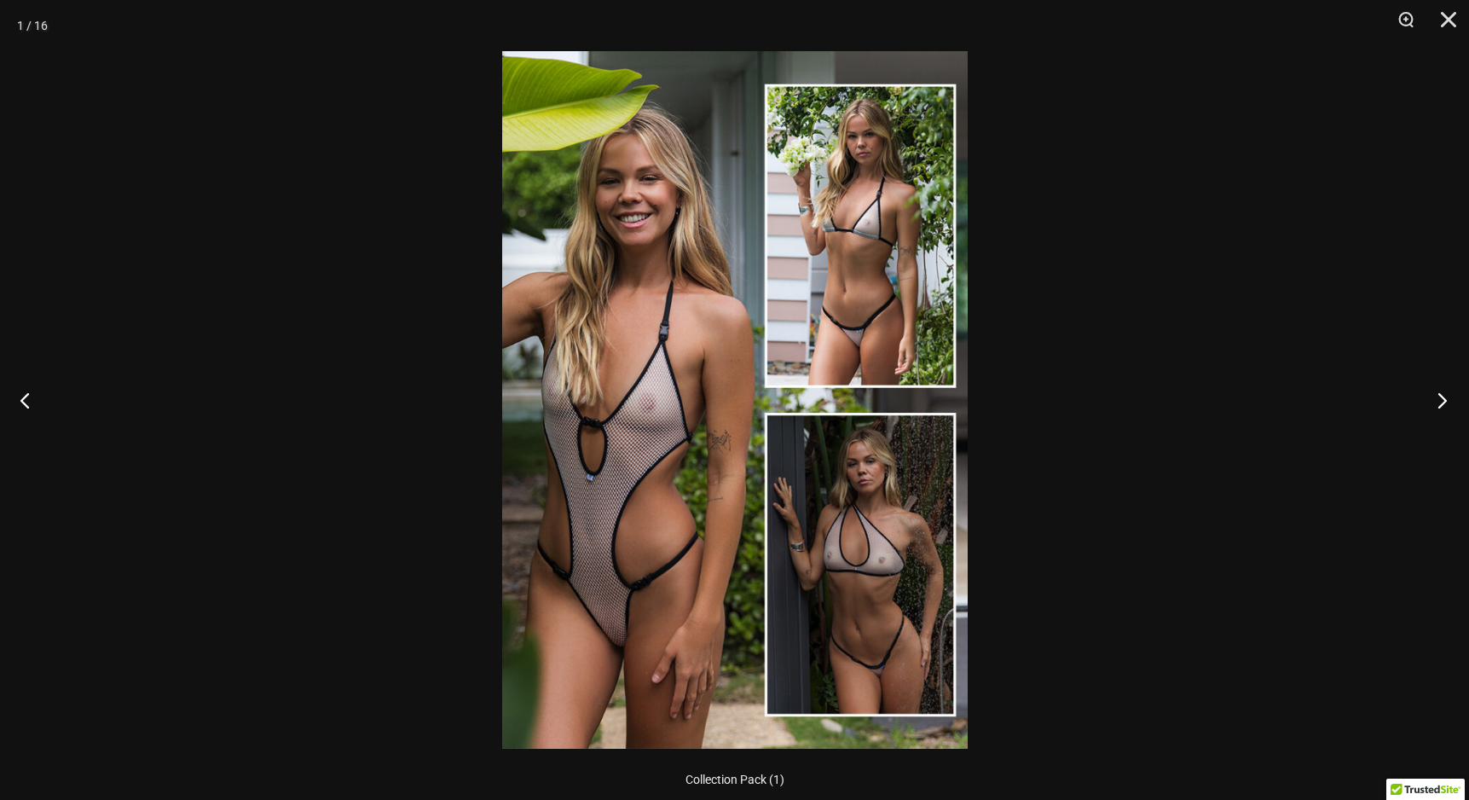
click at [1445, 400] on button "Next" at bounding box center [1437, 399] width 64 height 85
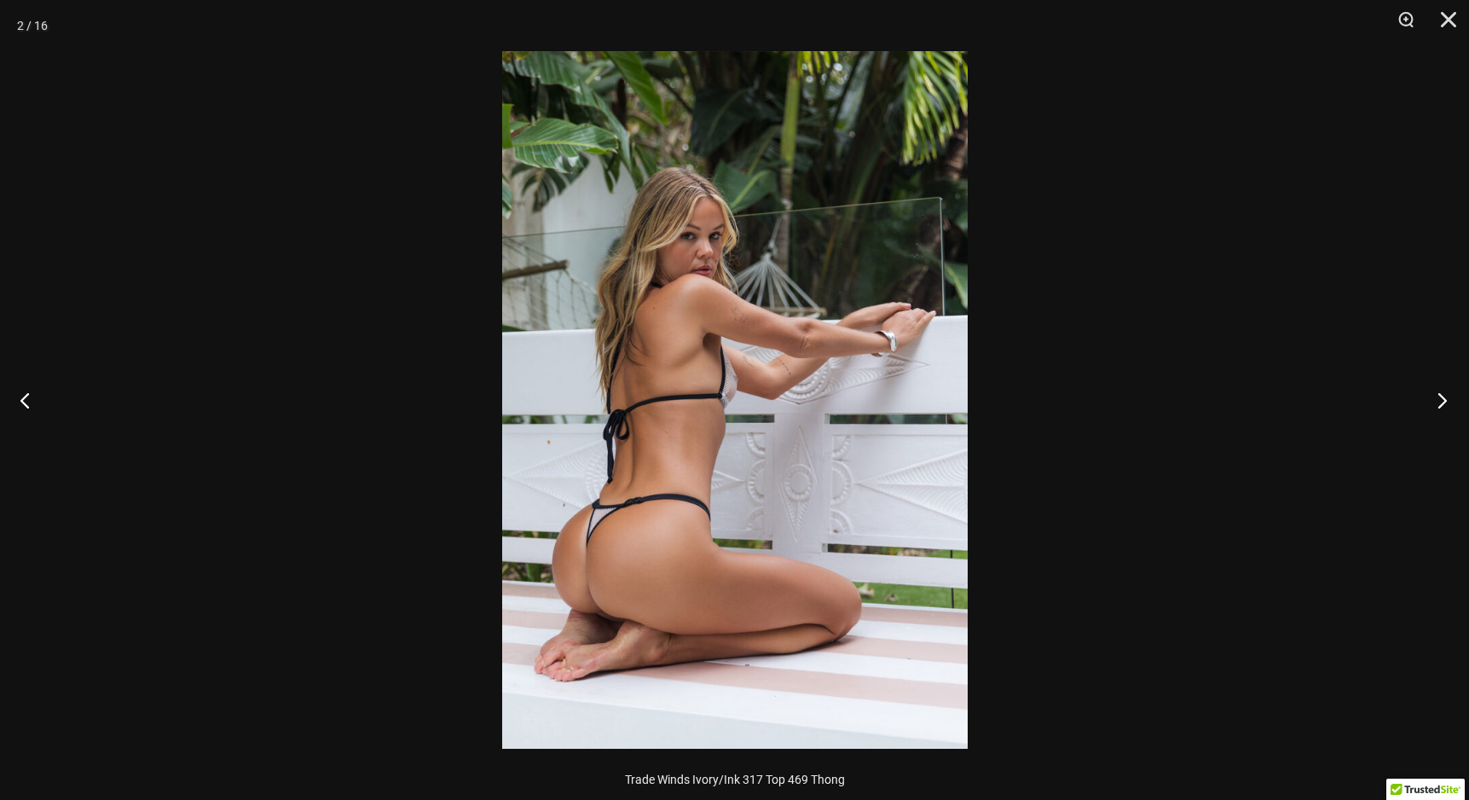
click at [1445, 400] on button "Next" at bounding box center [1437, 399] width 64 height 85
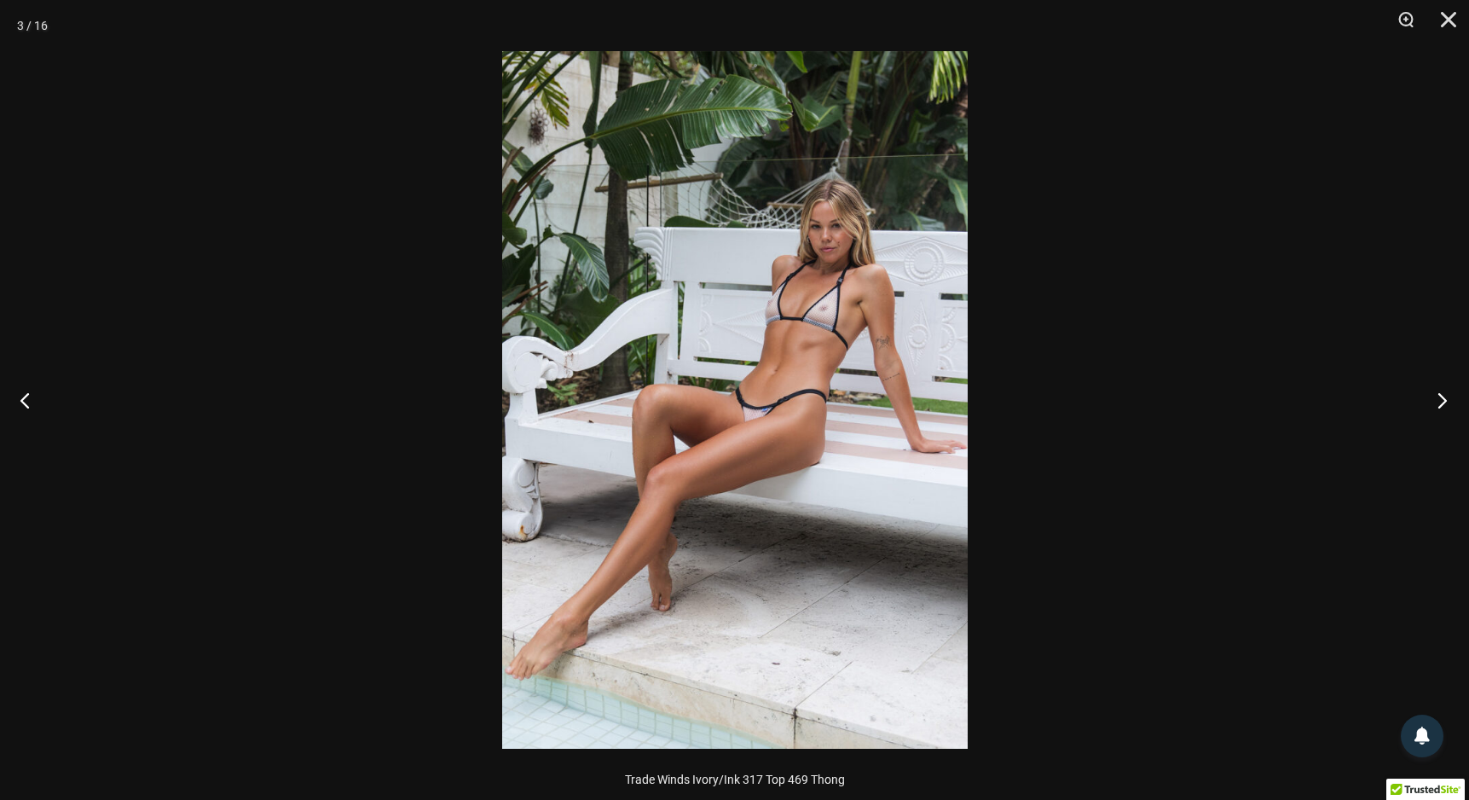
click at [1445, 400] on button "Next" at bounding box center [1437, 399] width 64 height 85
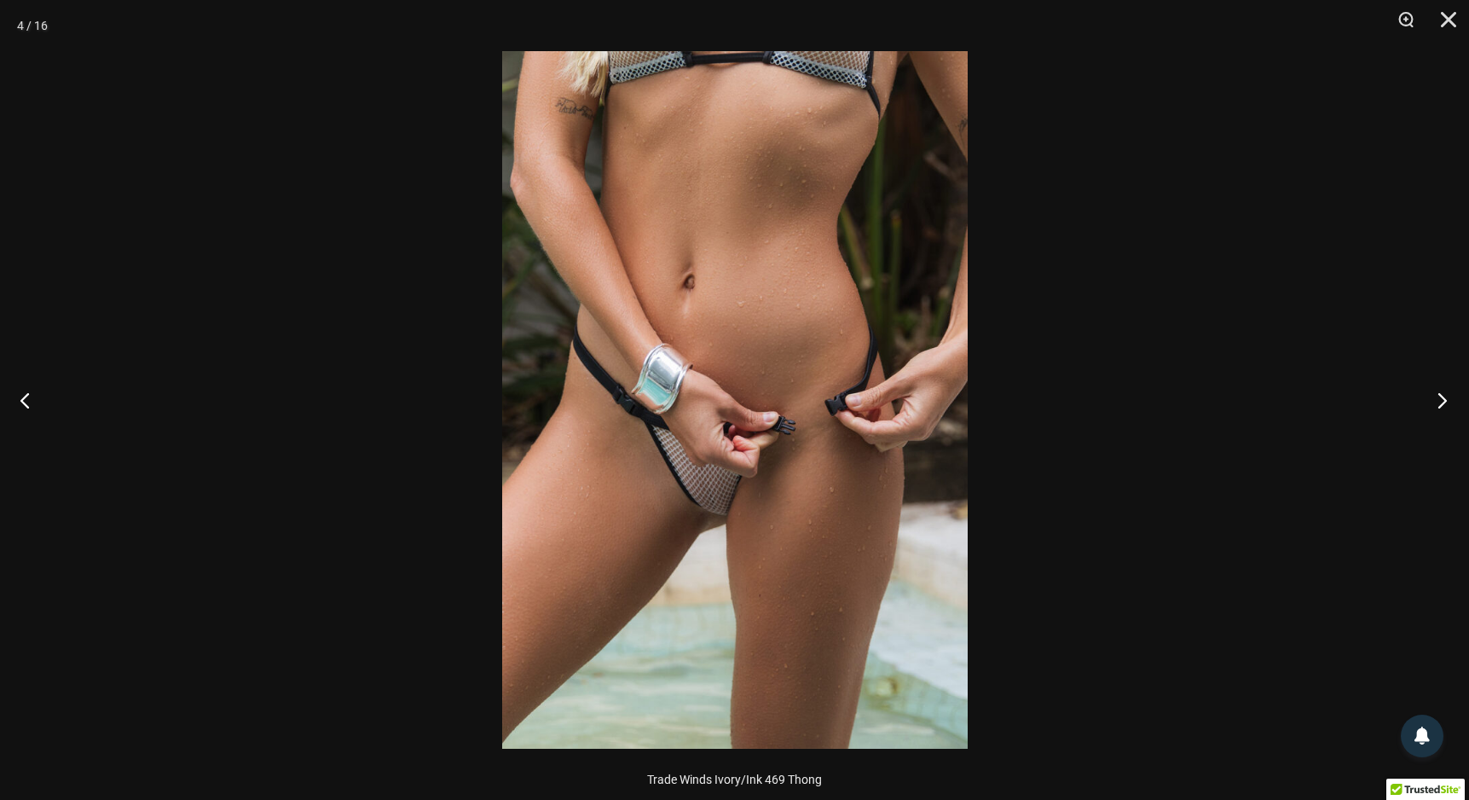
click at [1445, 400] on button "Next" at bounding box center [1437, 399] width 64 height 85
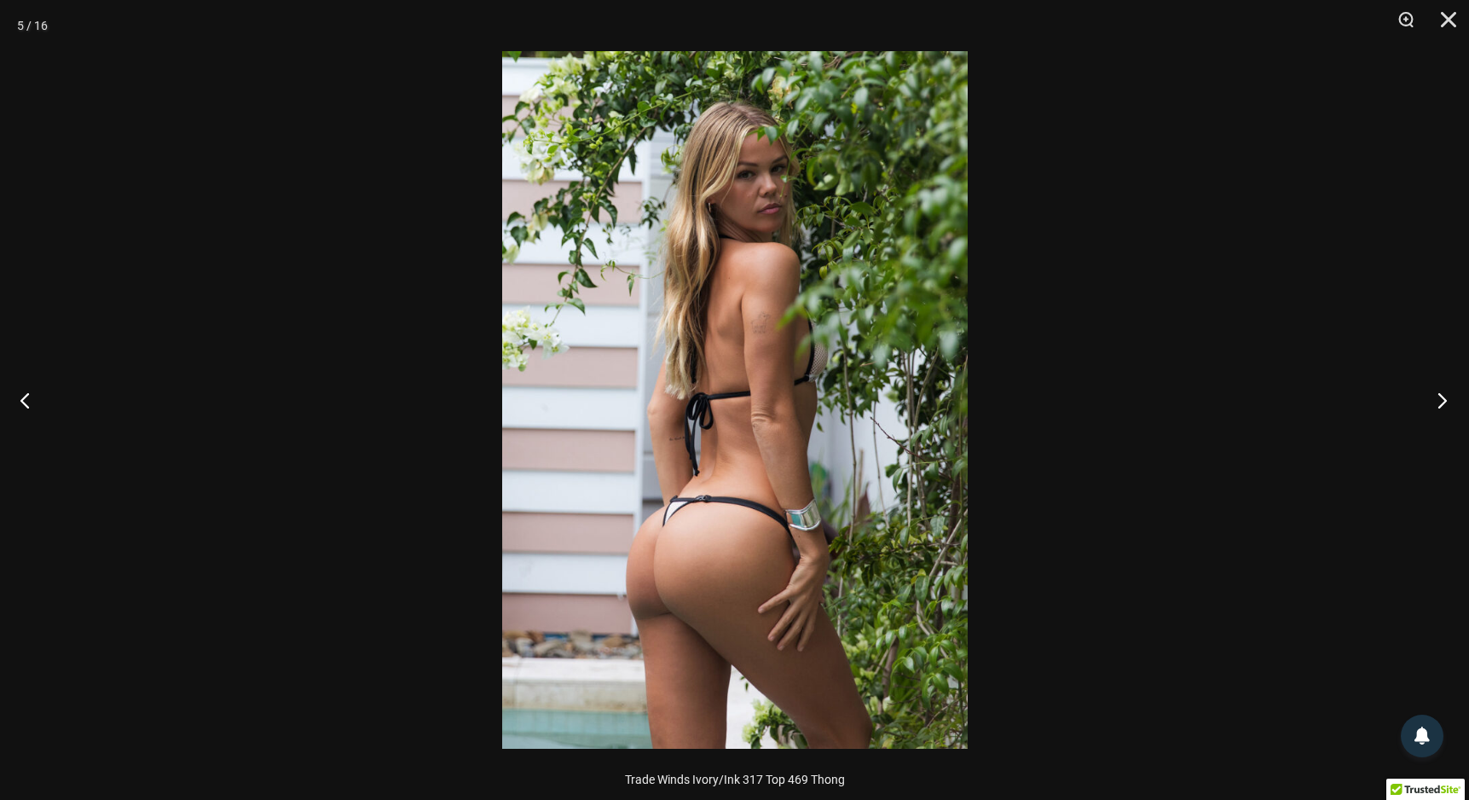
click at [1445, 400] on button "Next" at bounding box center [1437, 399] width 64 height 85
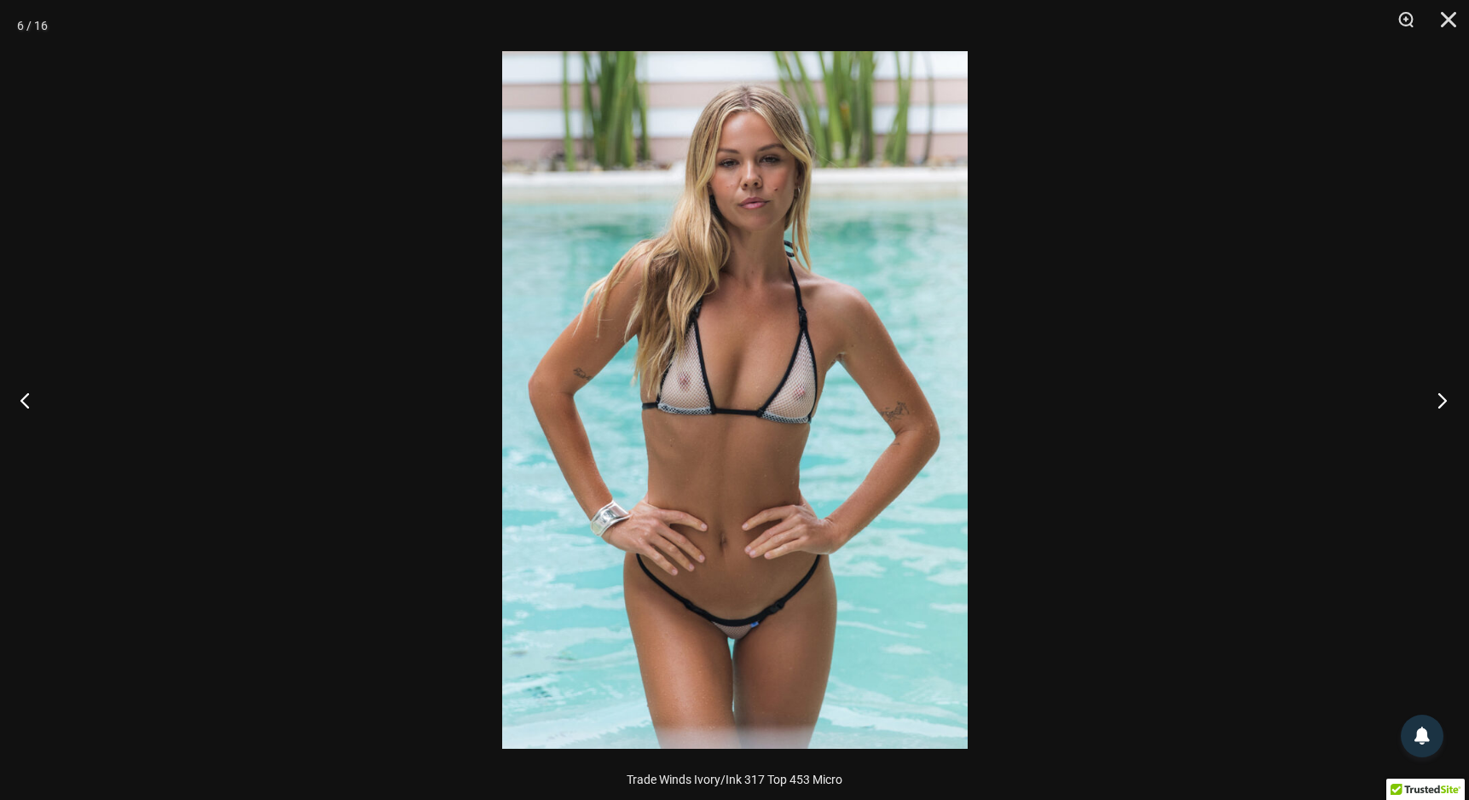
click at [1445, 400] on button "Next" at bounding box center [1437, 399] width 64 height 85
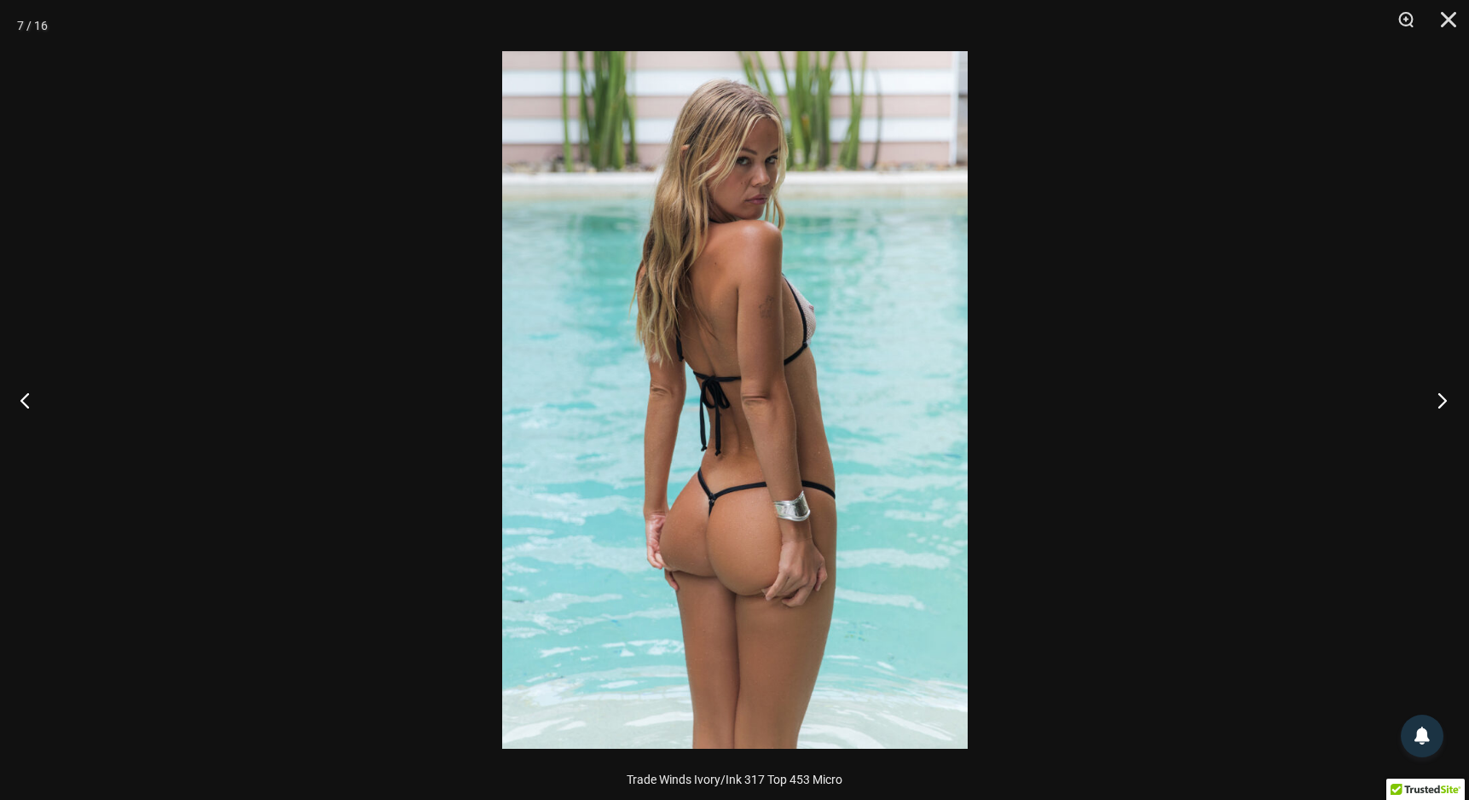
click at [1445, 400] on button "Next" at bounding box center [1437, 399] width 64 height 85
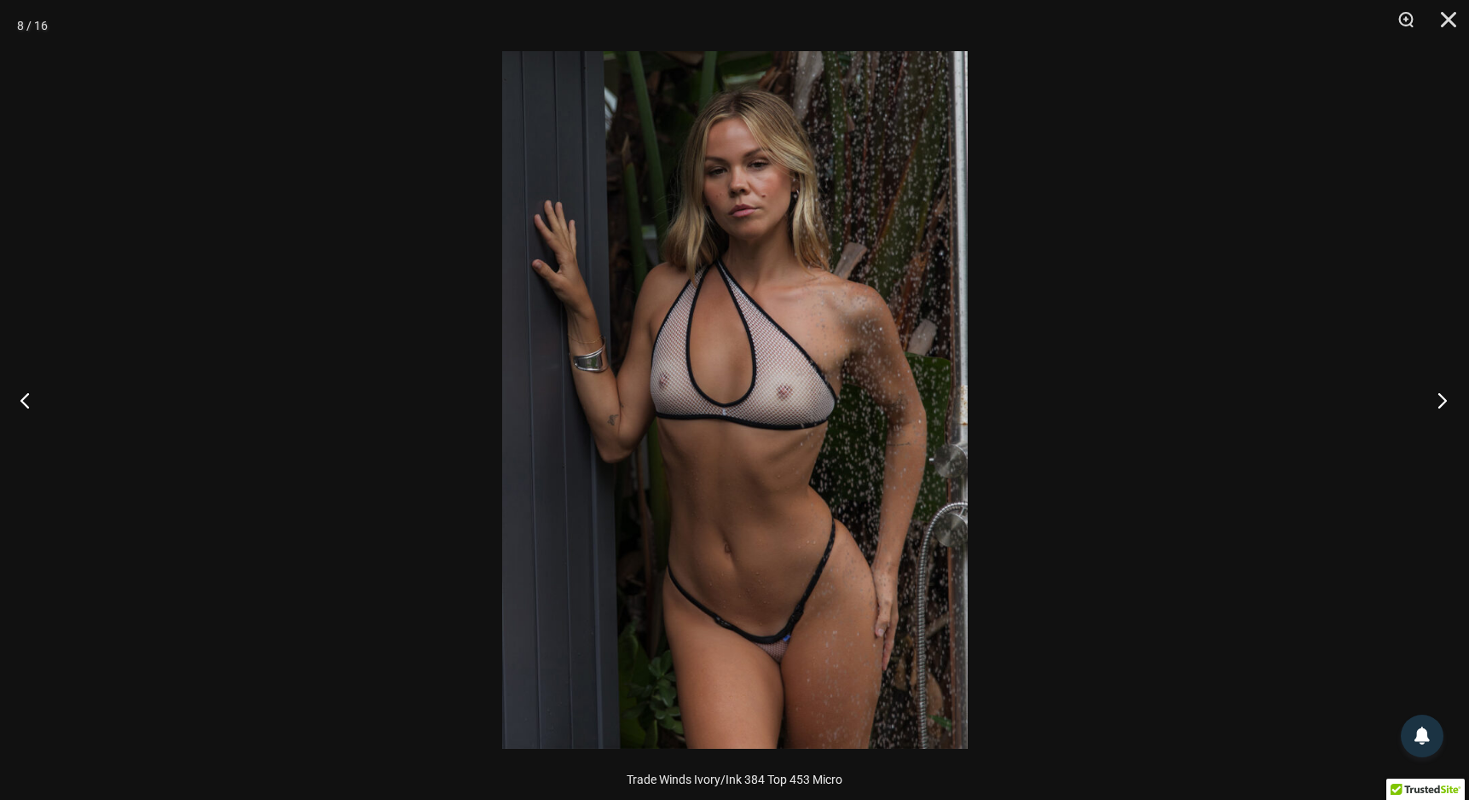
click at [1445, 400] on button "Next" at bounding box center [1437, 399] width 64 height 85
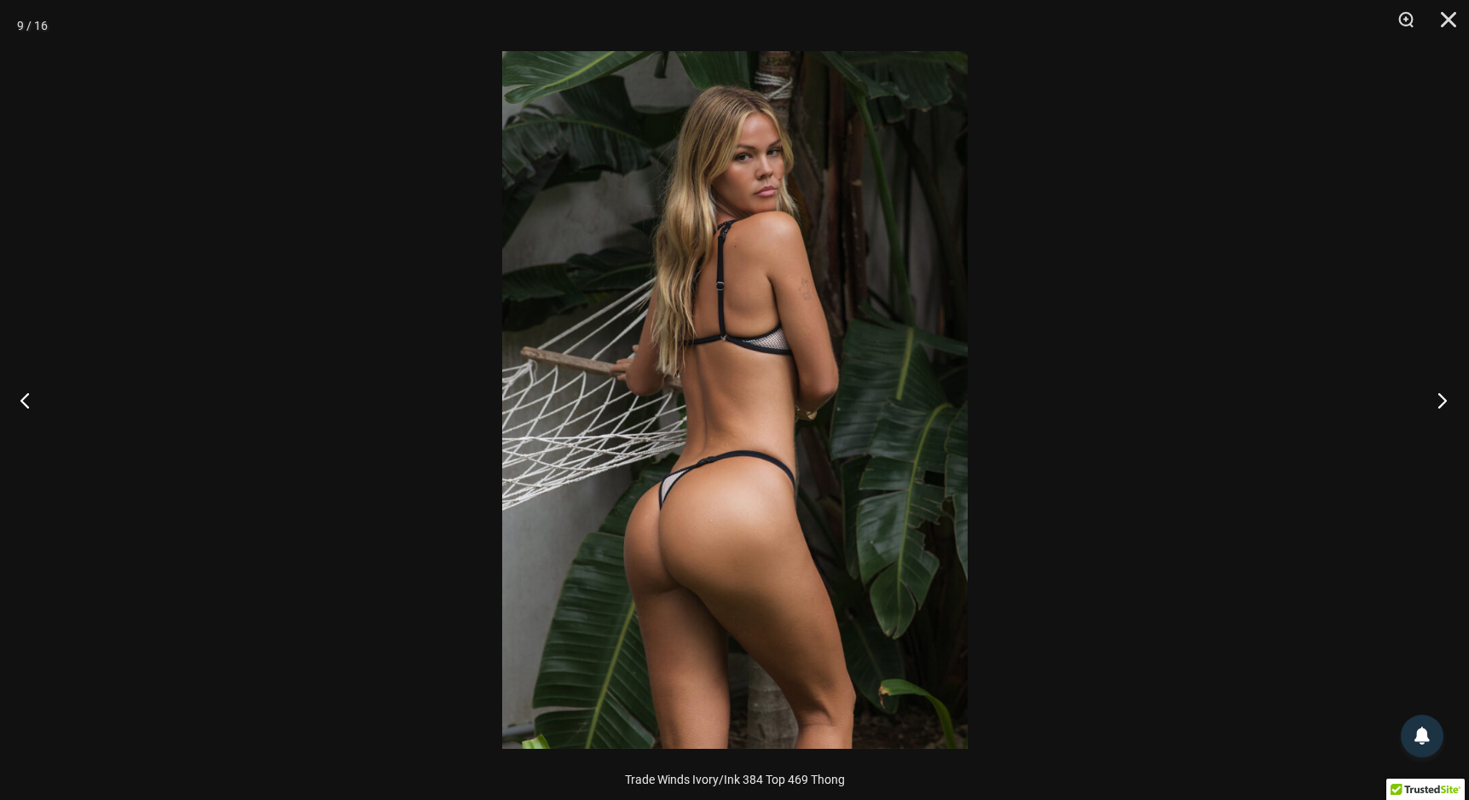
click at [1445, 400] on button "Next" at bounding box center [1437, 399] width 64 height 85
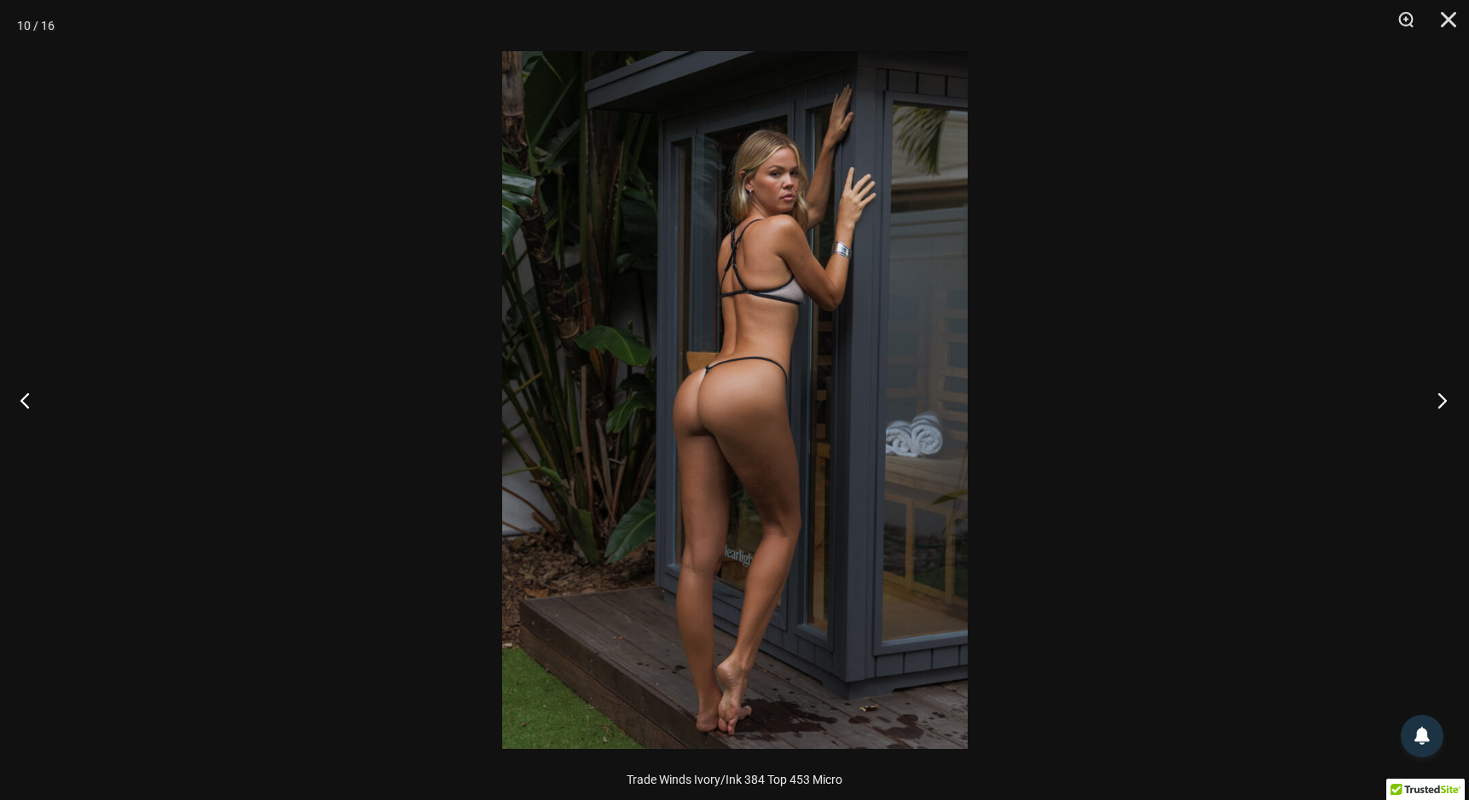
click at [1445, 400] on button "Next" at bounding box center [1437, 399] width 64 height 85
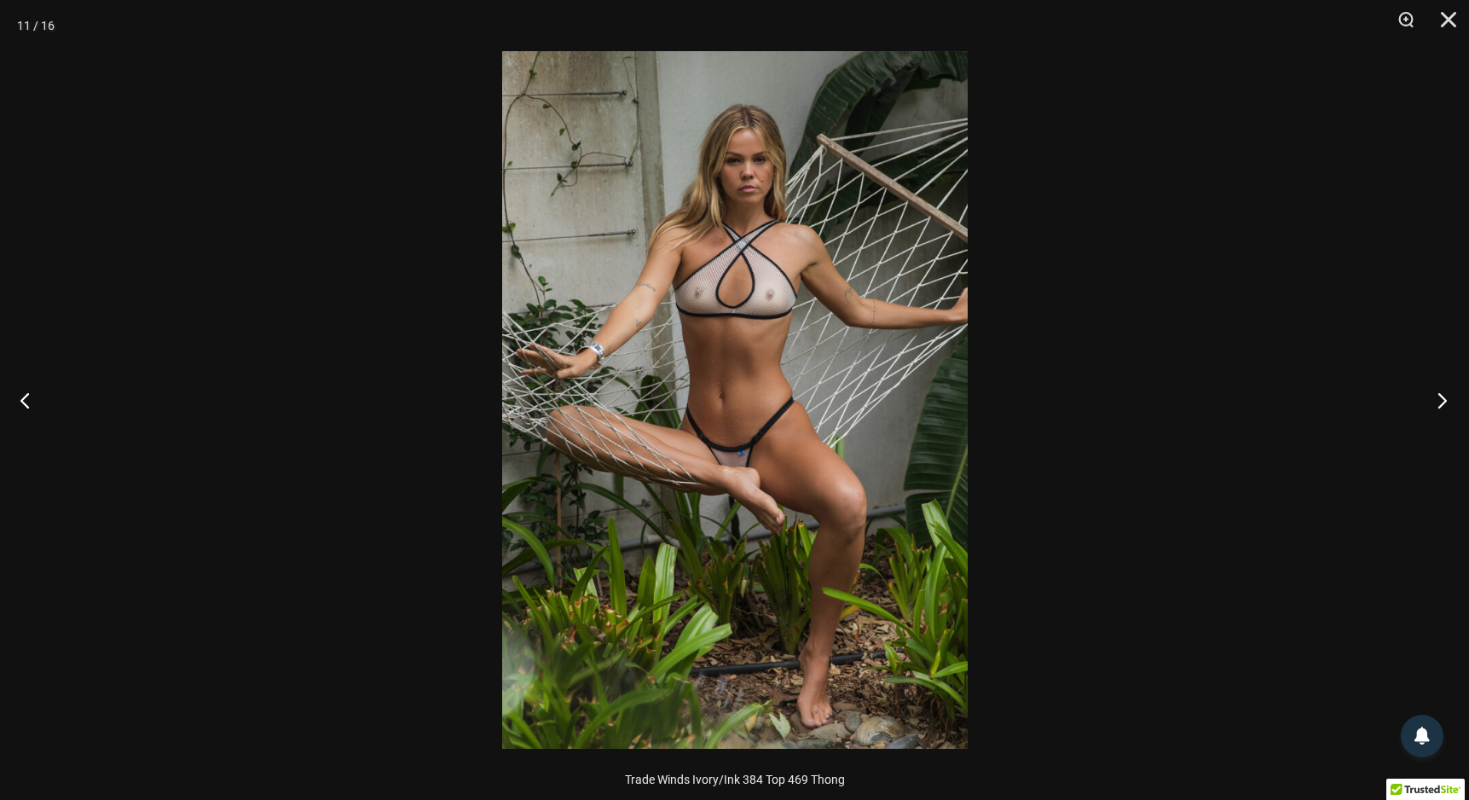
click at [1445, 400] on button "Next" at bounding box center [1437, 399] width 64 height 85
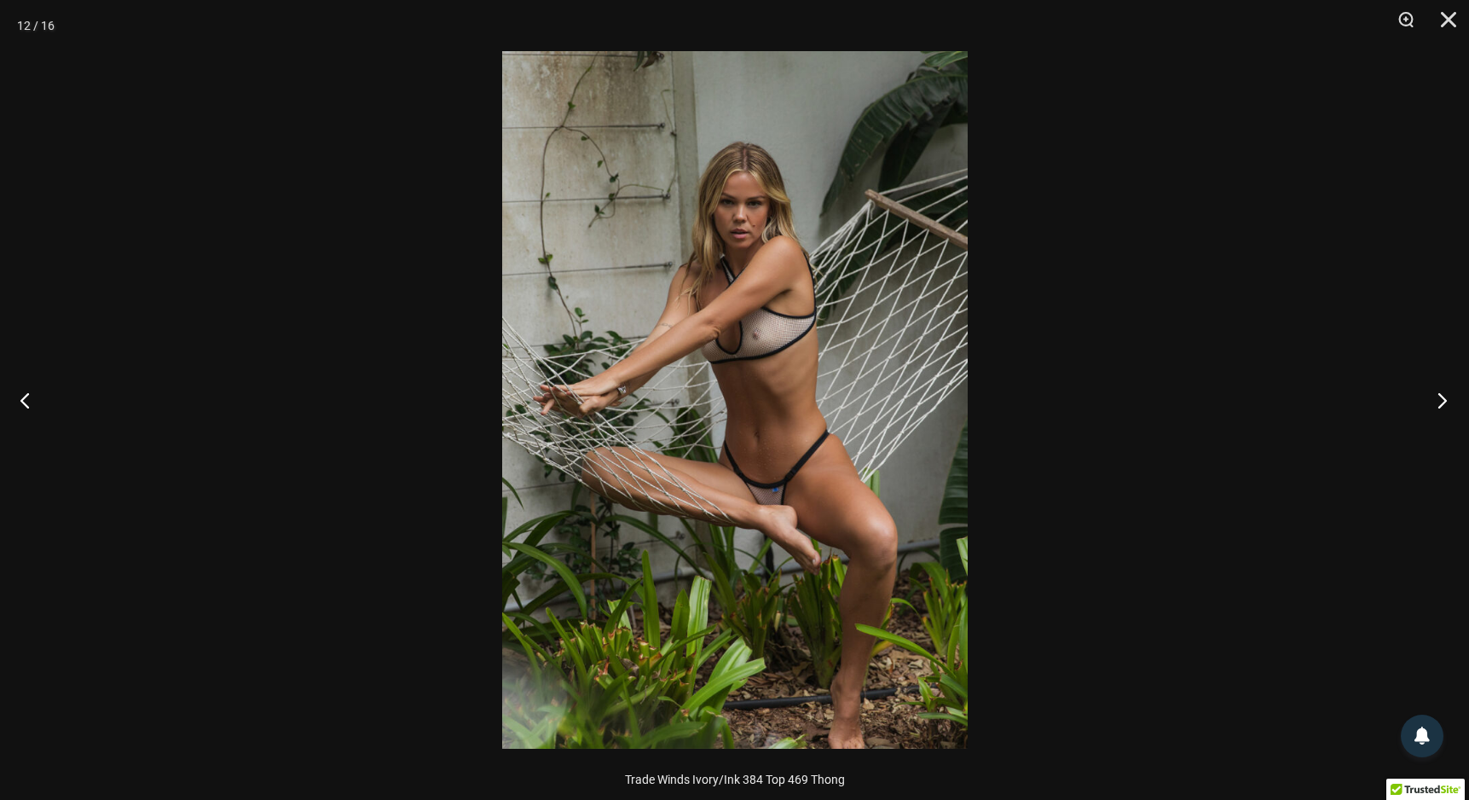
click at [1445, 400] on button "Next" at bounding box center [1437, 399] width 64 height 85
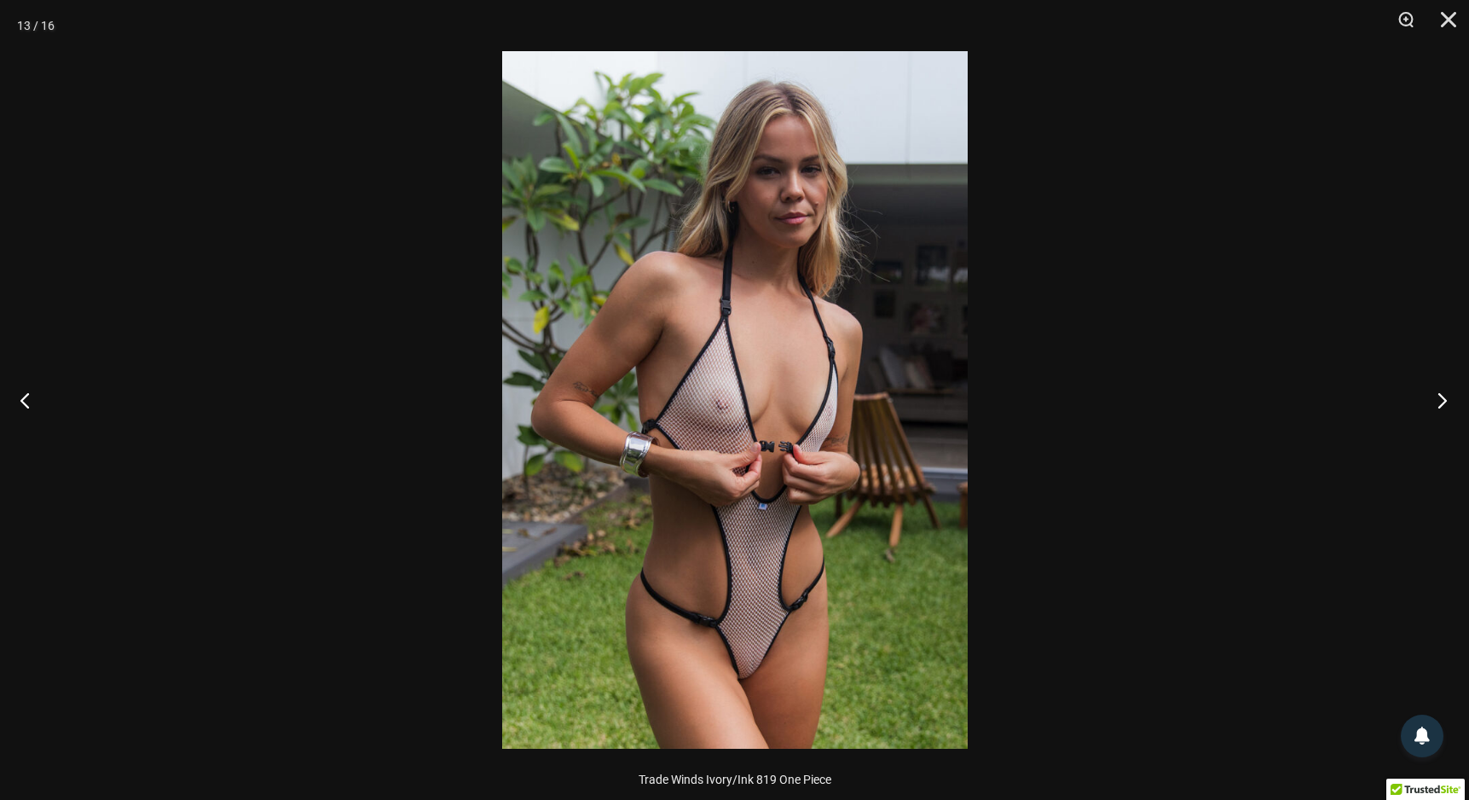
click at [1445, 400] on button "Next" at bounding box center [1437, 399] width 64 height 85
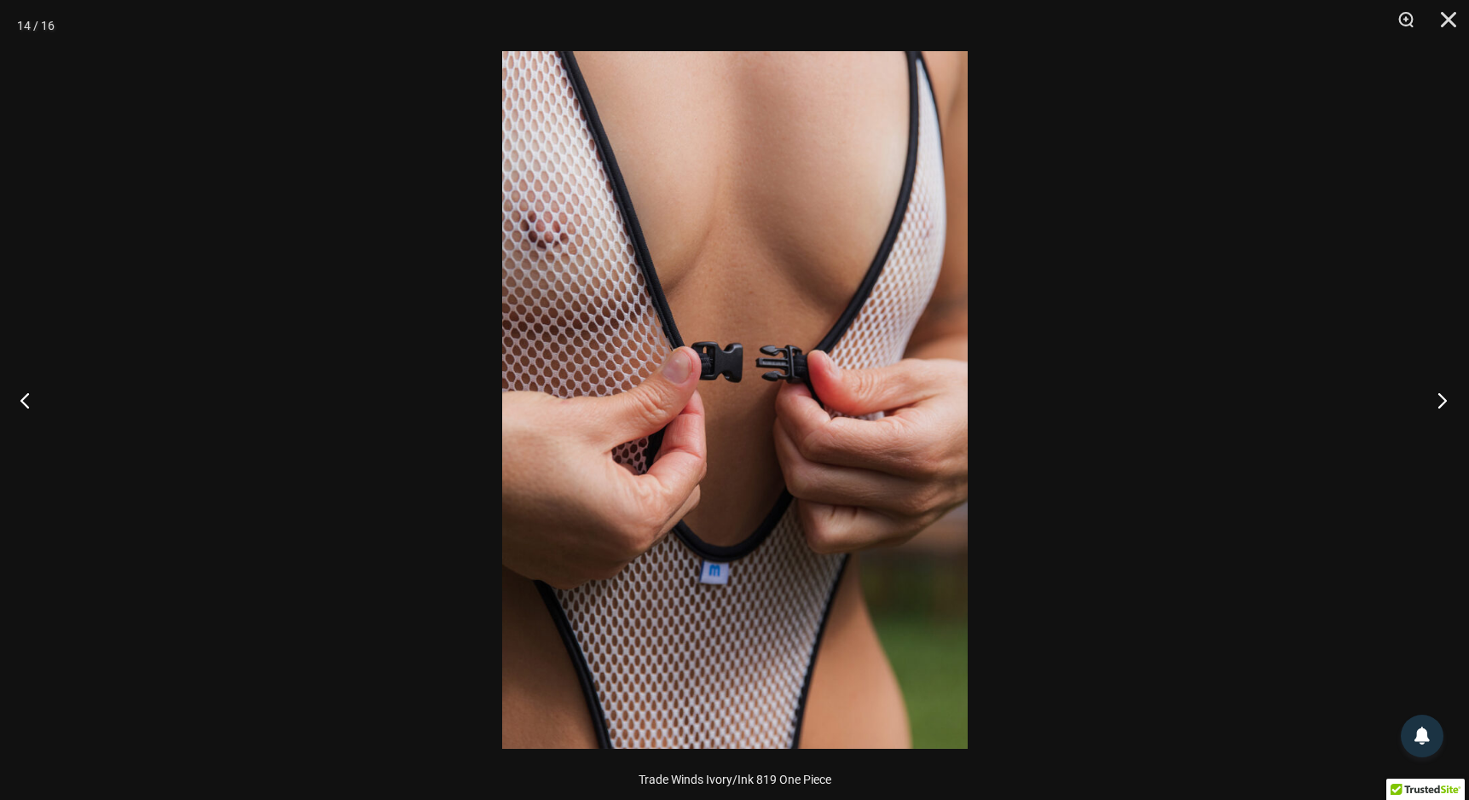
click at [1445, 400] on button "Next" at bounding box center [1437, 399] width 64 height 85
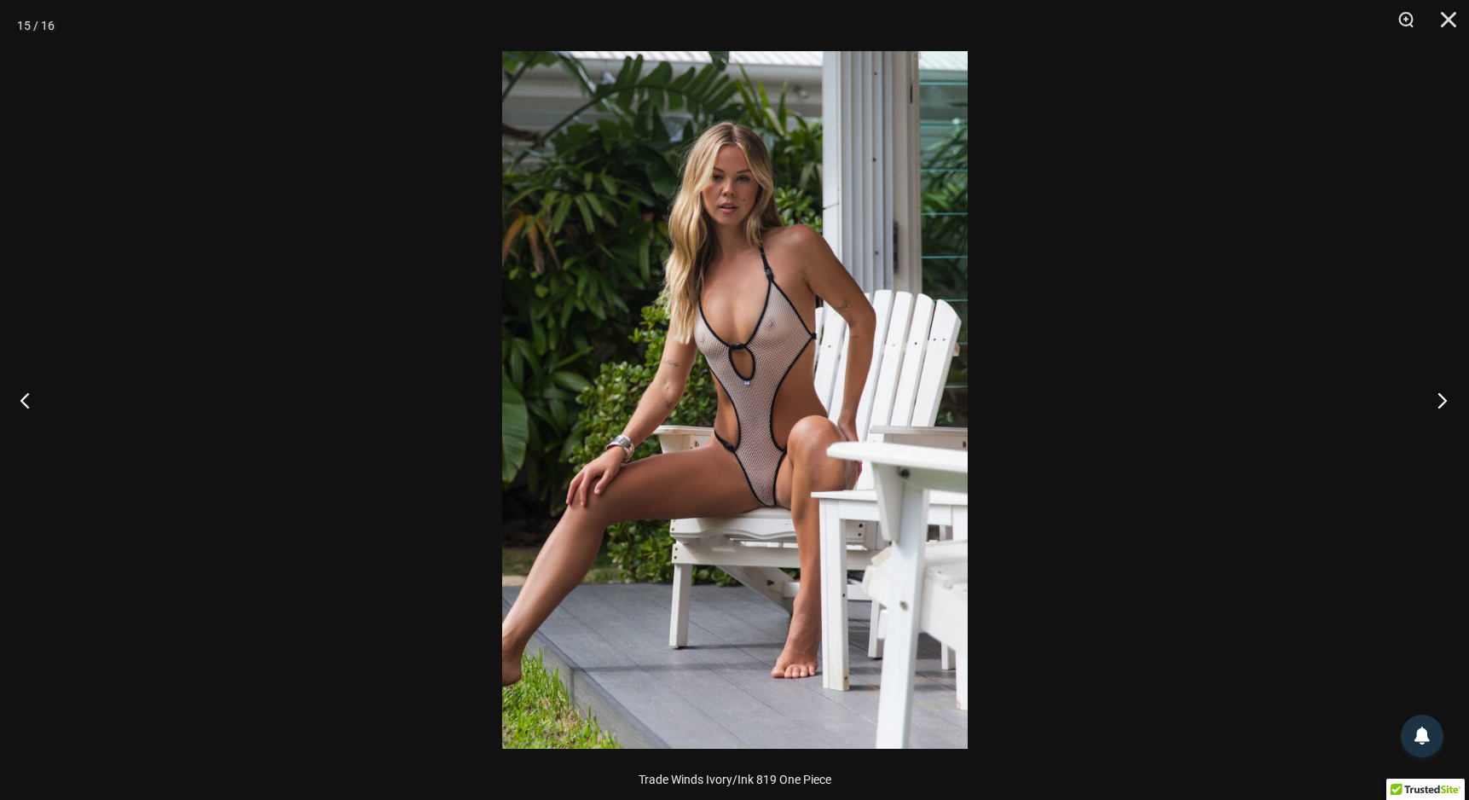
click at [1445, 400] on button "Next" at bounding box center [1437, 399] width 64 height 85
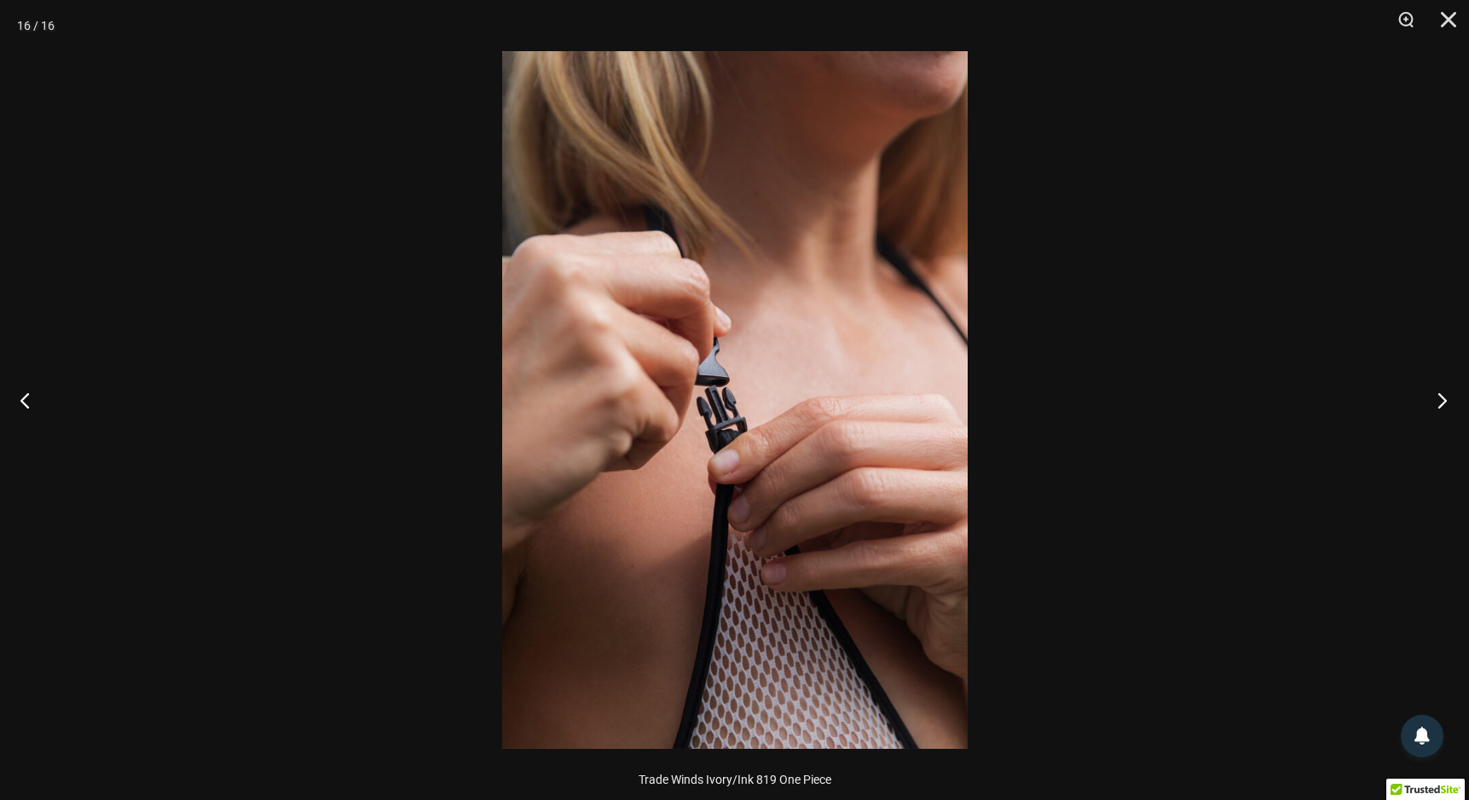
click at [1445, 400] on button "Next" at bounding box center [1437, 399] width 64 height 85
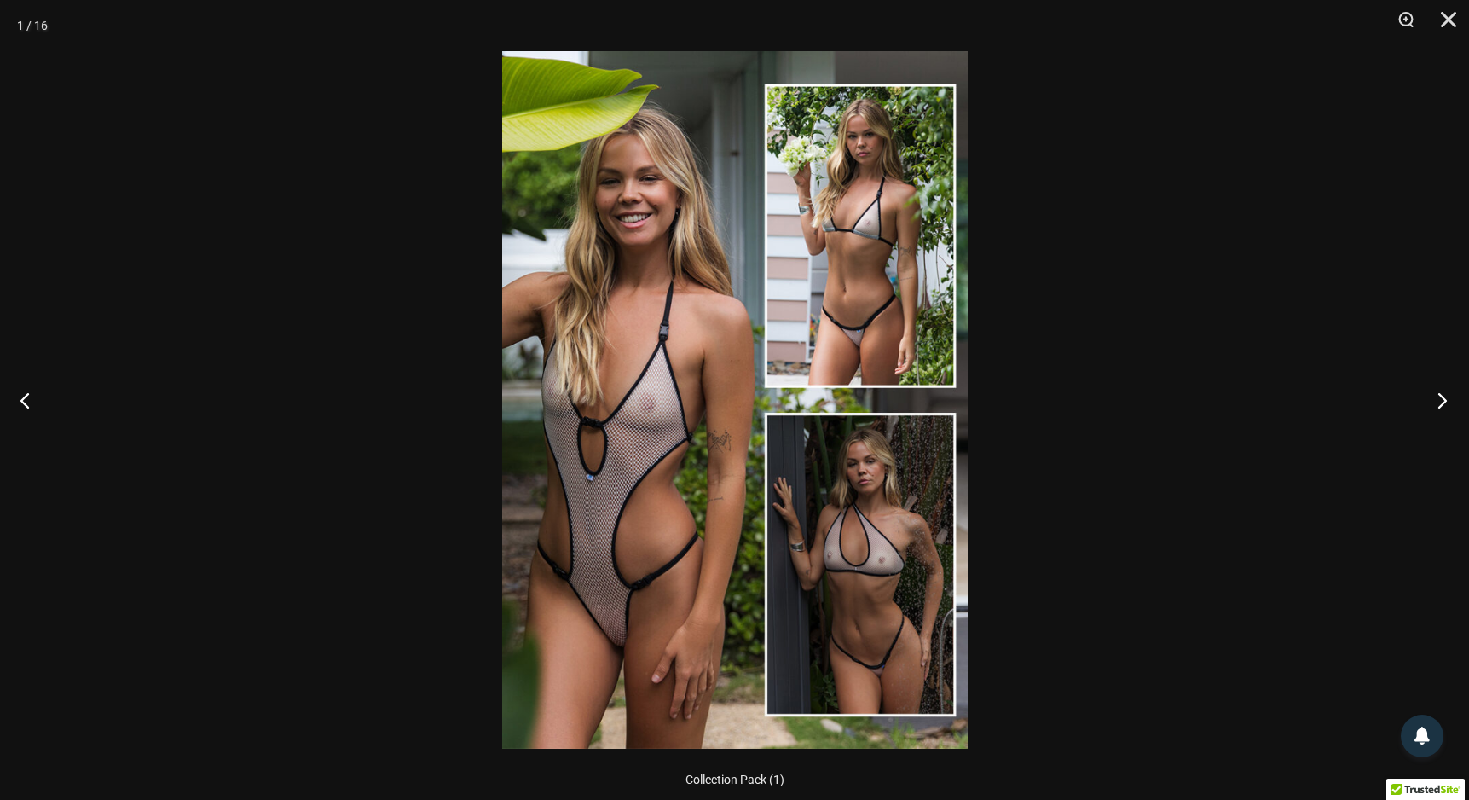
click at [1445, 400] on button "Next" at bounding box center [1437, 399] width 64 height 85
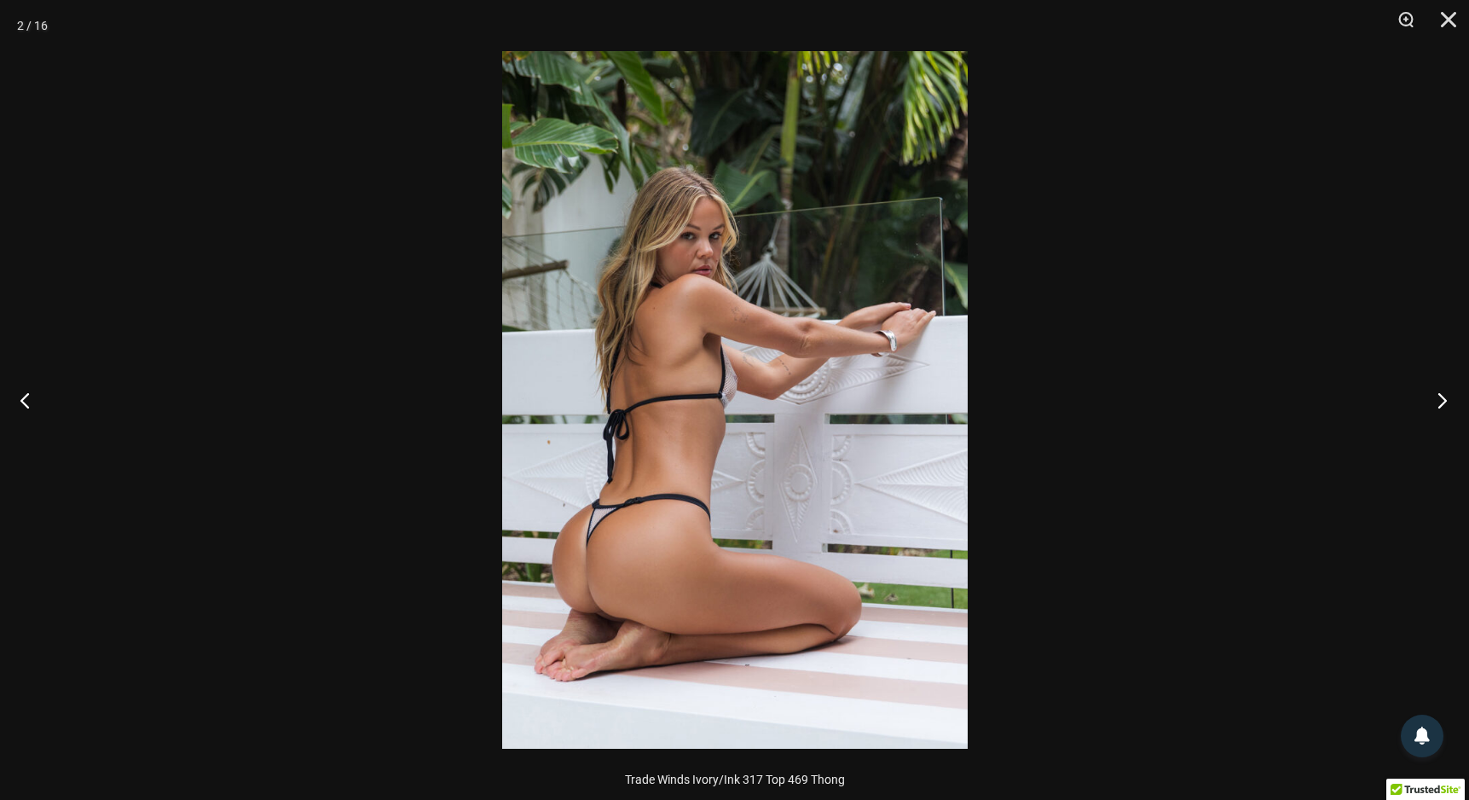
click at [1445, 400] on button "Next" at bounding box center [1437, 399] width 64 height 85
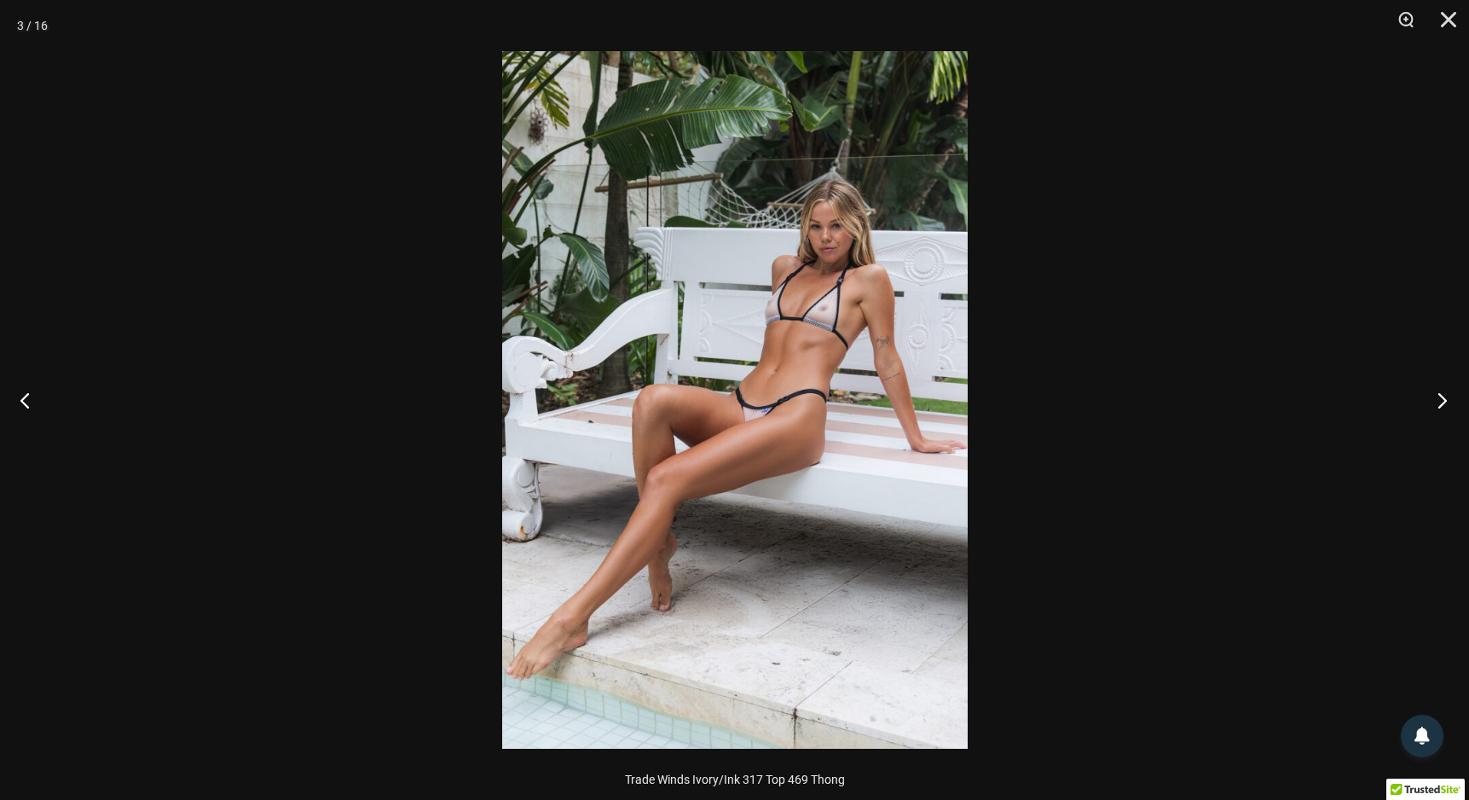
click at [1445, 400] on button "Next" at bounding box center [1437, 399] width 64 height 85
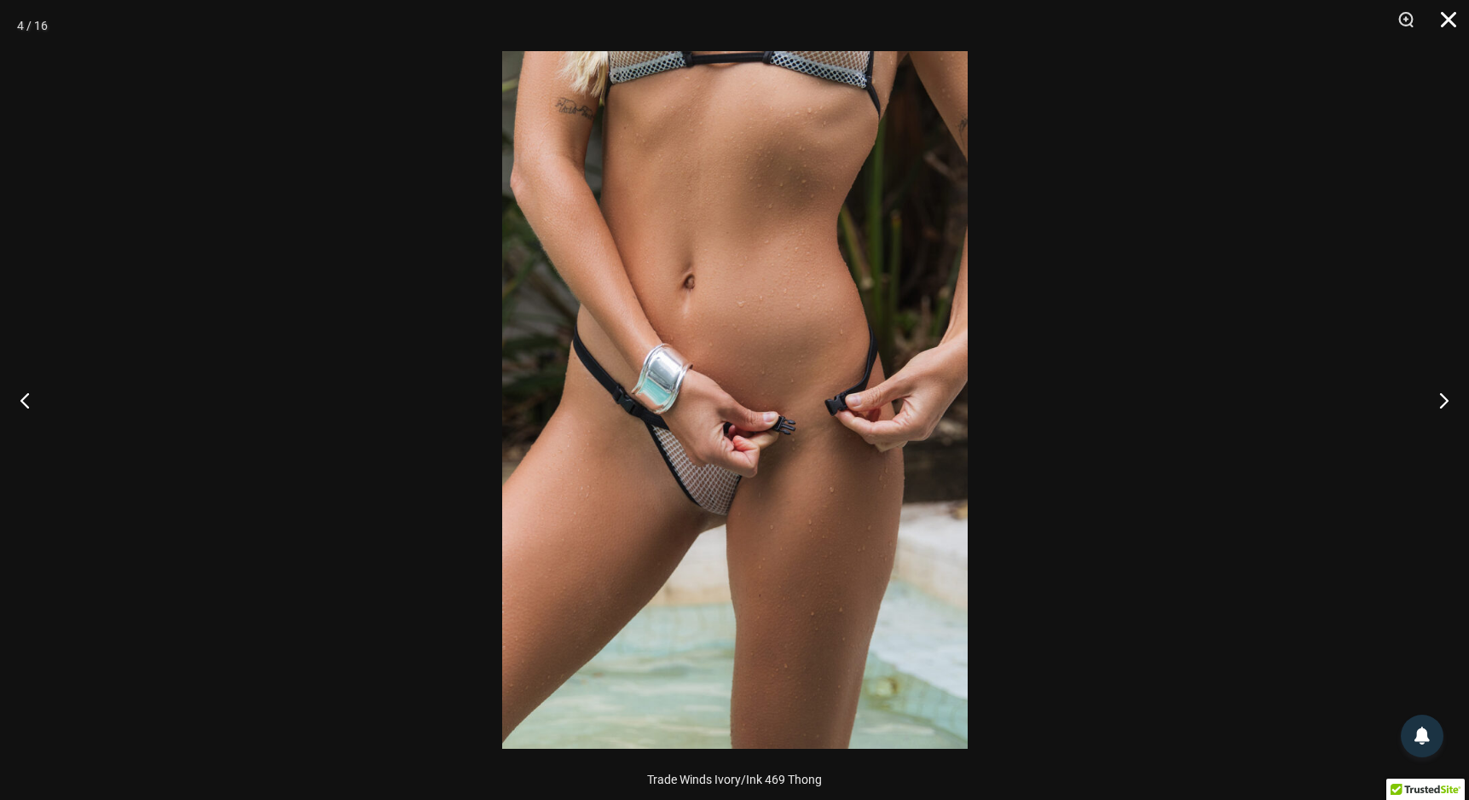
click at [1449, 24] on button "Close" at bounding box center [1442, 25] width 43 height 51
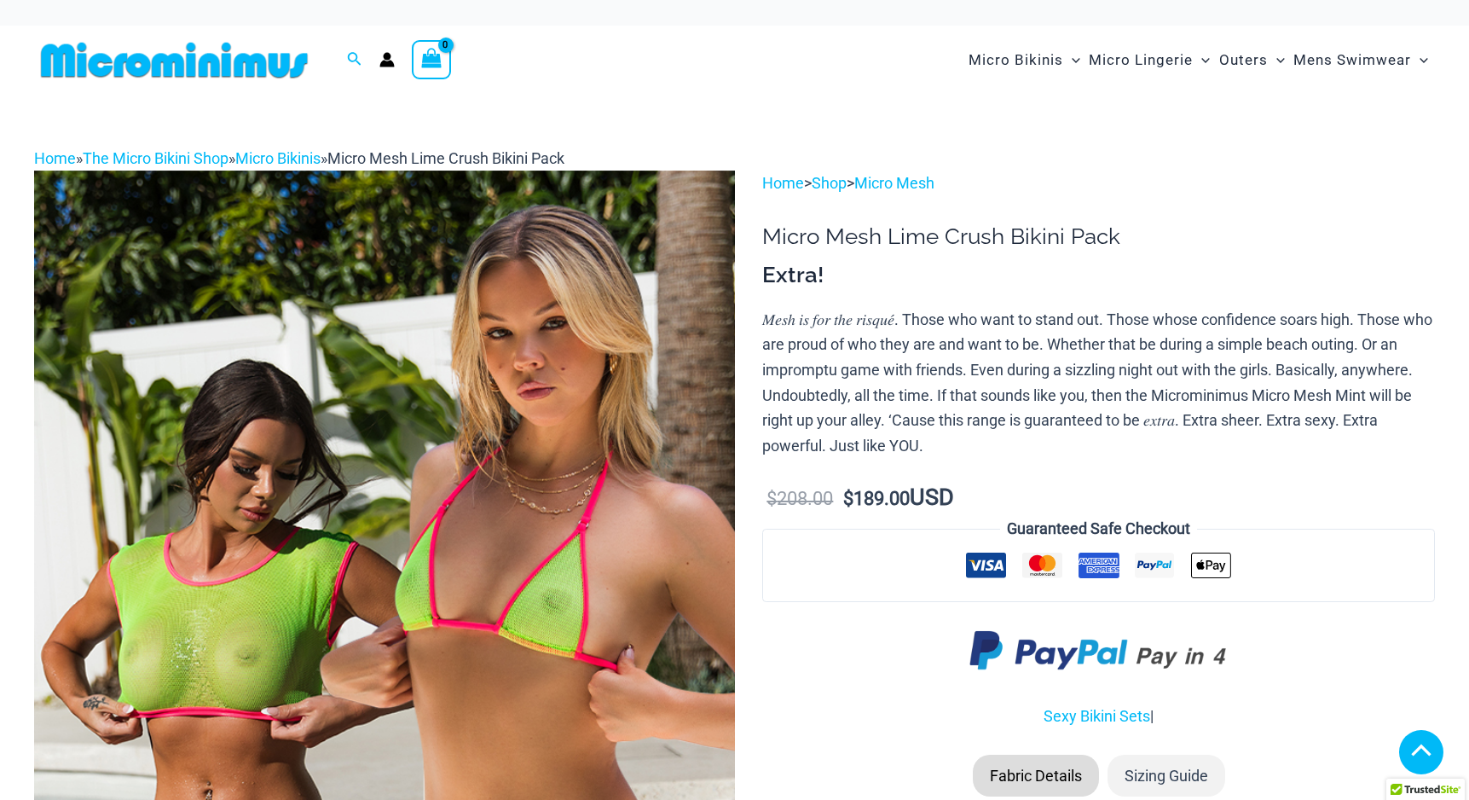
scroll to position [304, 0]
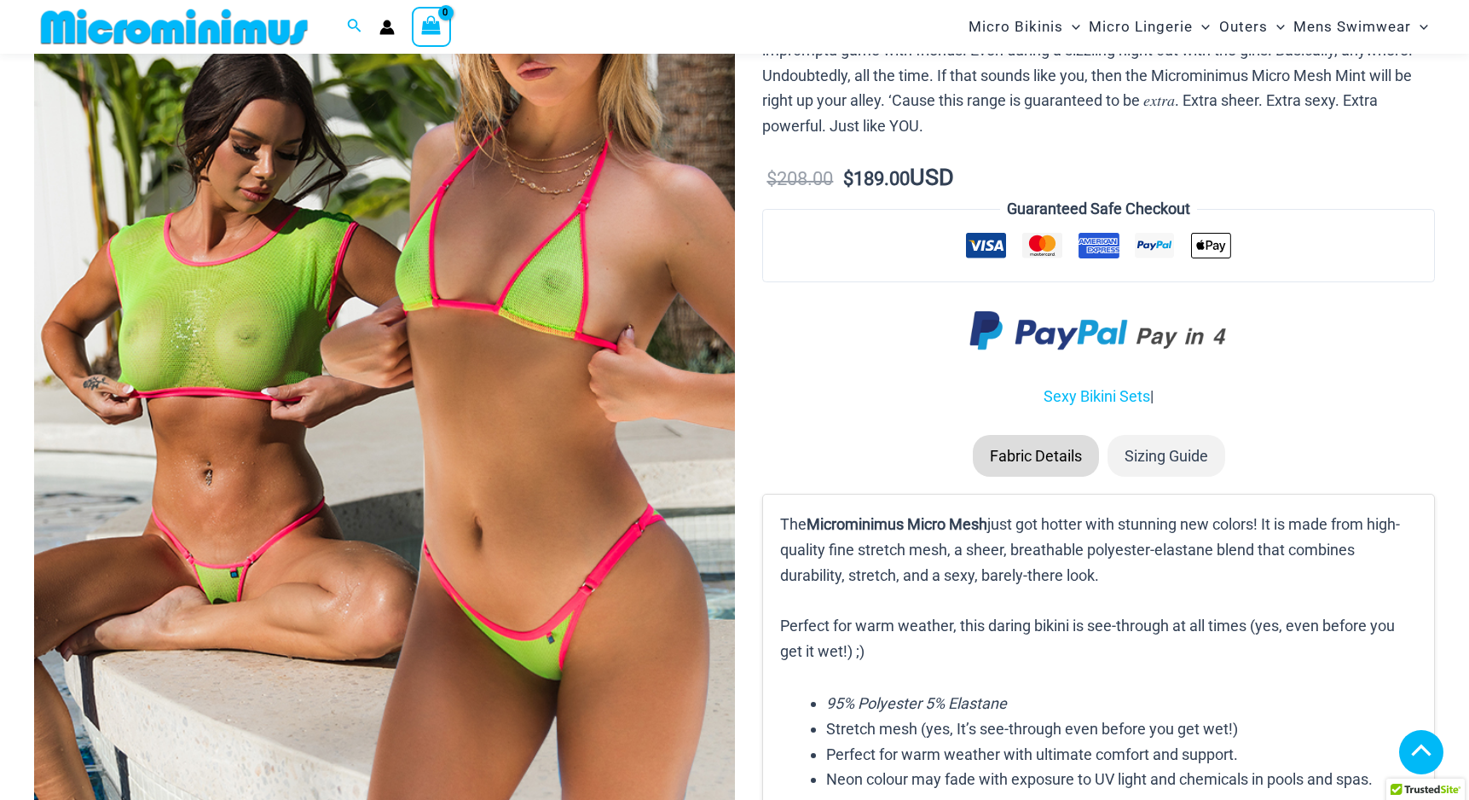
click at [672, 476] on img at bounding box center [384, 376] width 701 height 1051
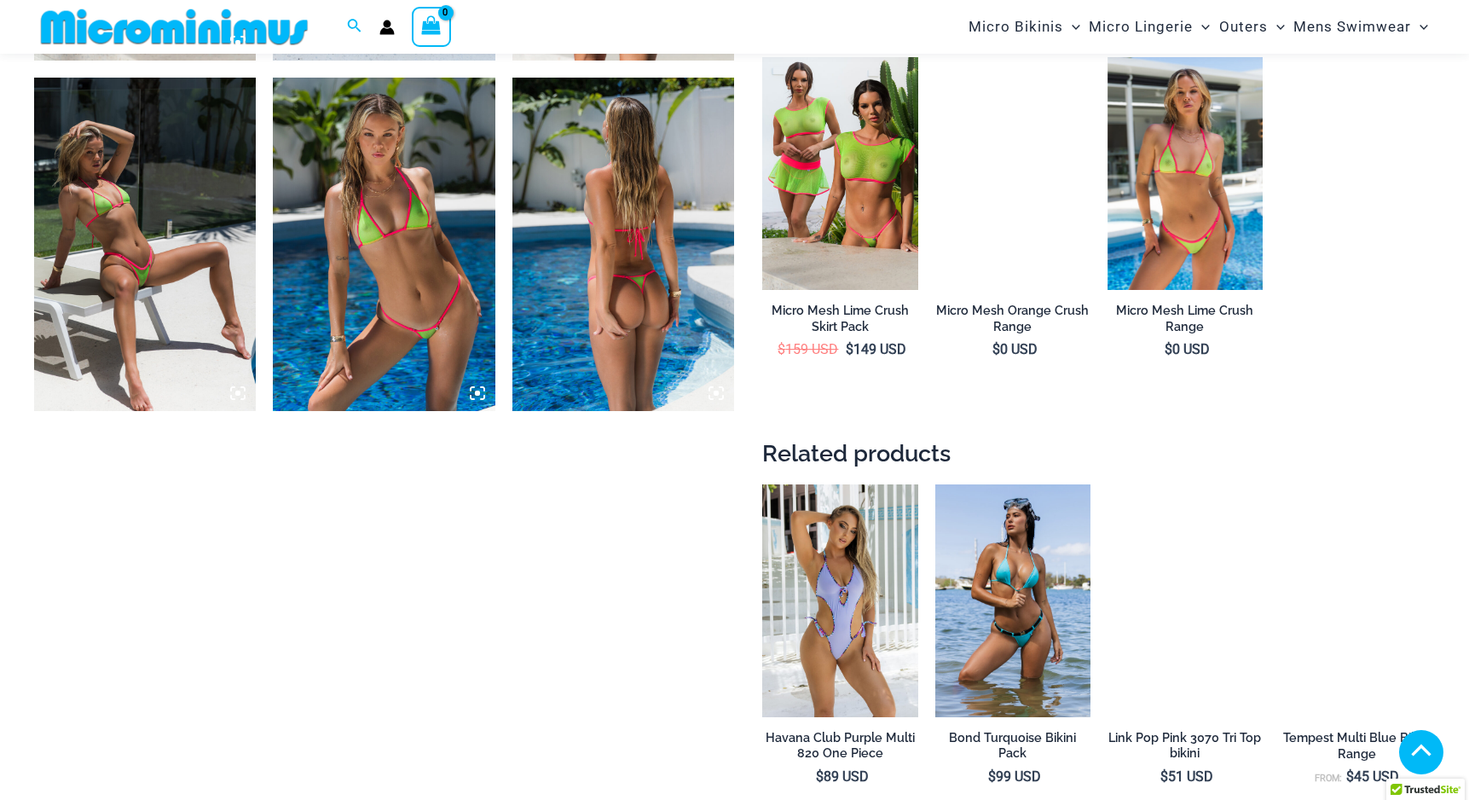
scroll to position [1653, 0]
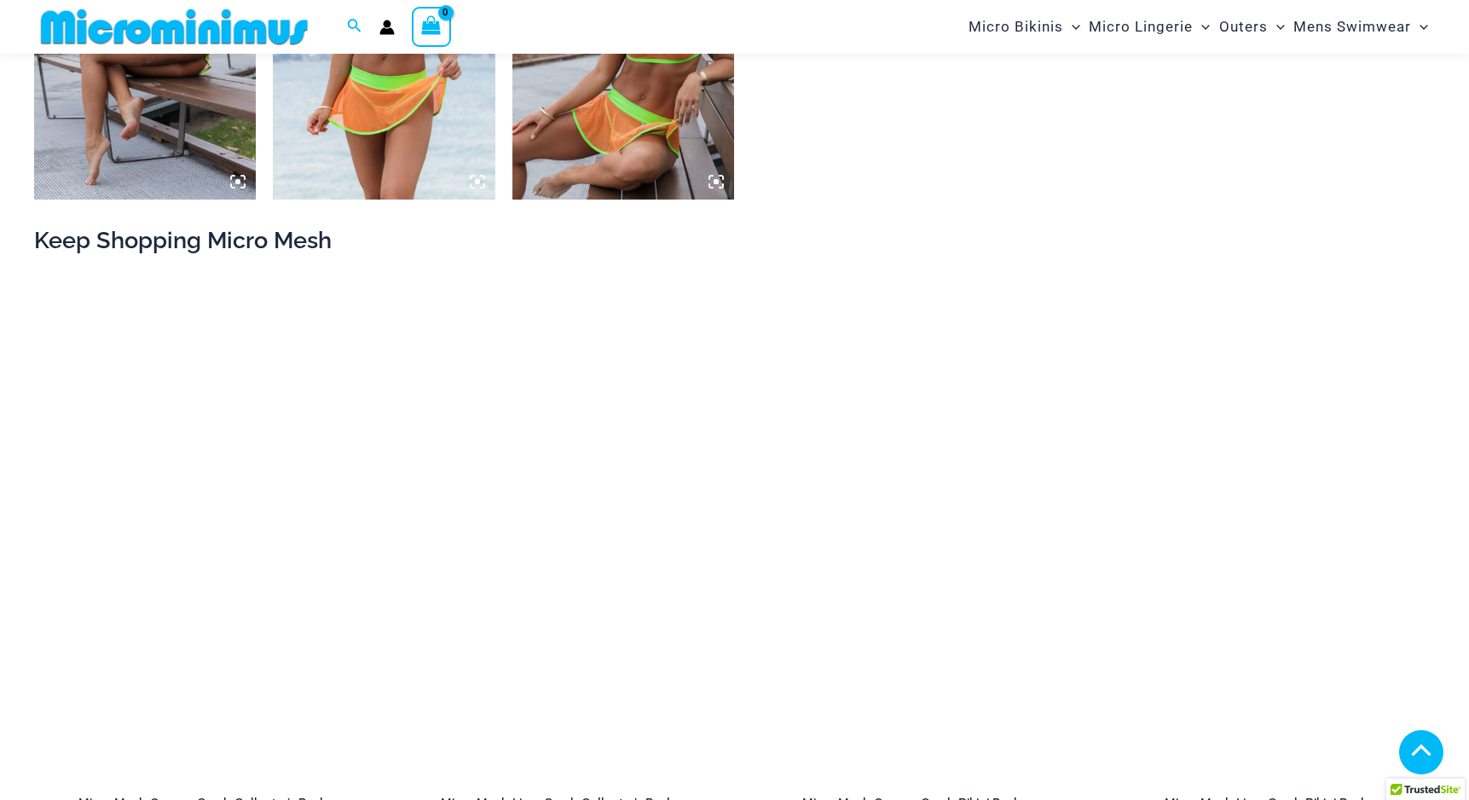
scroll to position [1708, 0]
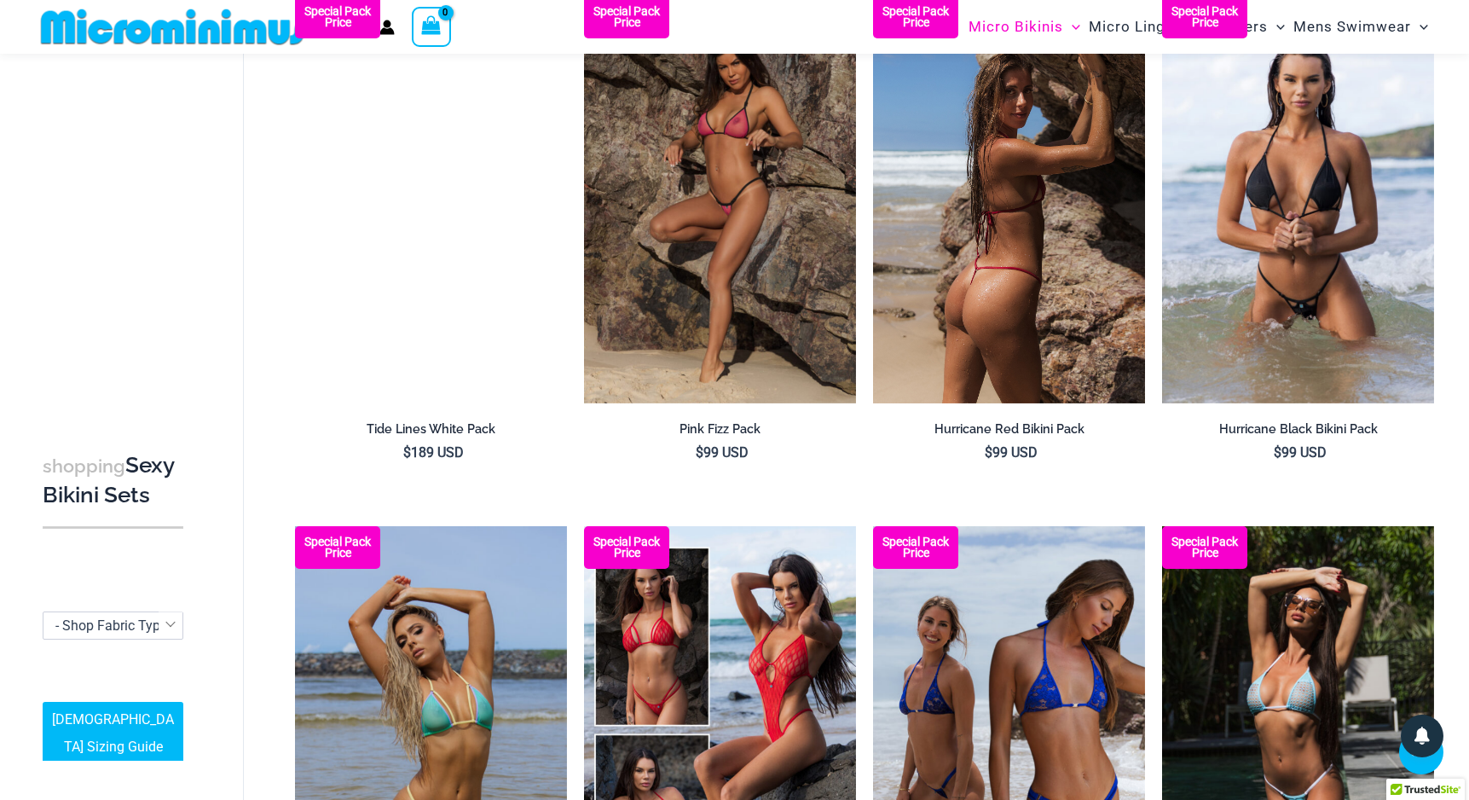
scroll to position [2400, 0]
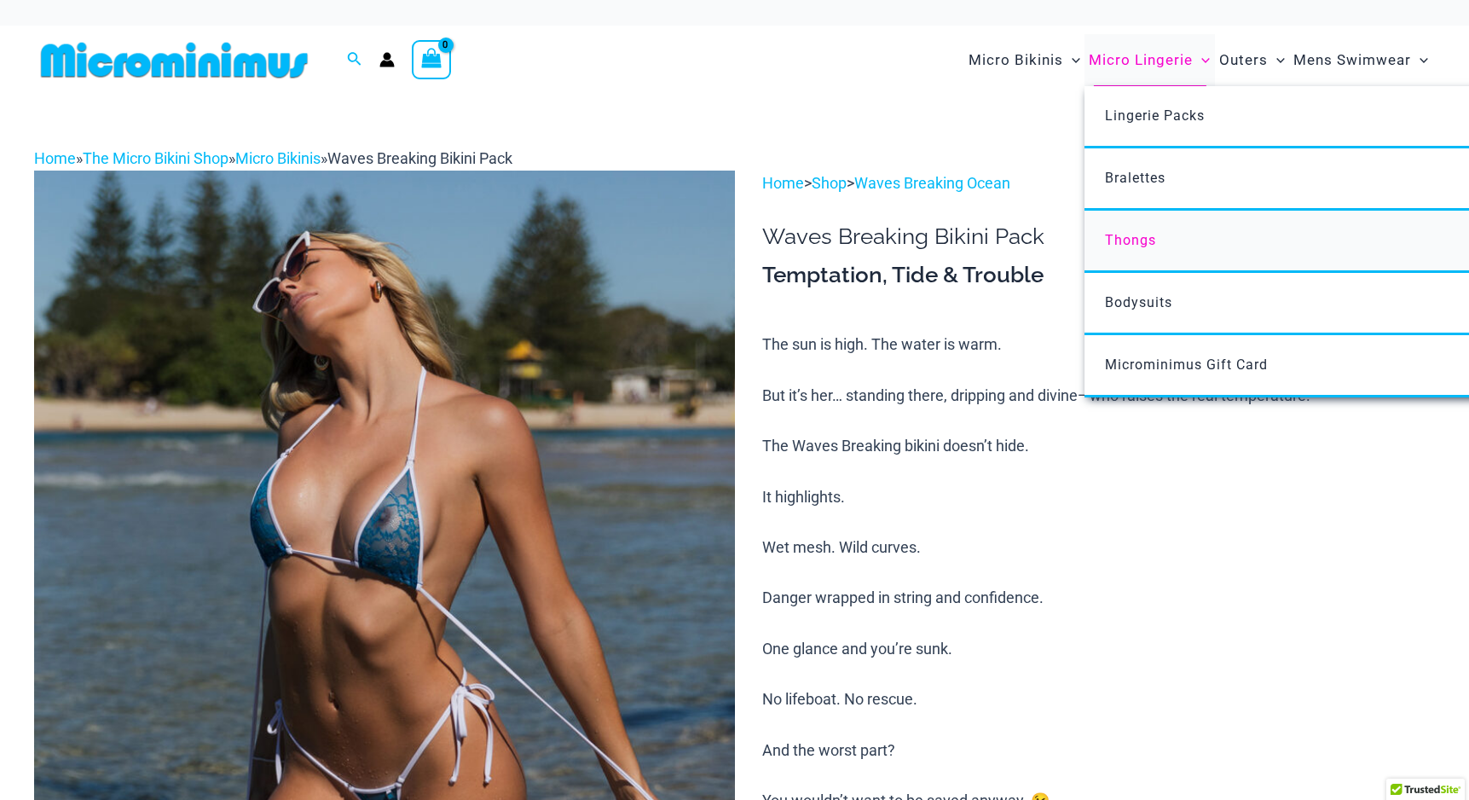
click at [1122, 236] on span "Thongs" at bounding box center [1130, 240] width 51 height 16
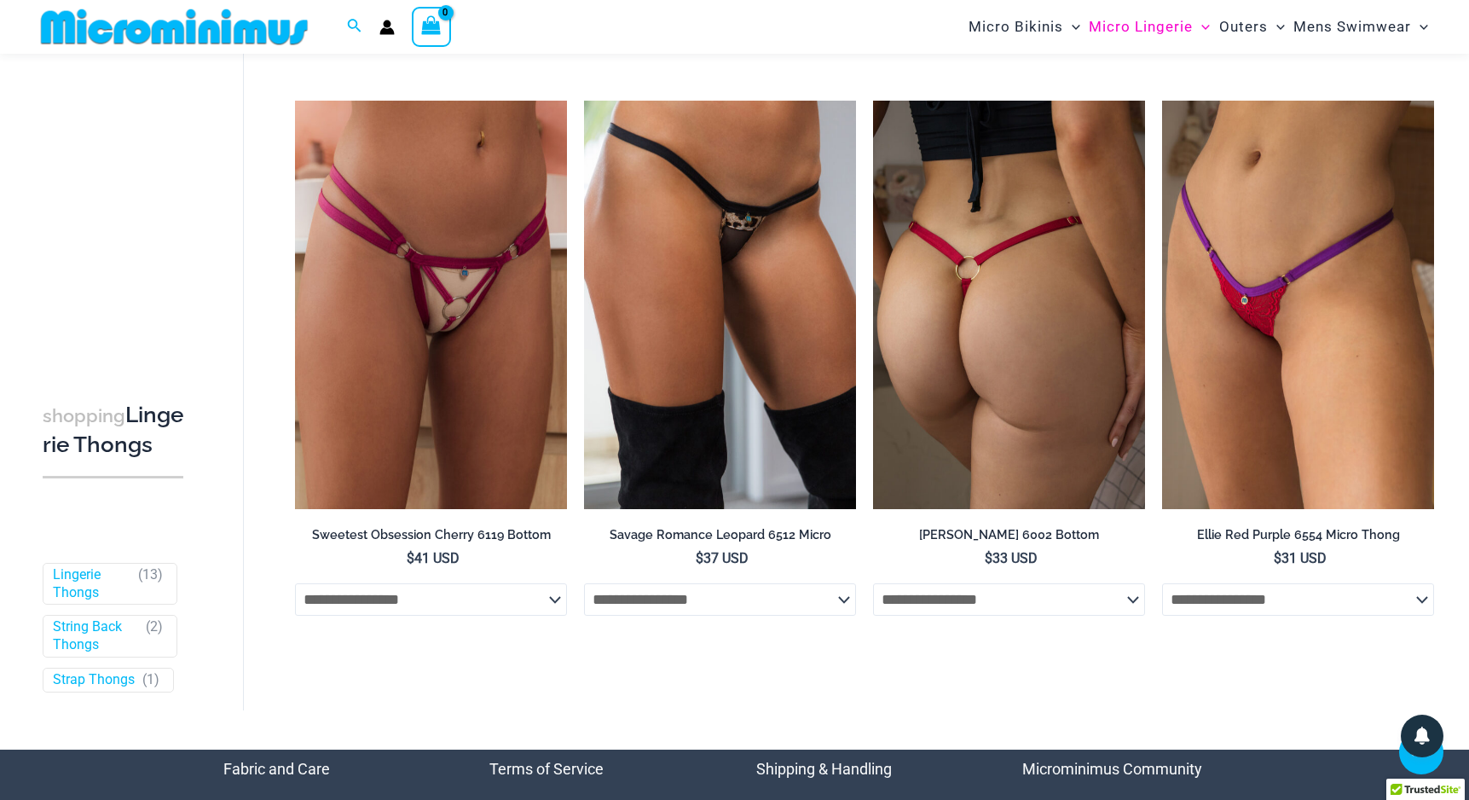
scroll to position [1812, 0]
click at [1050, 376] on img at bounding box center [1009, 305] width 272 height 408
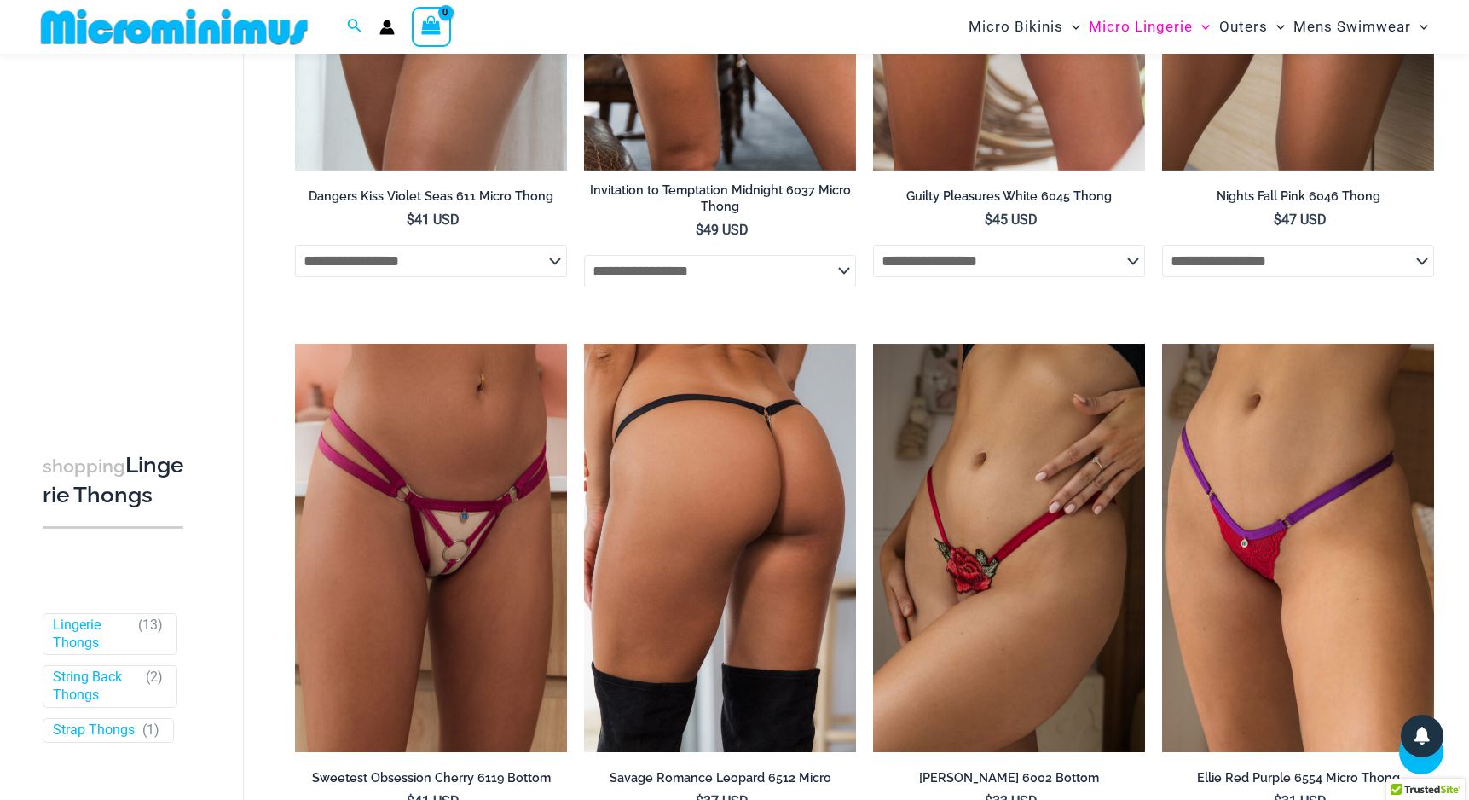
scroll to position [1567, 0]
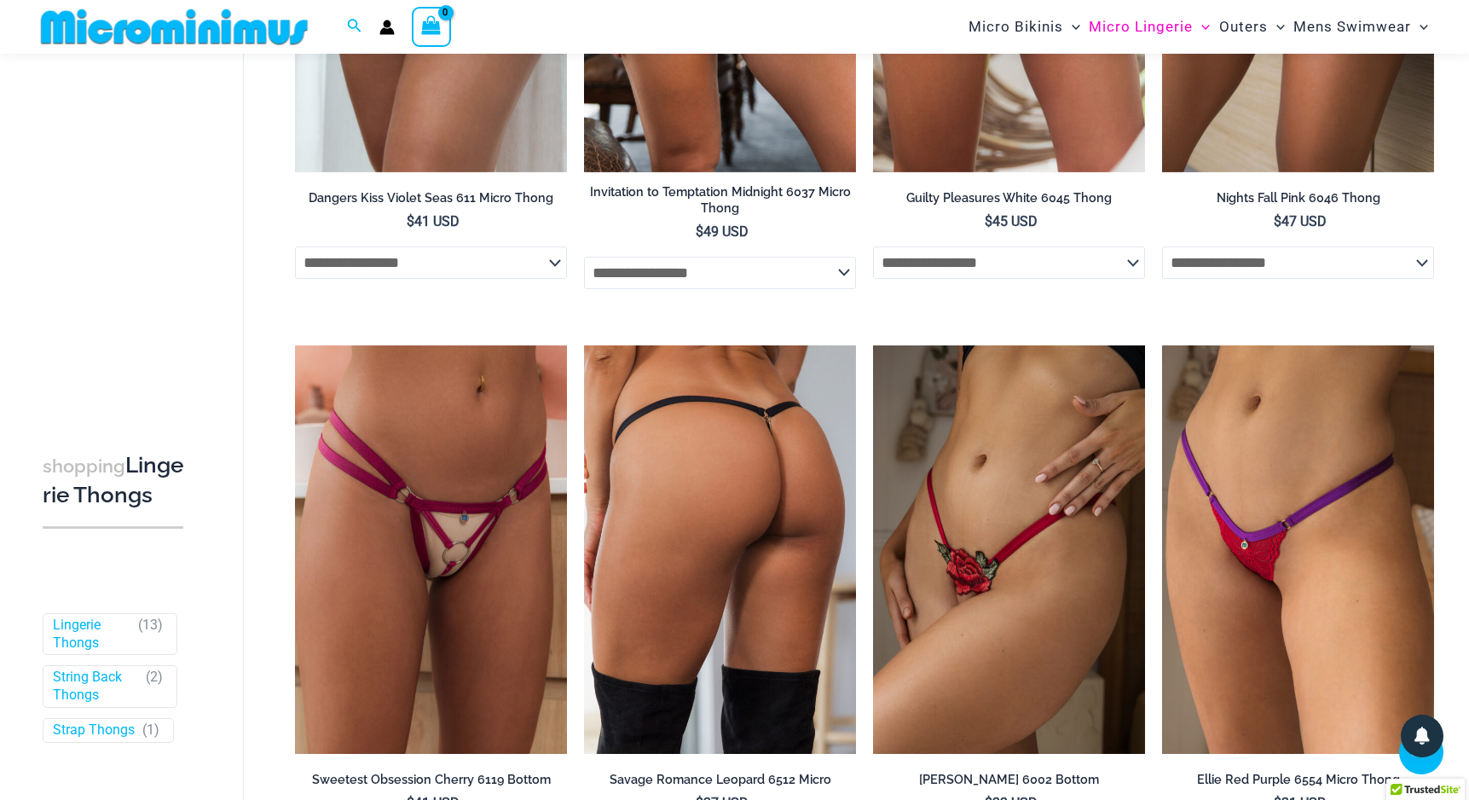
click at [754, 470] on img at bounding box center [720, 549] width 272 height 408
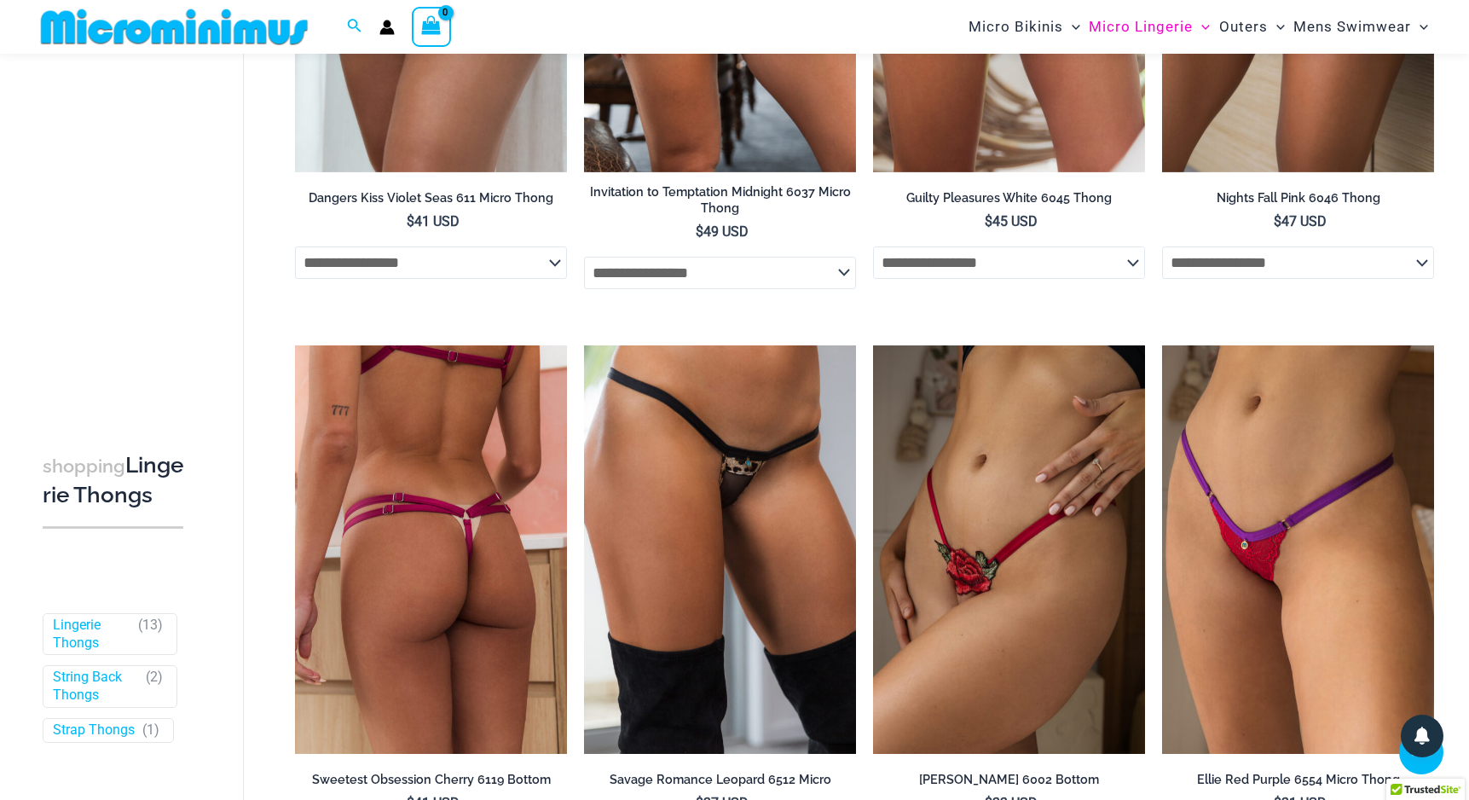
click at [355, 454] on img at bounding box center [431, 549] width 272 height 408
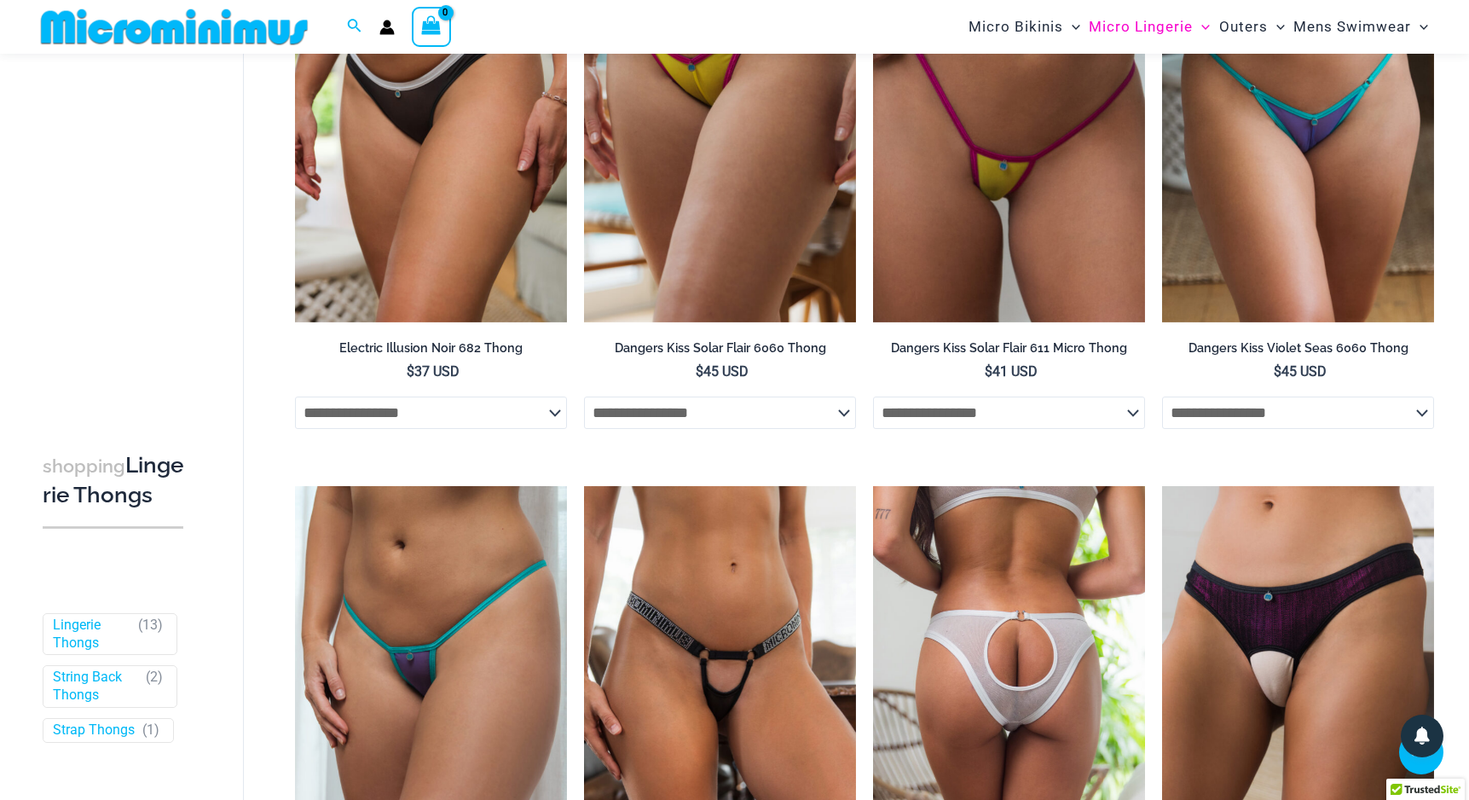
scroll to position [836, 0]
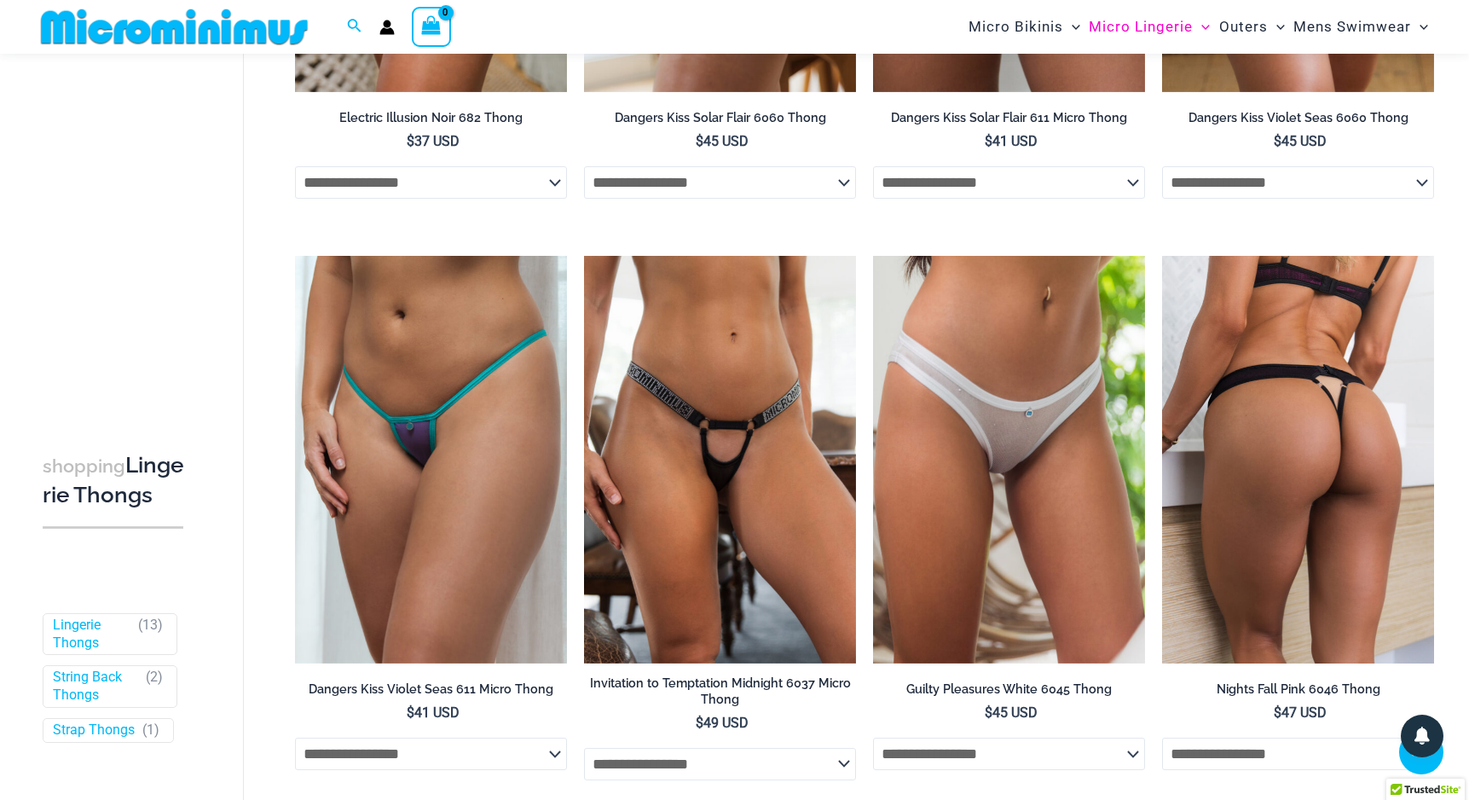
click at [1380, 499] on img at bounding box center [1298, 460] width 272 height 408
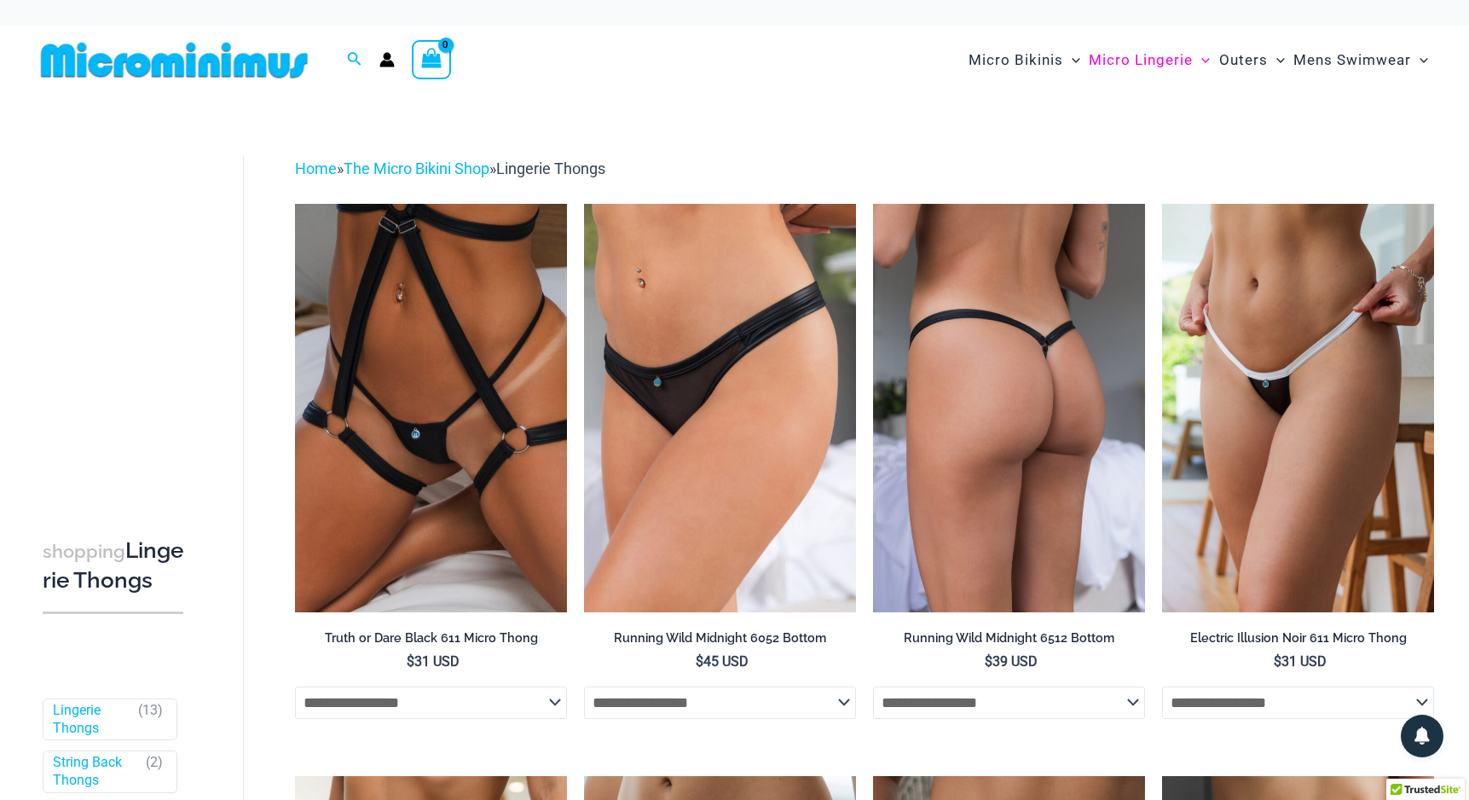
scroll to position [0, 0]
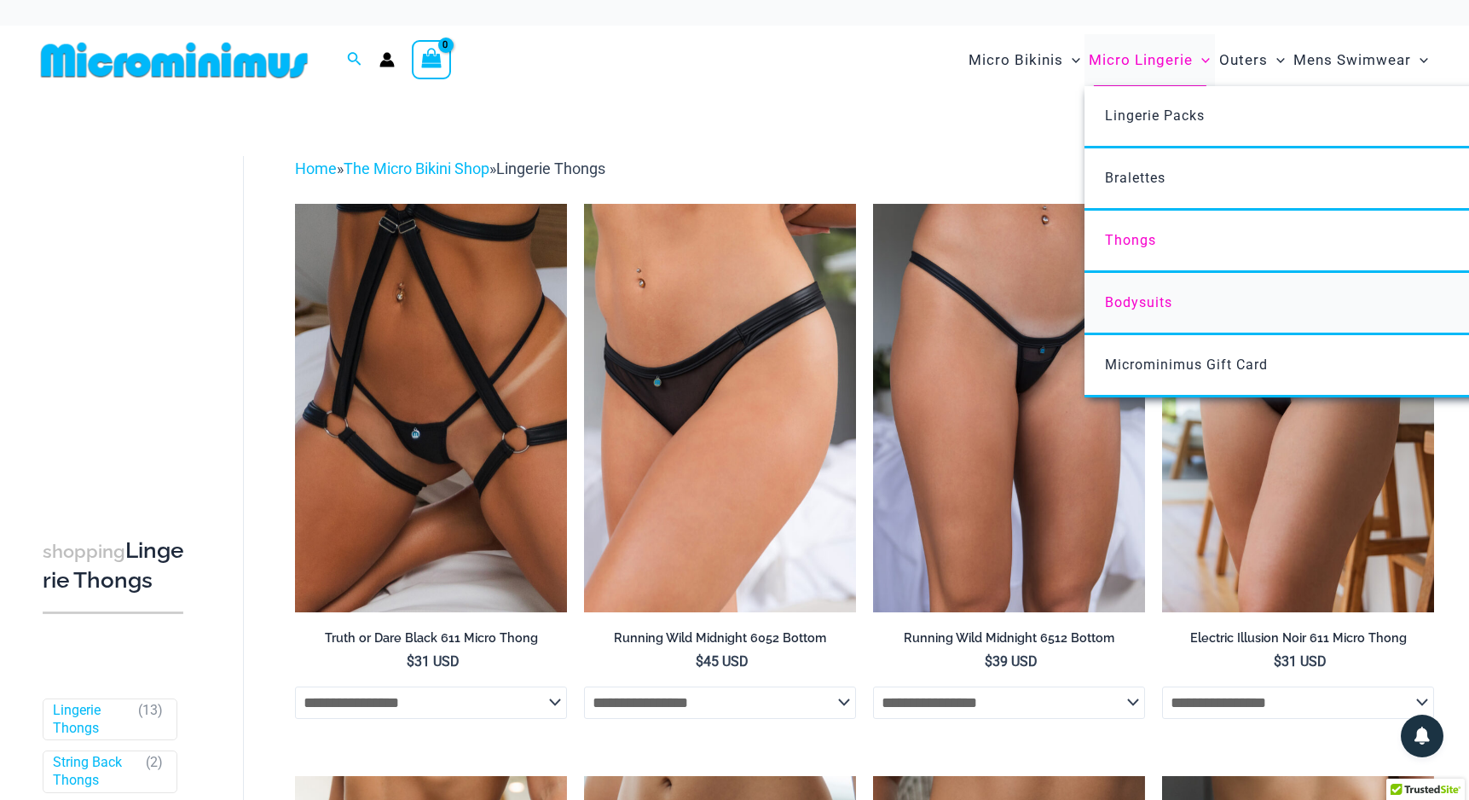
click at [1126, 302] on span "Bodysuits" at bounding box center [1138, 302] width 67 height 16
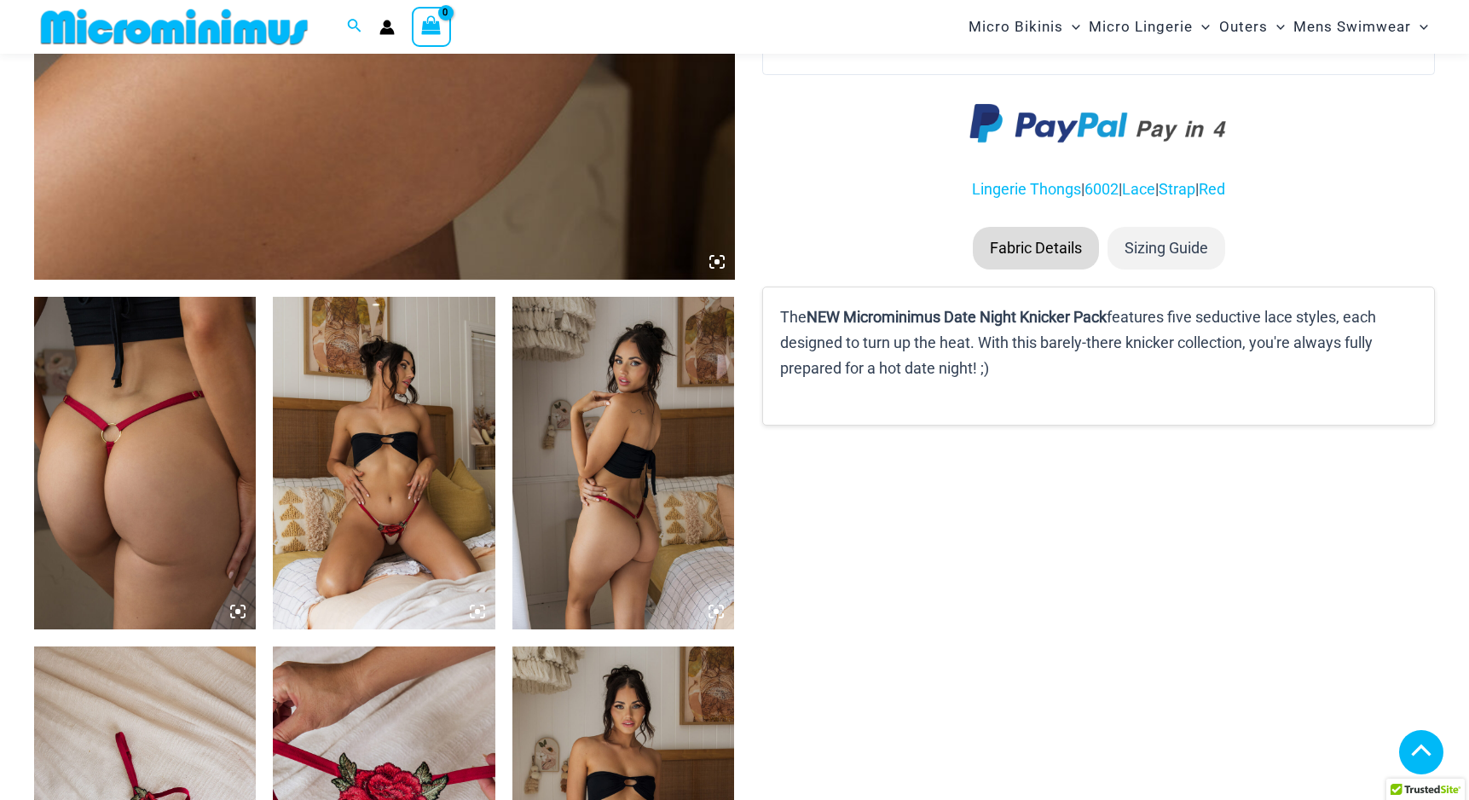
scroll to position [933, 0]
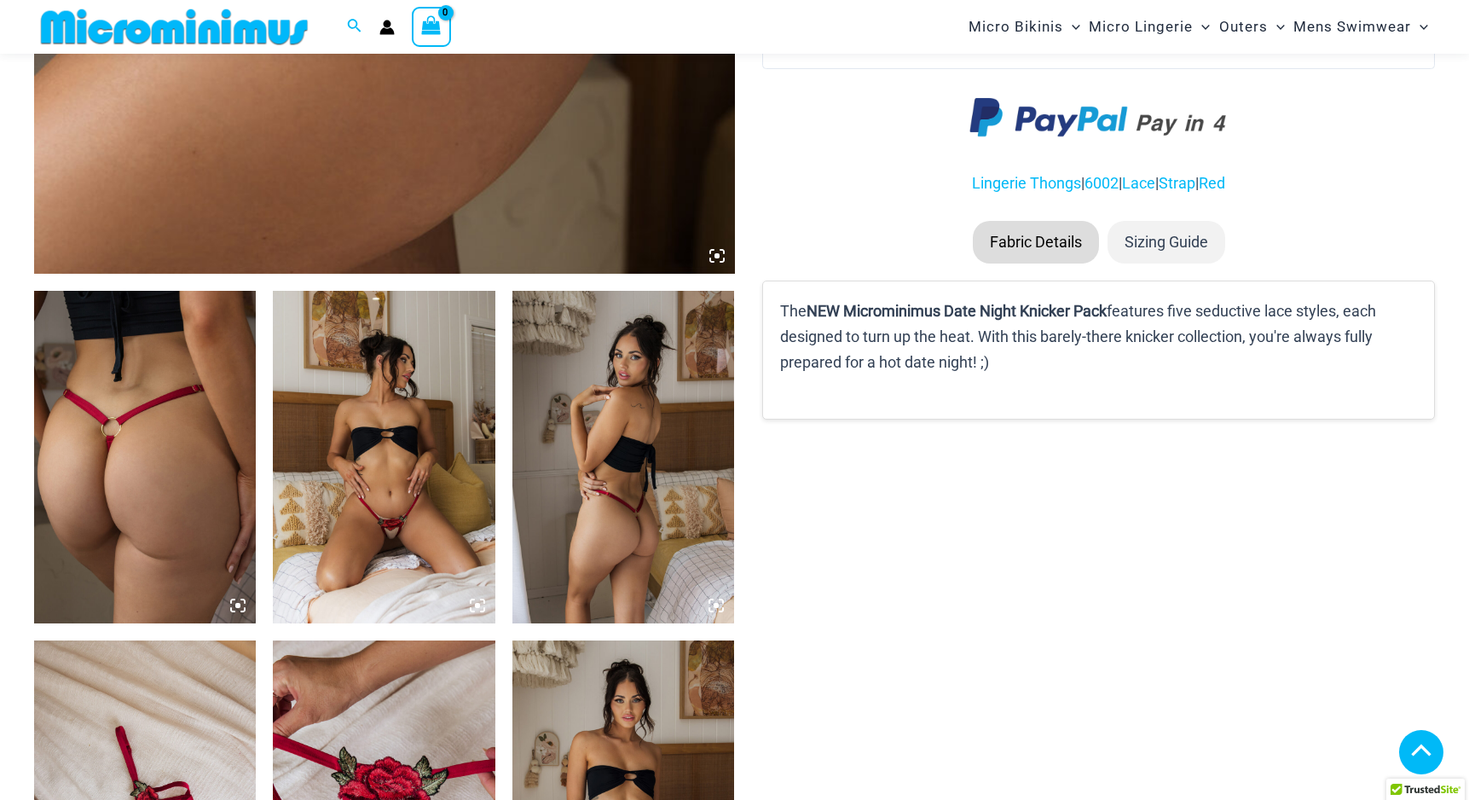
click at [420, 553] on img at bounding box center [384, 457] width 222 height 333
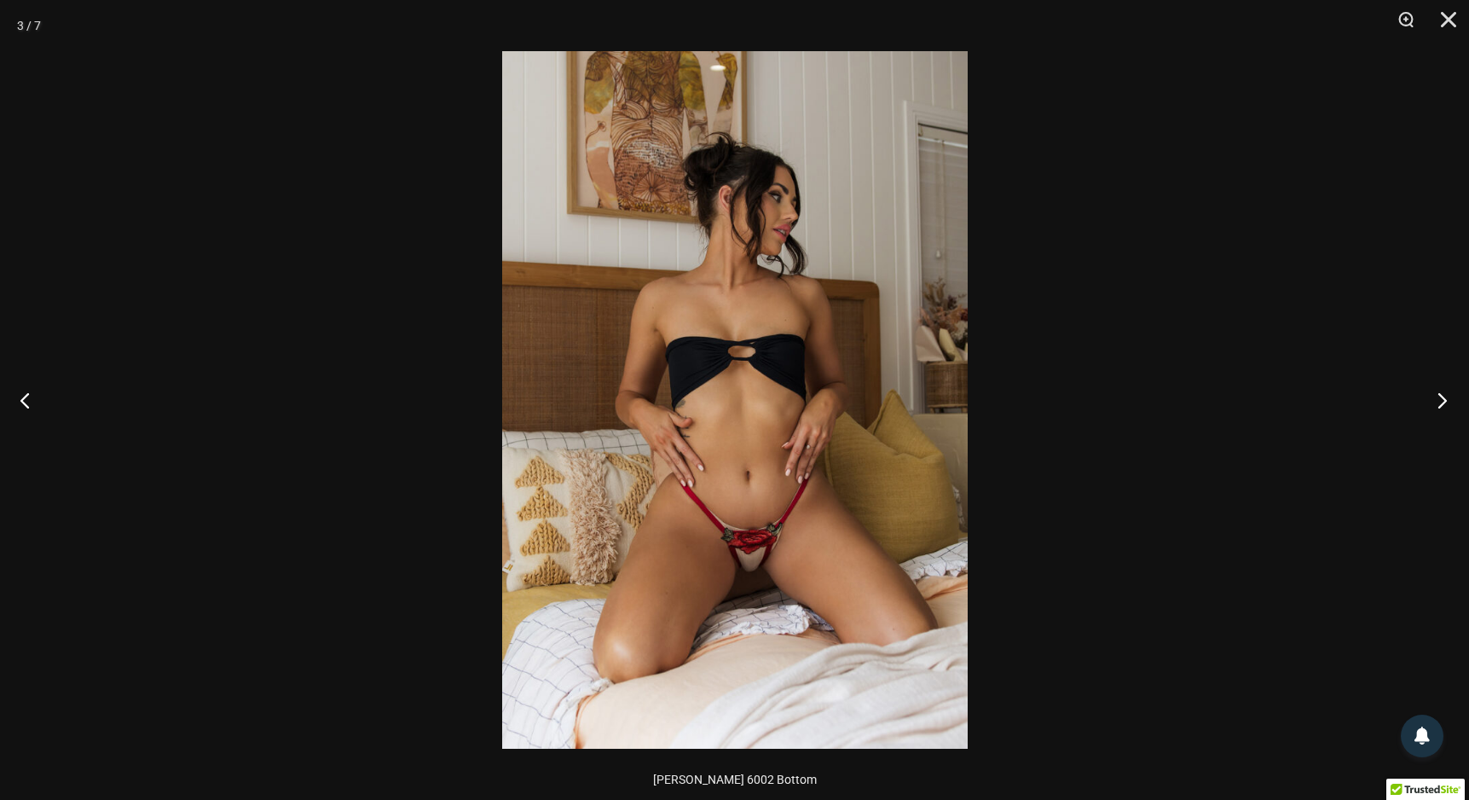
click at [1438, 397] on button "Next" at bounding box center [1437, 399] width 64 height 85
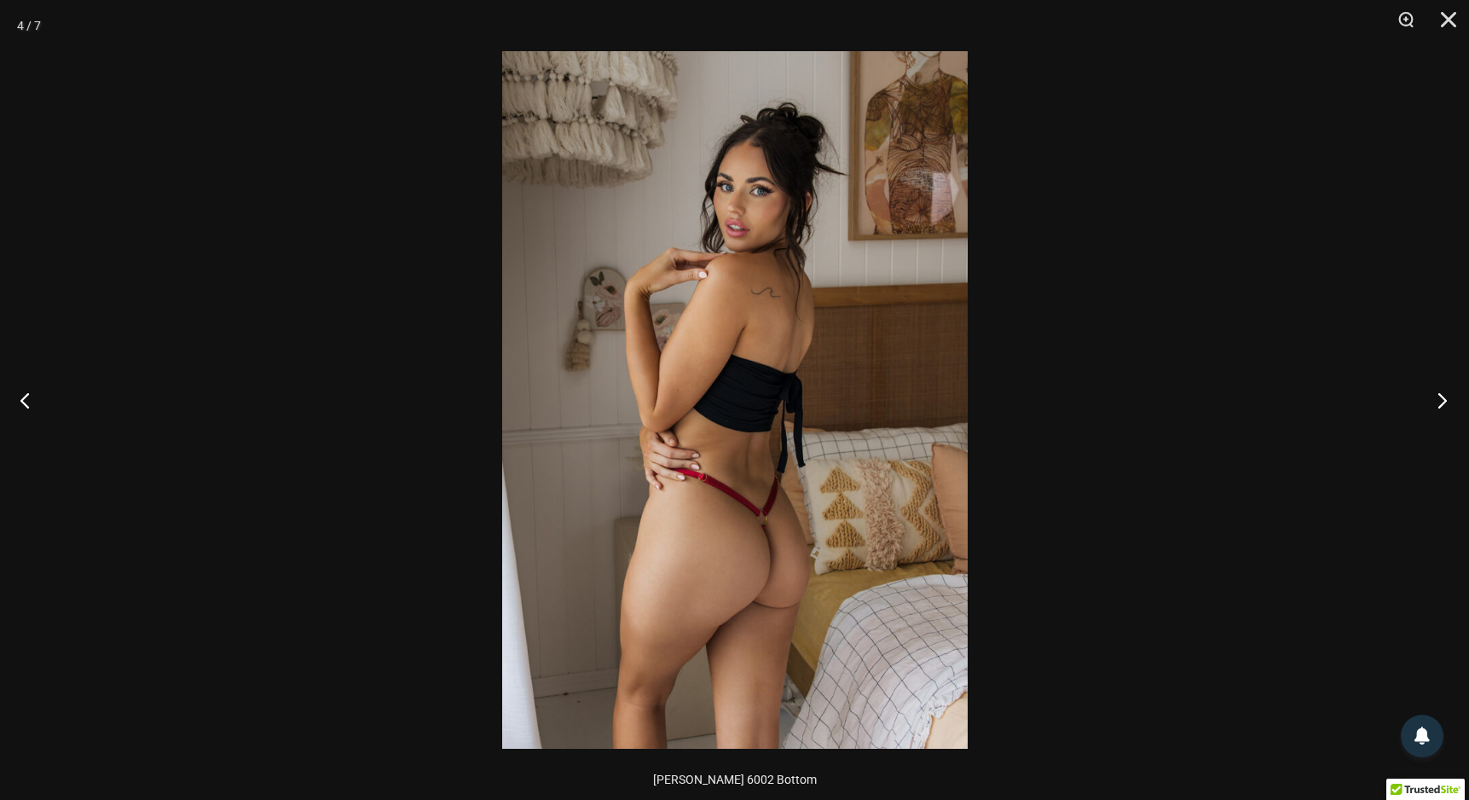
click at [1438, 397] on button "Next" at bounding box center [1437, 399] width 64 height 85
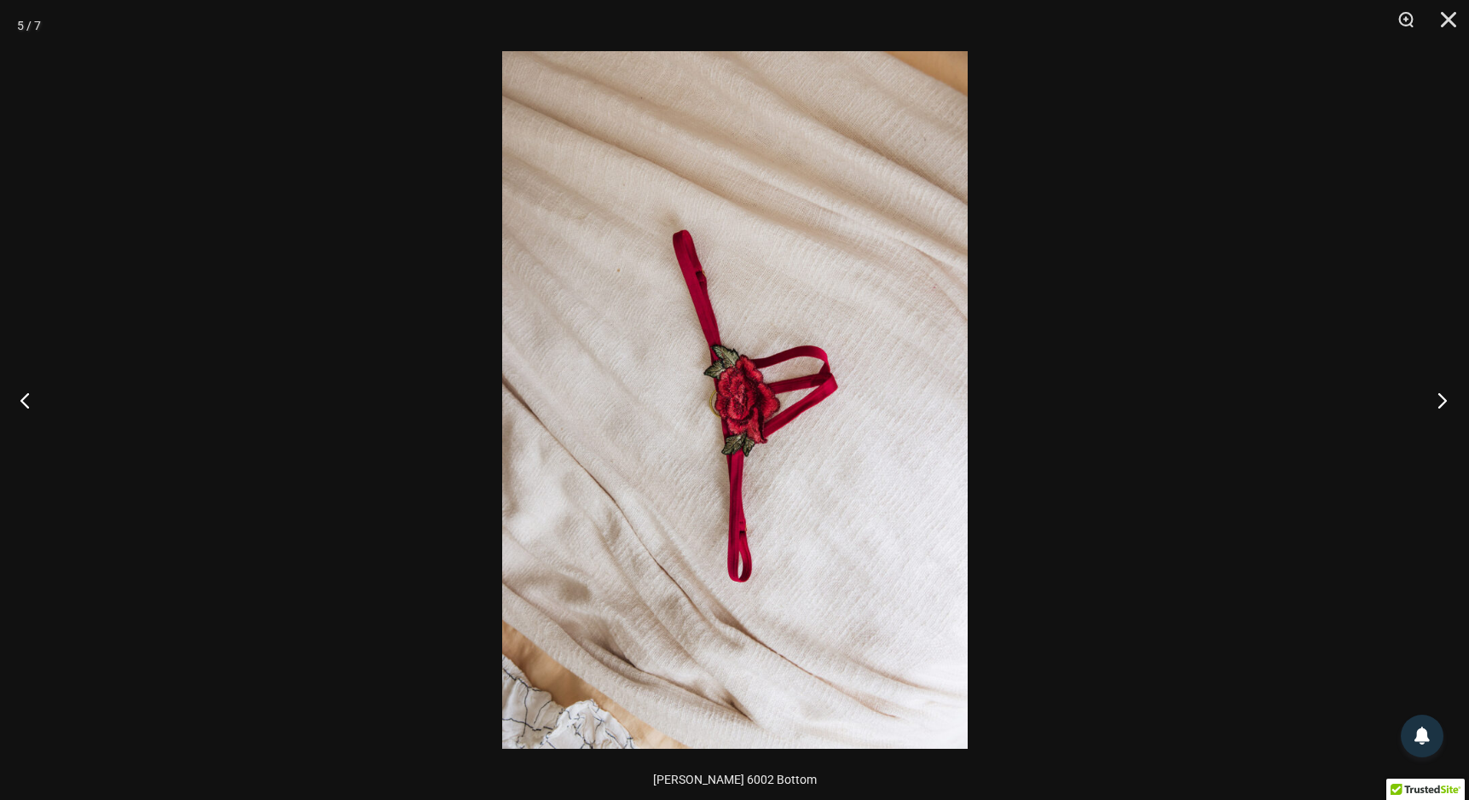
click at [1439, 397] on button "Next" at bounding box center [1437, 399] width 64 height 85
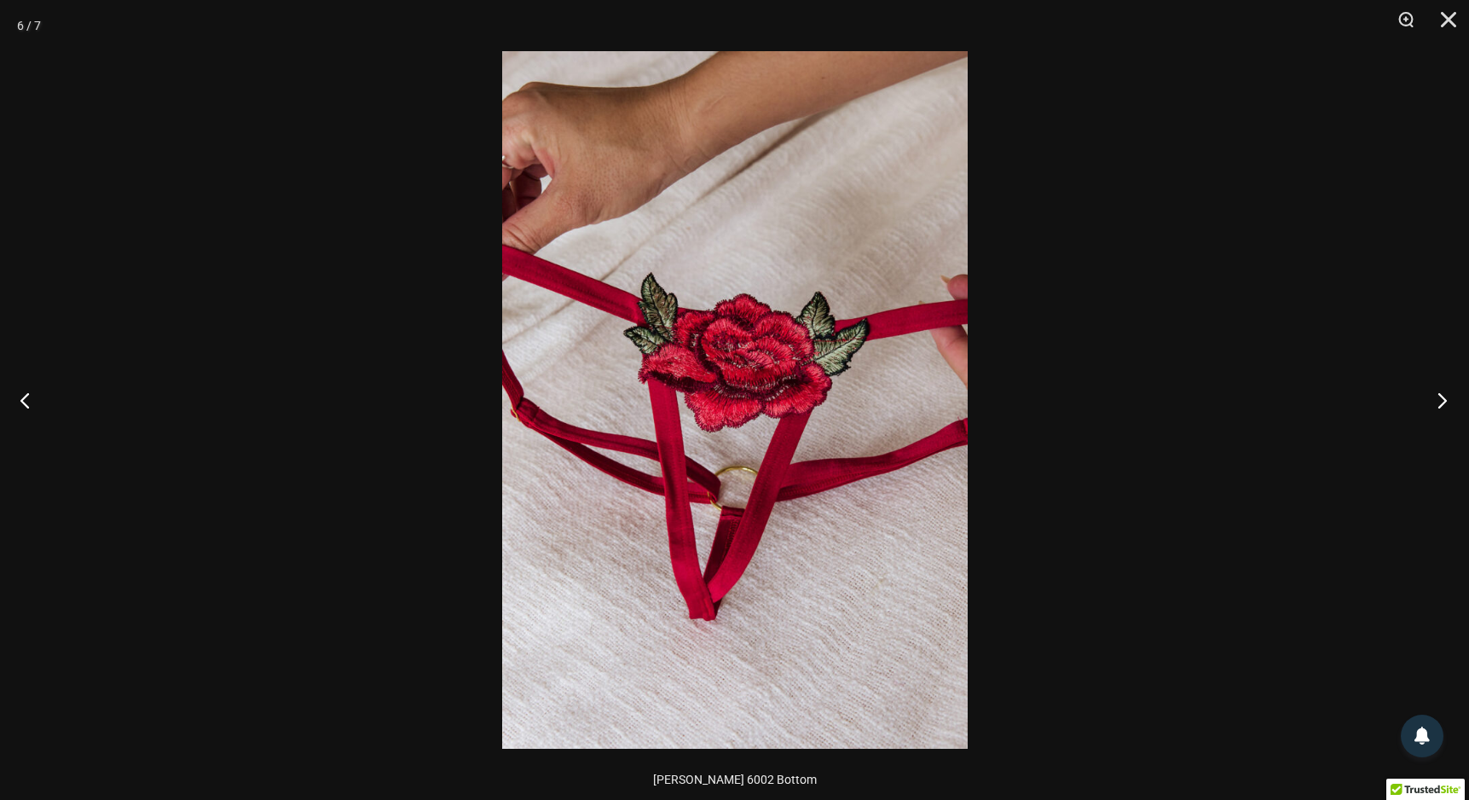
click at [1439, 397] on button "Next" at bounding box center [1437, 399] width 64 height 85
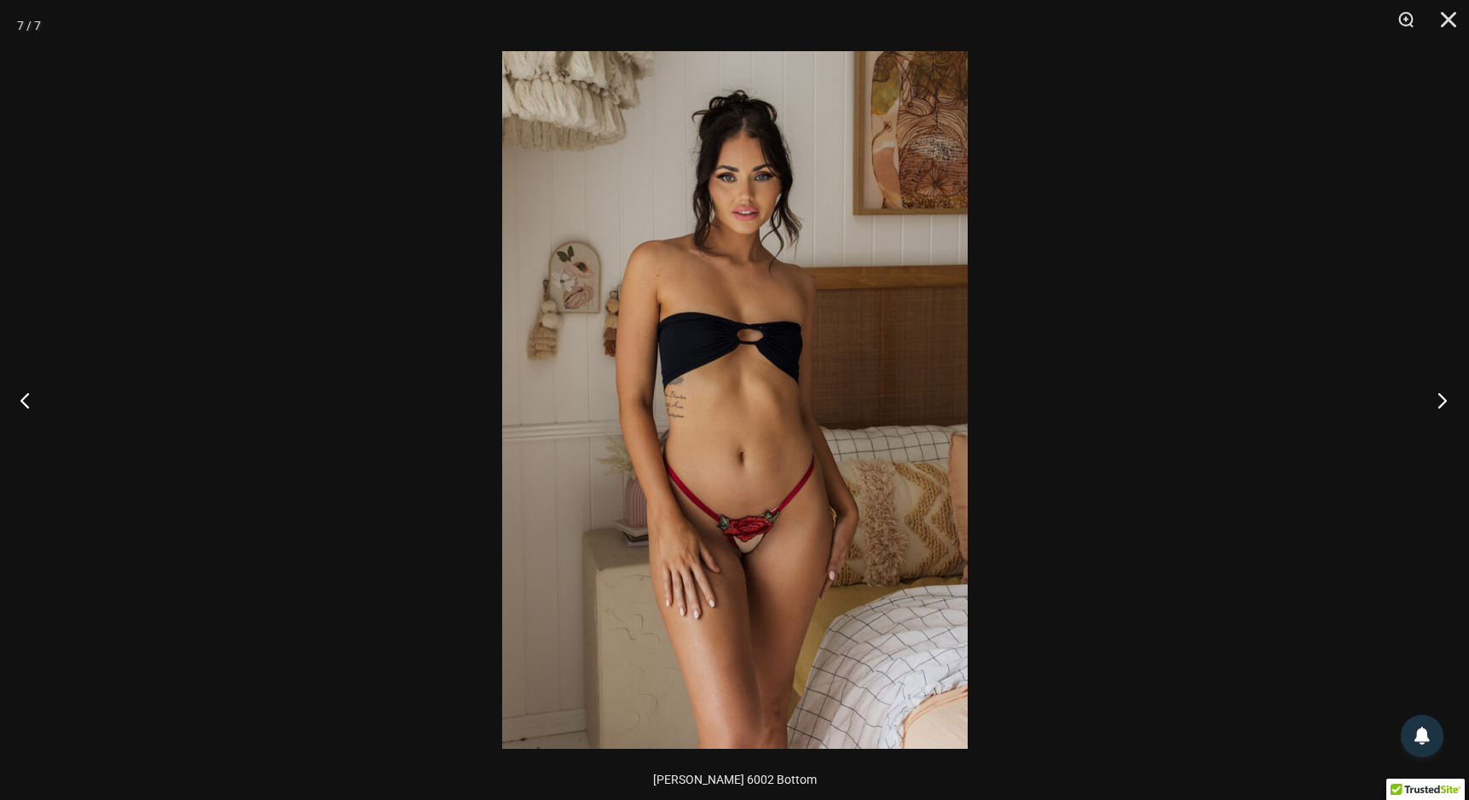
click at [1439, 397] on button "Next" at bounding box center [1437, 399] width 64 height 85
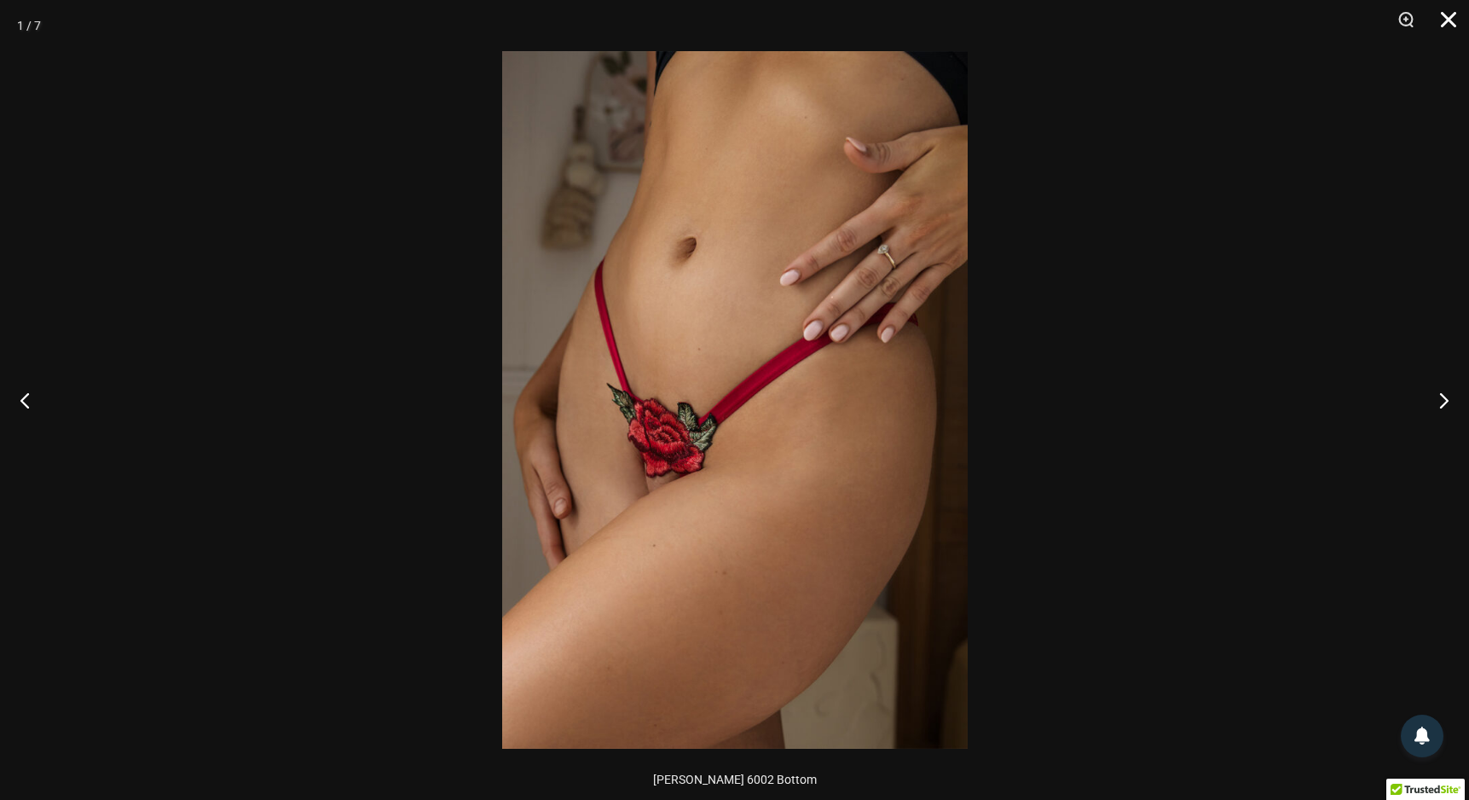
click at [1453, 25] on button "Close" at bounding box center [1442, 25] width 43 height 51
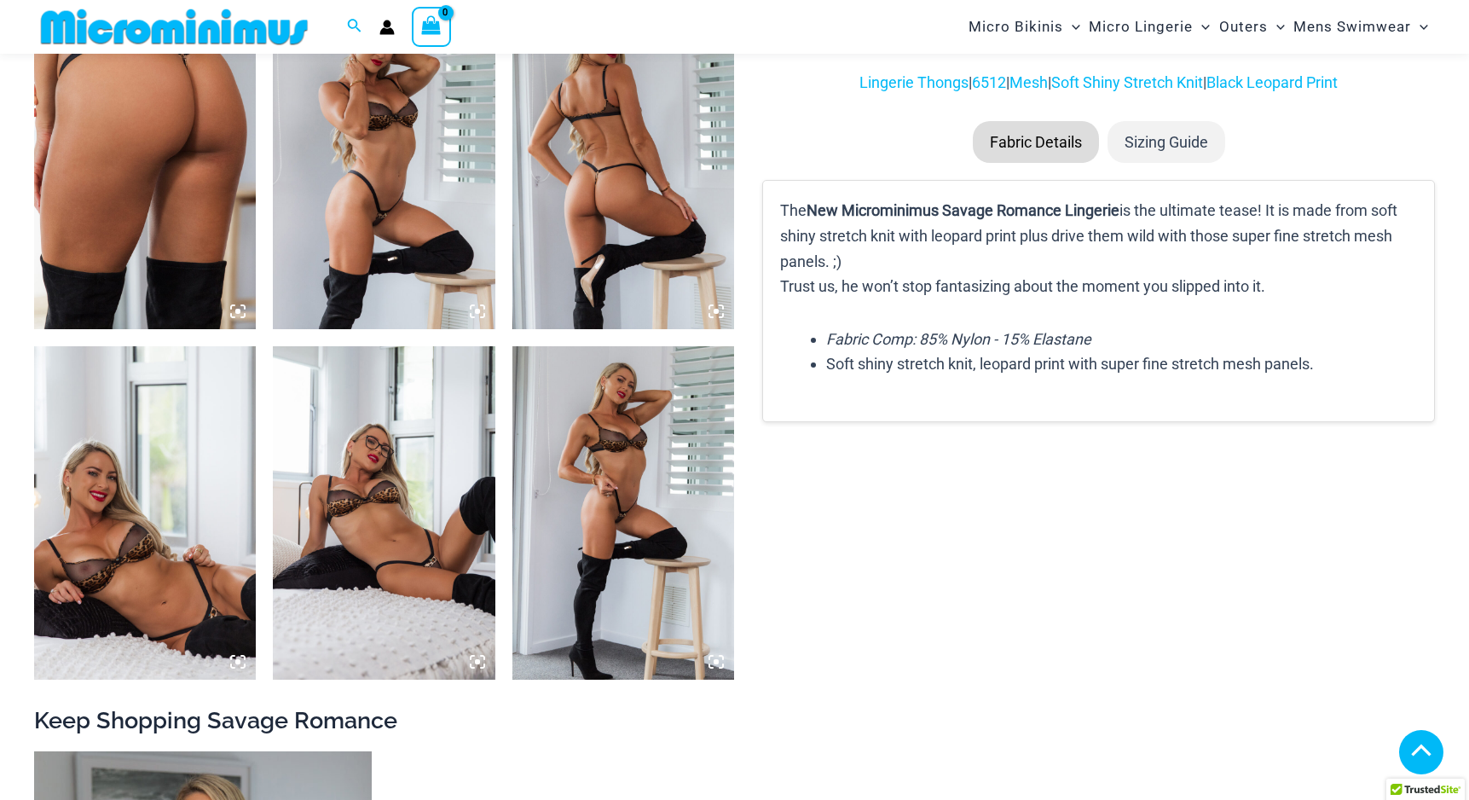
scroll to position [1227, 0]
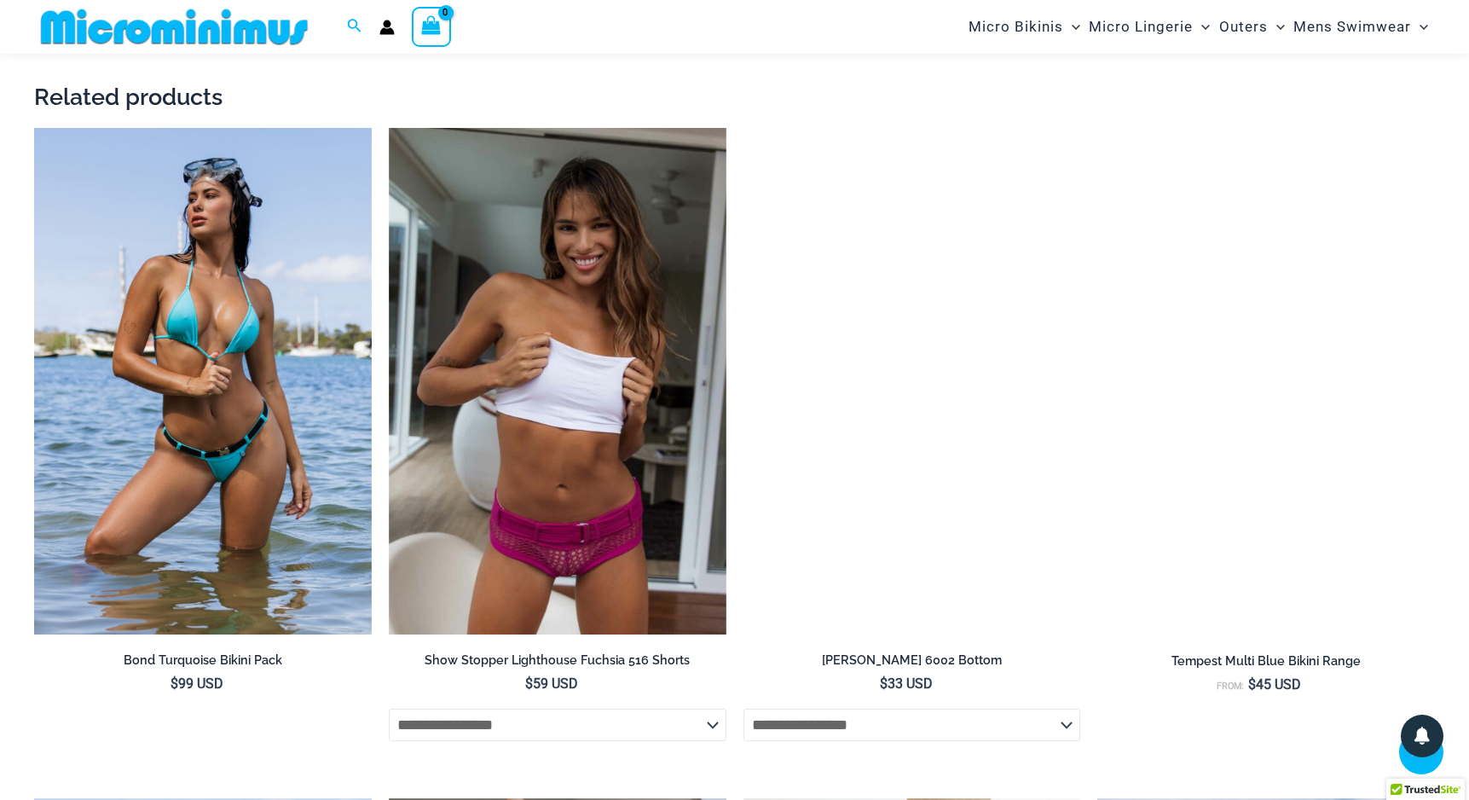
scroll to position [2543, 0]
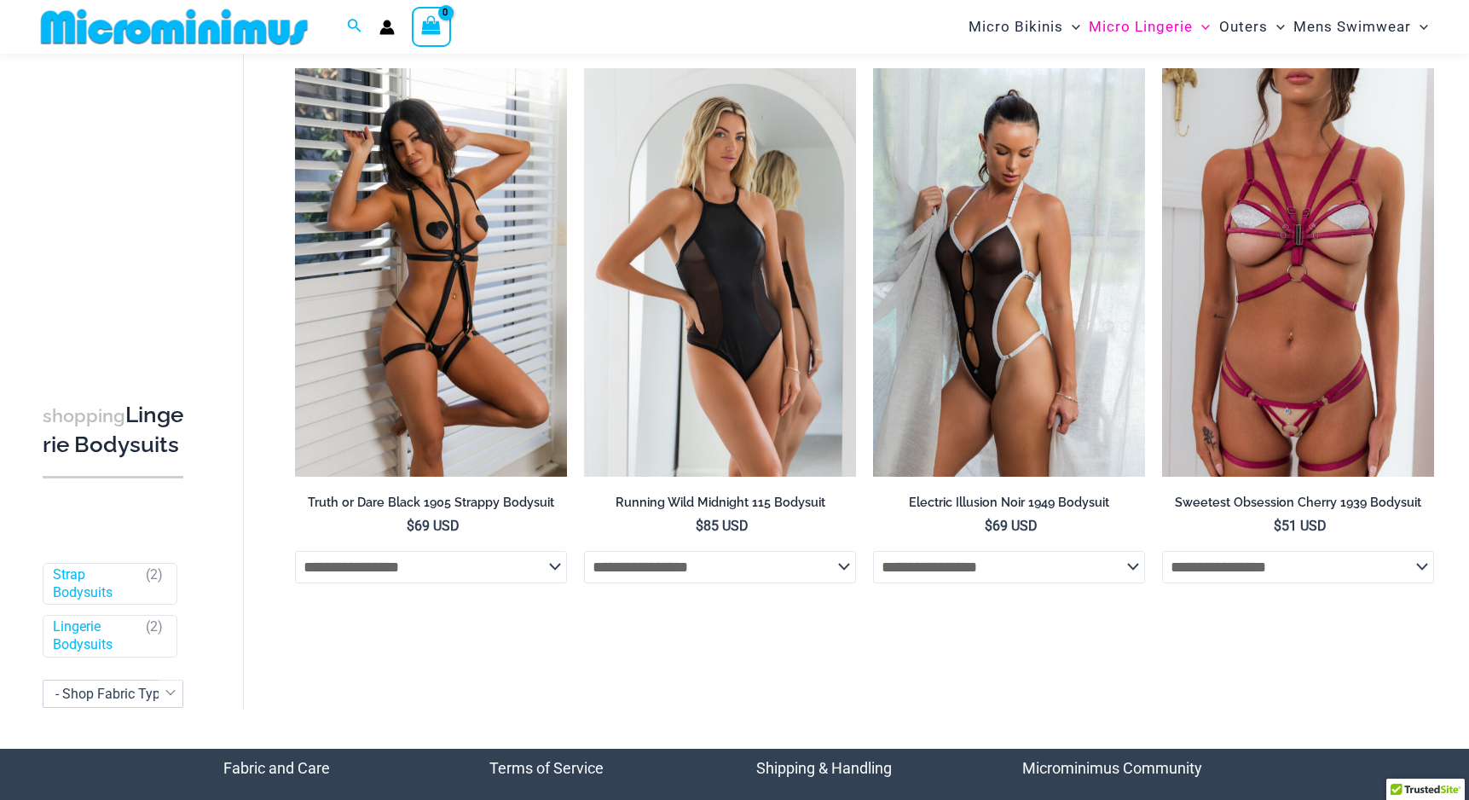
scroll to position [69, 0]
